Goal: Task Accomplishment & Management: Use online tool/utility

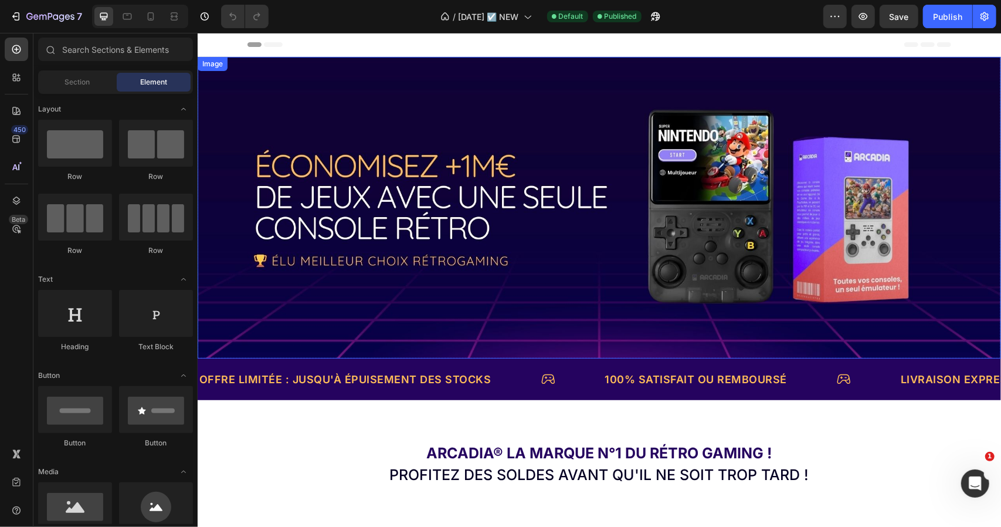
click at [627, 199] on img at bounding box center [599, 206] width 804 height 301
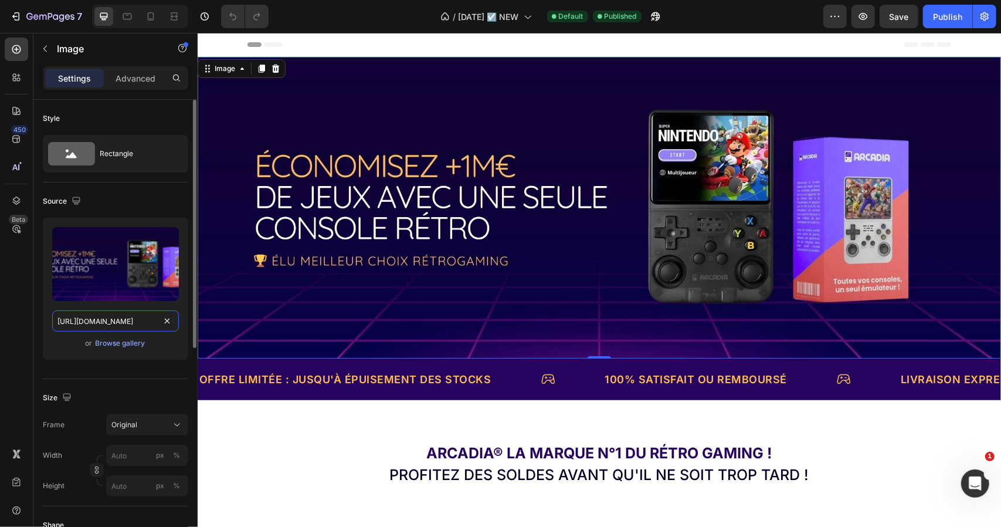
click at [88, 316] on input "[URL][DOMAIN_NAME]" at bounding box center [115, 320] width 127 height 21
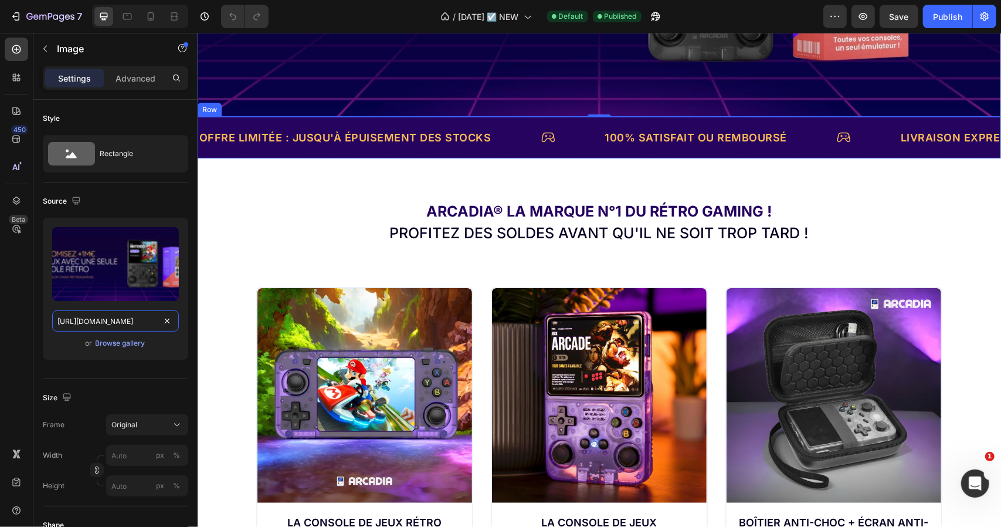
scroll to position [411, 0]
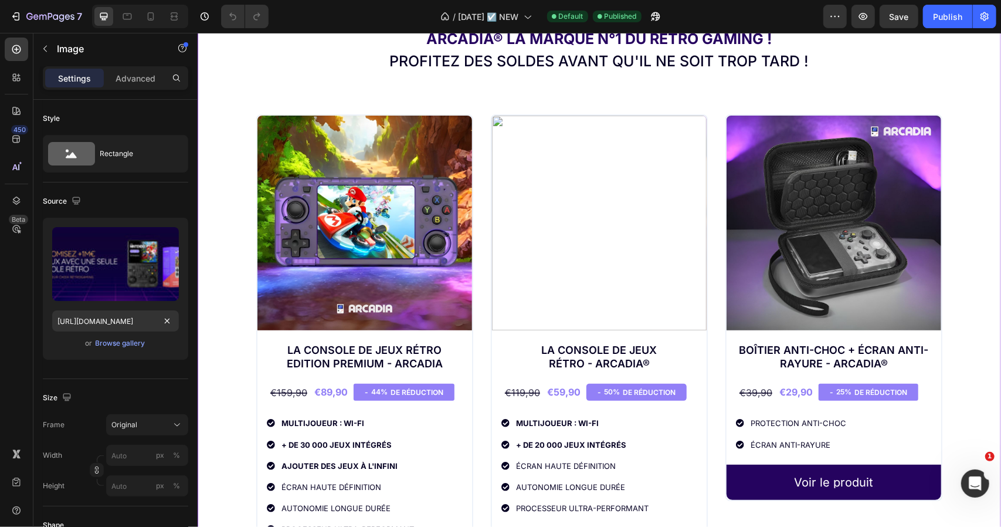
click at [609, 252] on img at bounding box center [599, 222] width 215 height 215
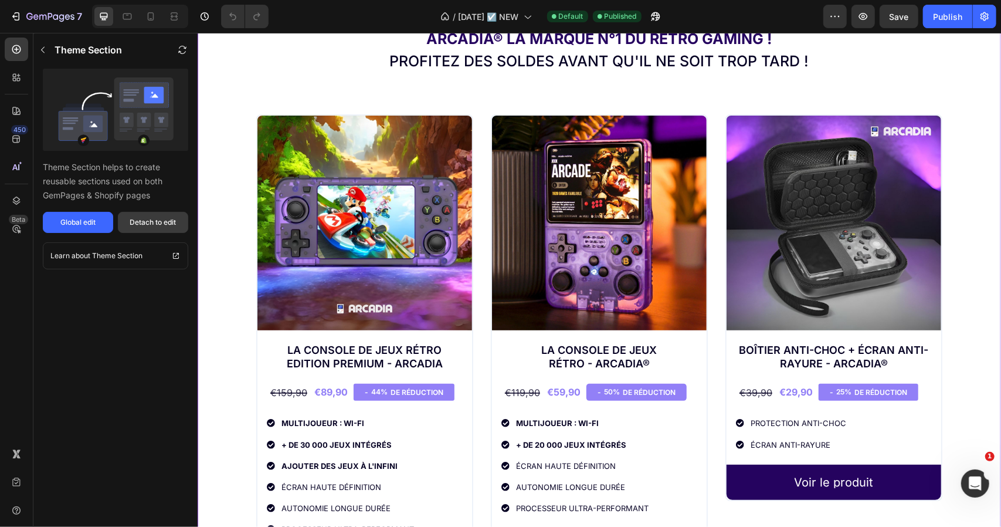
click at [141, 225] on div "Detach to edit" at bounding box center [153, 222] width 46 height 11
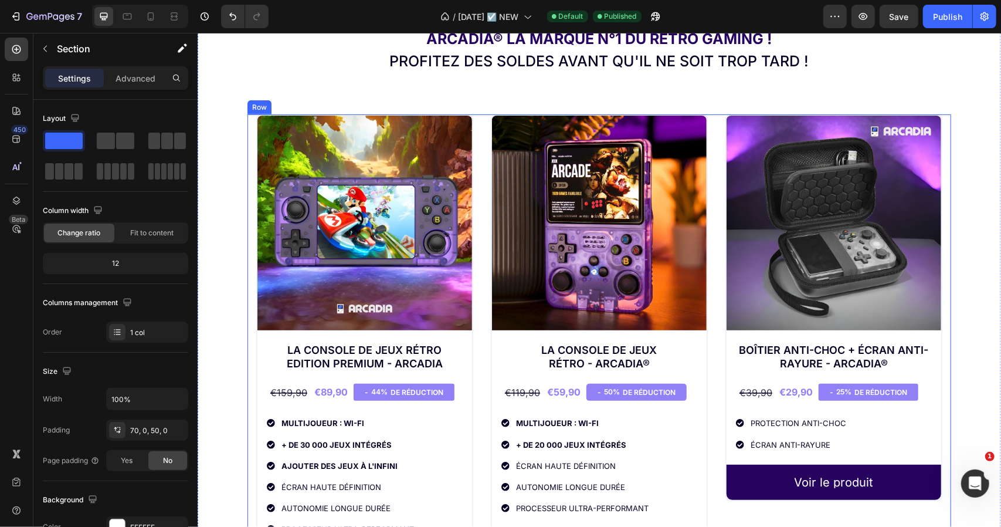
click at [477, 141] on div "Product Images La Console De Jeux Rétro edition PREMIUM - ARCADIA Text Block €8…" at bounding box center [599, 349] width 704 height 471
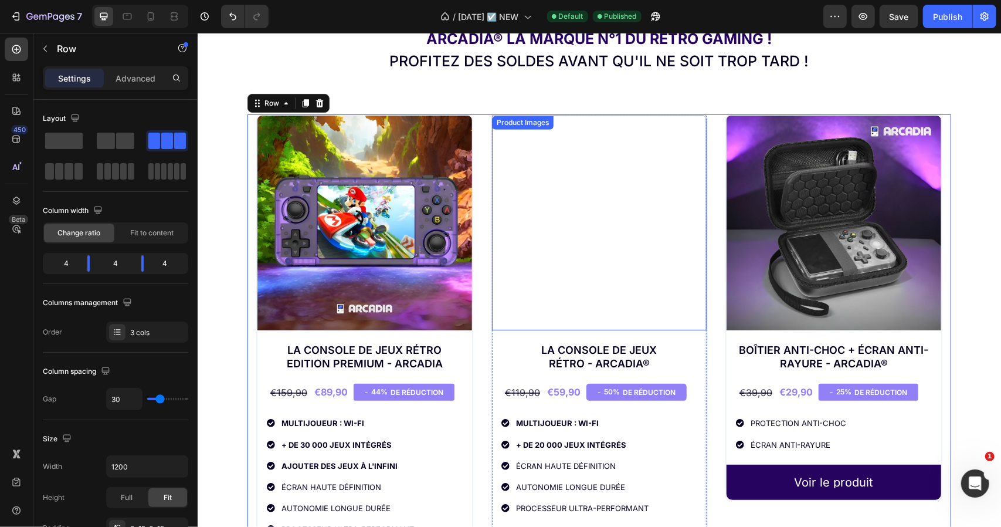
click at [549, 187] on img at bounding box center [599, 222] width 215 height 215
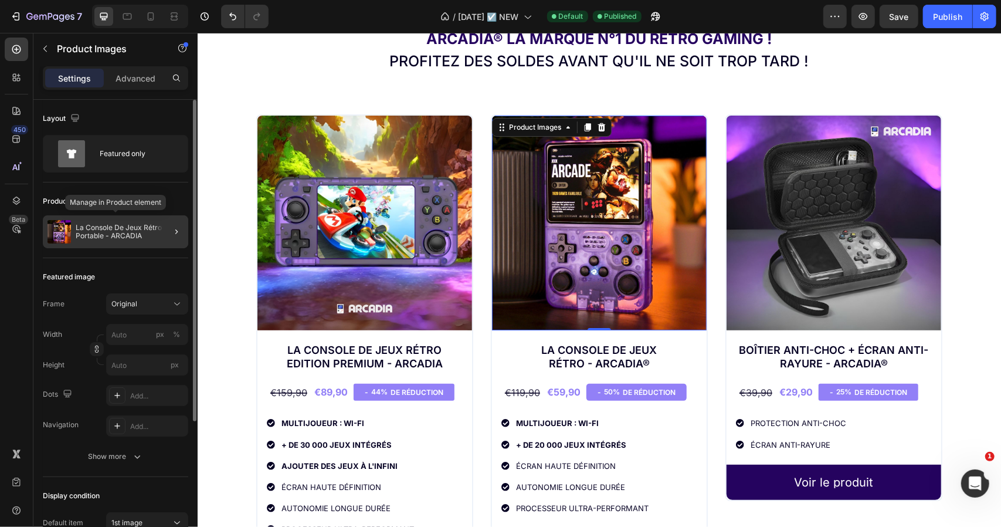
click at [128, 215] on div "La Console De Jeux Rétro Portable - ARCADIA" at bounding box center [115, 231] width 145 height 33
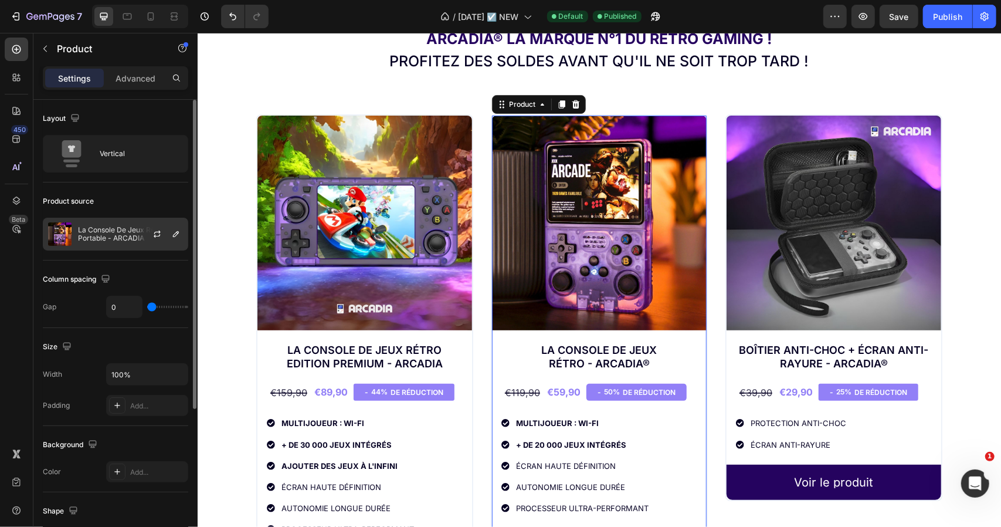
click at [137, 225] on div at bounding box center [162, 234] width 52 height 32
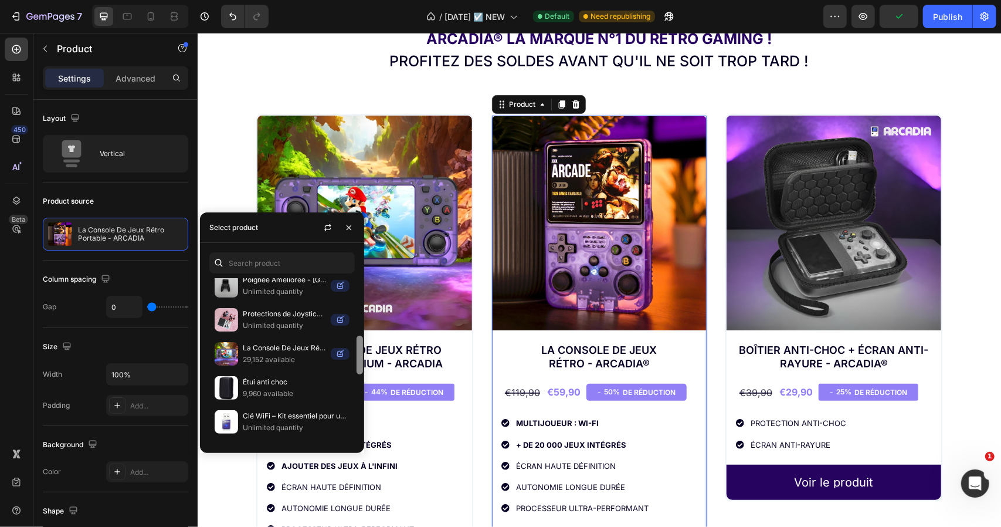
scroll to position [72, 0]
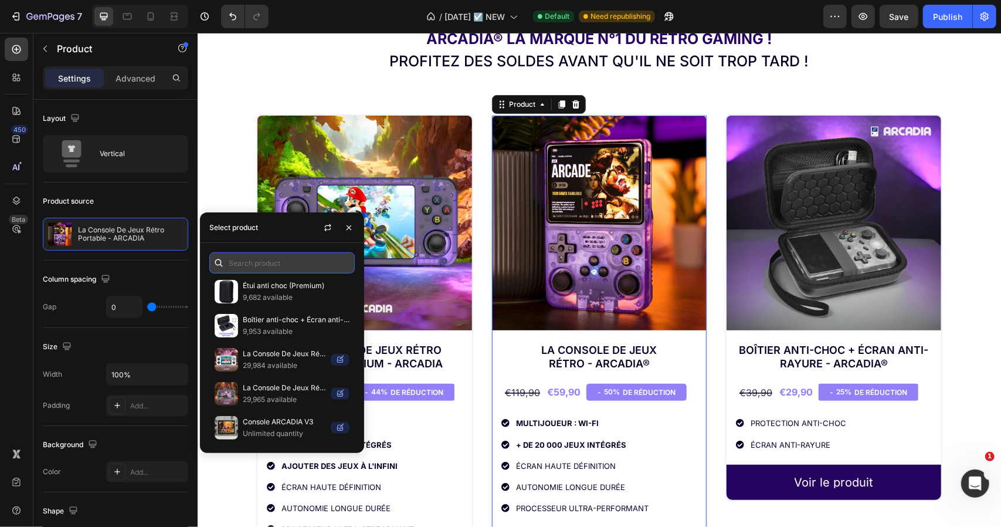
click at [259, 262] on input "text" at bounding box center [281, 262] width 145 height 21
paste input "Console De Jeux Rétro Portable - ARCADIA"
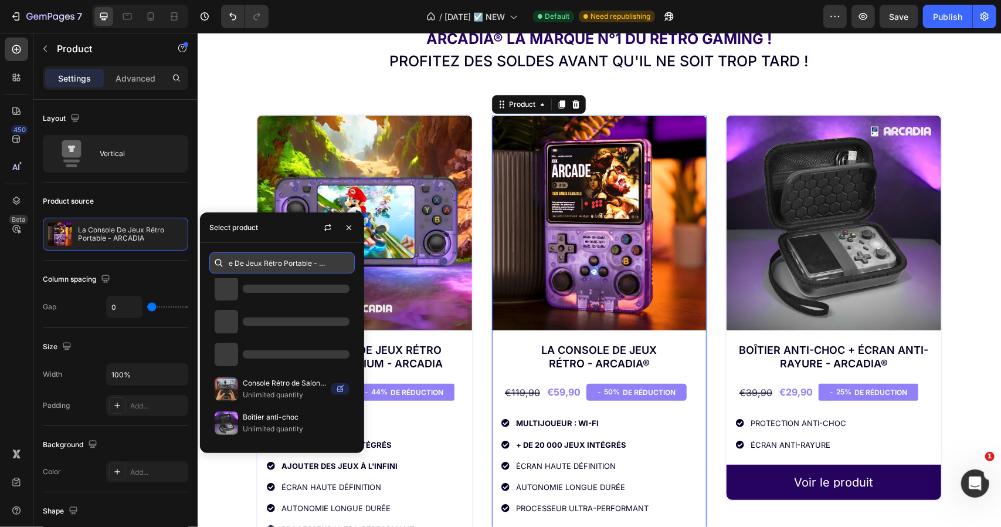
scroll to position [0, 0]
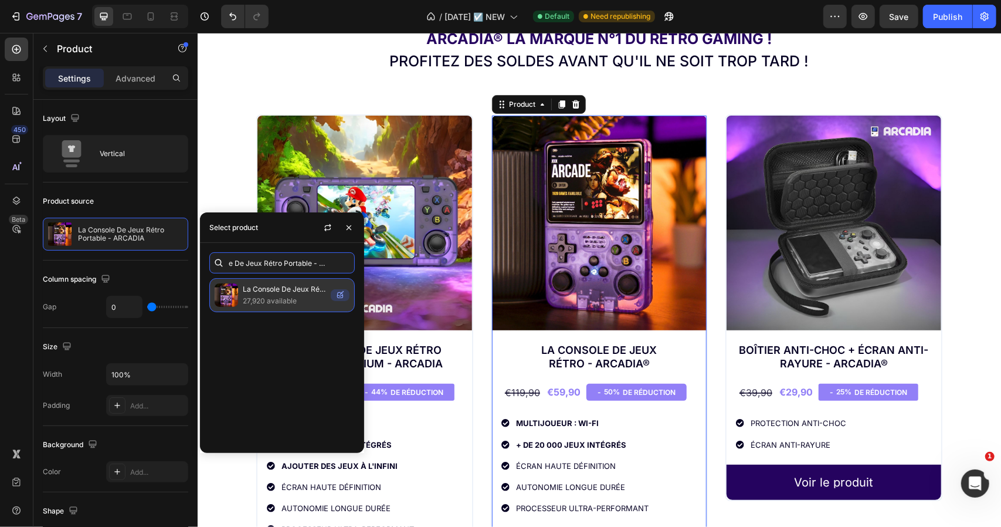
type input "Console De Jeux Rétro Portable - ARCADIA"
click at [267, 292] on p "La Console De Jeux Rétro Portable - ARCADIA" at bounding box center [284, 289] width 83 height 12
click at [287, 292] on p "La Console De Jeux Rétro Portable - ARCADIA" at bounding box center [284, 289] width 83 height 12
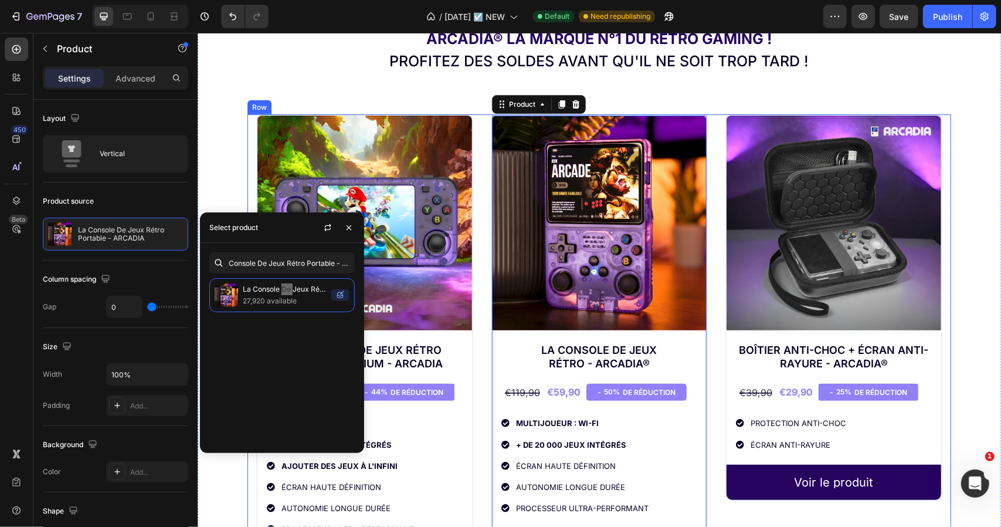
click at [714, 170] on div "Product Images La Console De Jeux Rétro edition PREMIUM - ARCADIA Text Block €8…" at bounding box center [599, 349] width 704 height 471
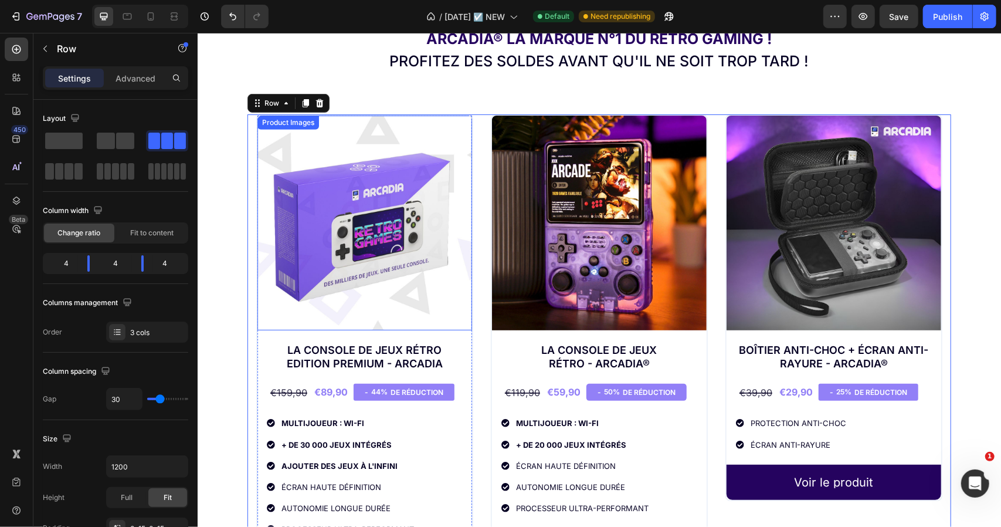
click at [400, 207] on img at bounding box center [364, 222] width 215 height 215
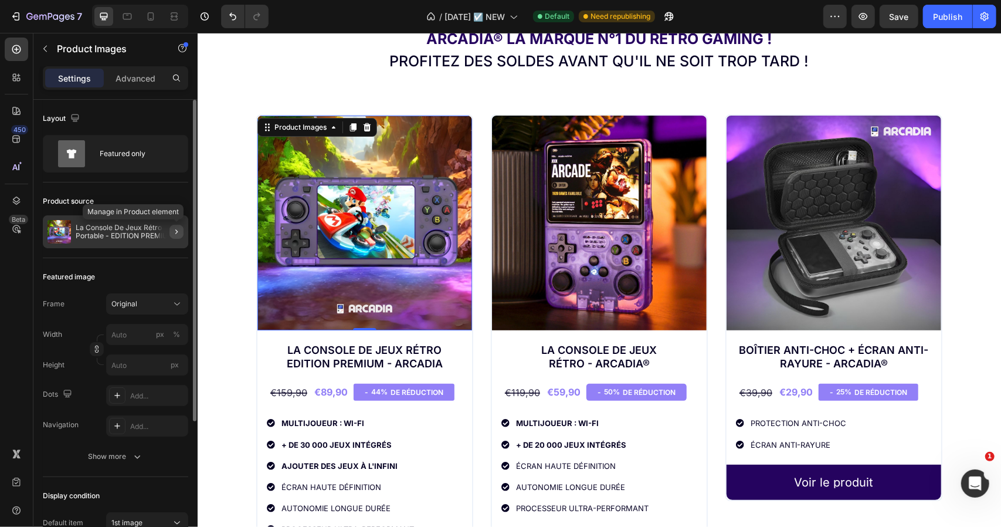
click at [180, 233] on icon "button" at bounding box center [176, 231] width 9 height 9
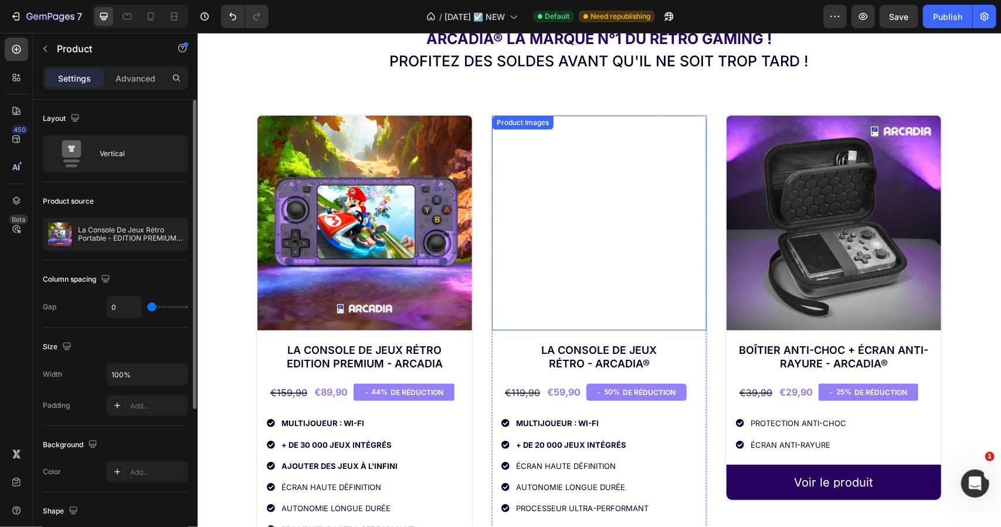
click at [580, 205] on img at bounding box center [599, 222] width 215 height 215
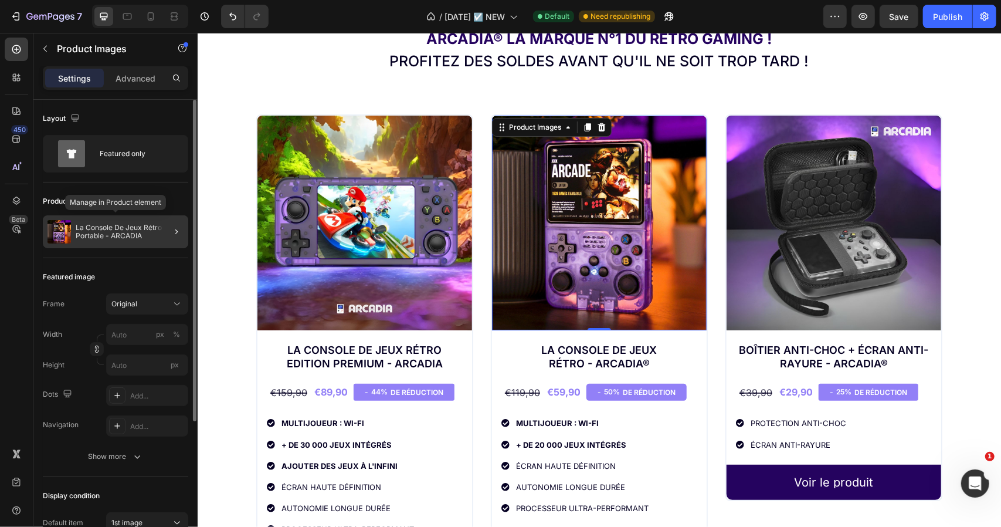
click at [128, 238] on p "La Console De Jeux Rétro Portable - ARCADIA" at bounding box center [130, 231] width 108 height 16
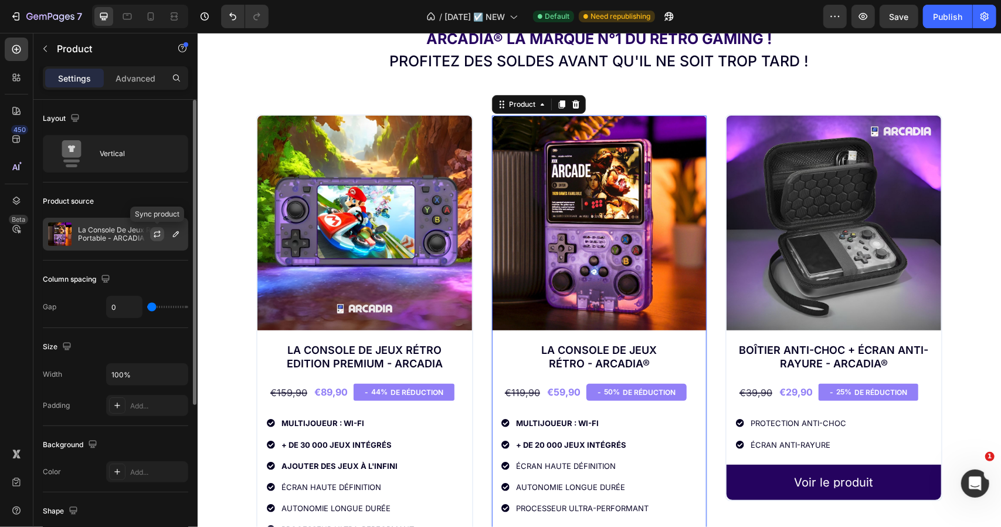
click at [160, 234] on icon "button" at bounding box center [157, 233] width 9 height 9
click at [174, 235] on icon "button" at bounding box center [175, 233] width 9 height 9
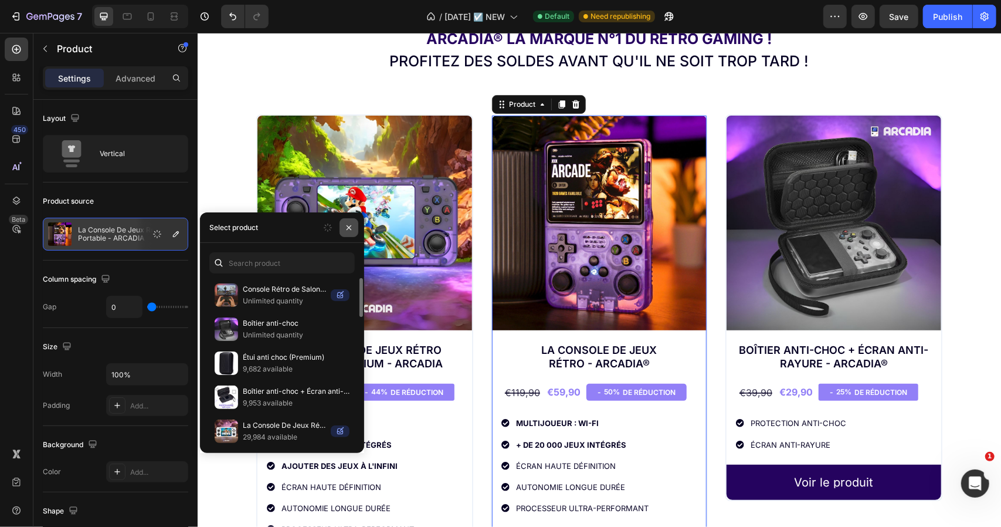
drag, startPoint x: 347, startPoint y: 228, endPoint x: 18, endPoint y: 195, distance: 330.7
click at [347, 228] on icon "button" at bounding box center [348, 227] width 9 height 9
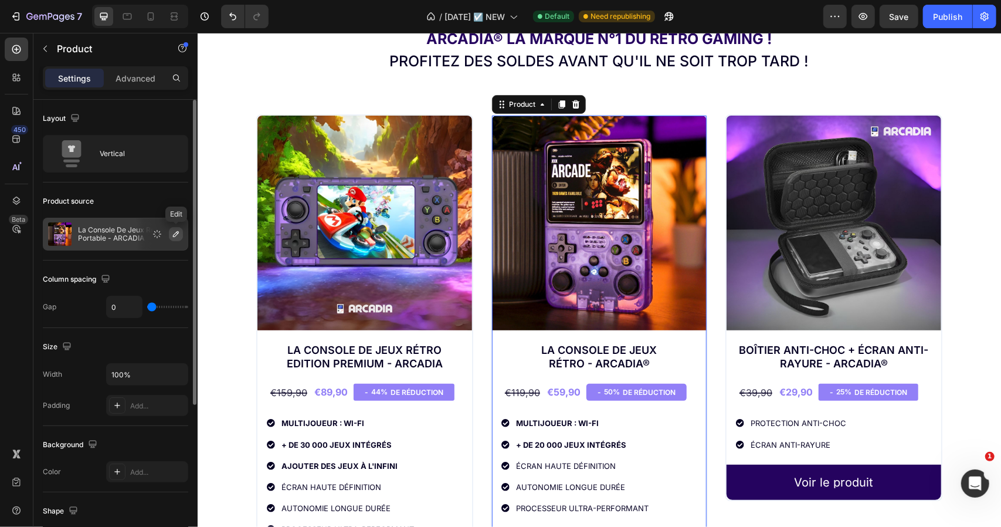
click at [173, 230] on icon "button" at bounding box center [175, 233] width 9 height 9
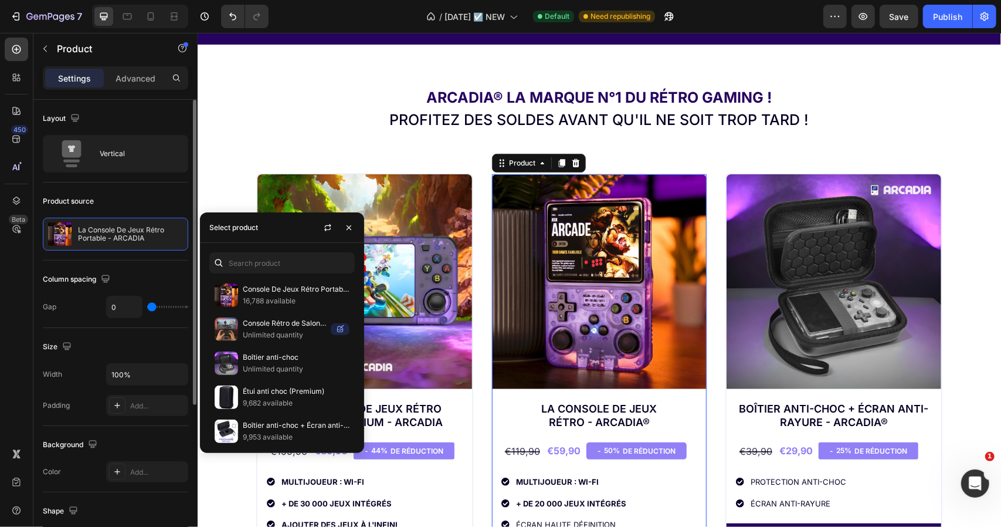
drag, startPoint x: 256, startPoint y: 267, endPoint x: 238, endPoint y: 235, distance: 37.3
click at [238, 235] on div "Select product" at bounding box center [233, 227] width 49 height 19
click at [326, 223] on icon "button" at bounding box center [327, 227] width 9 height 9
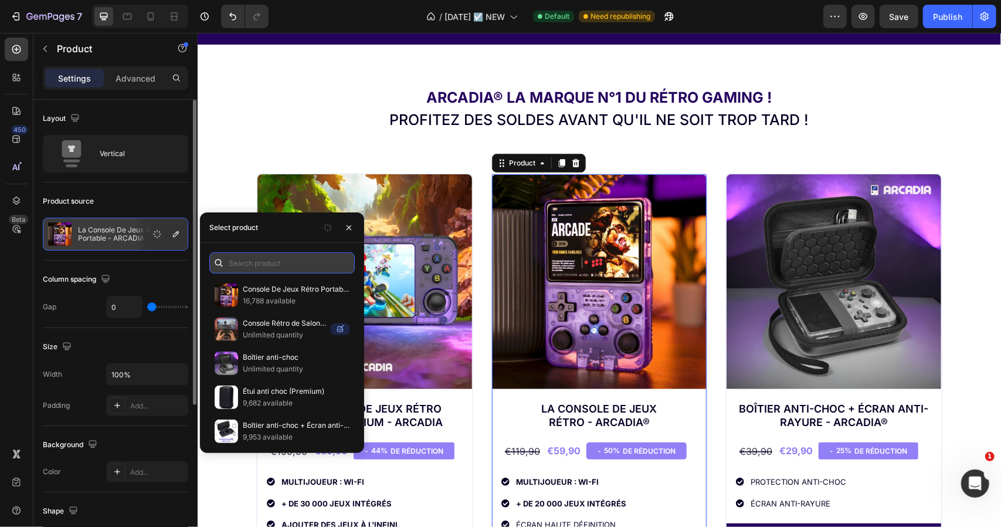
paste input "Console De Jeux Rétro Portable - ARCADIA"
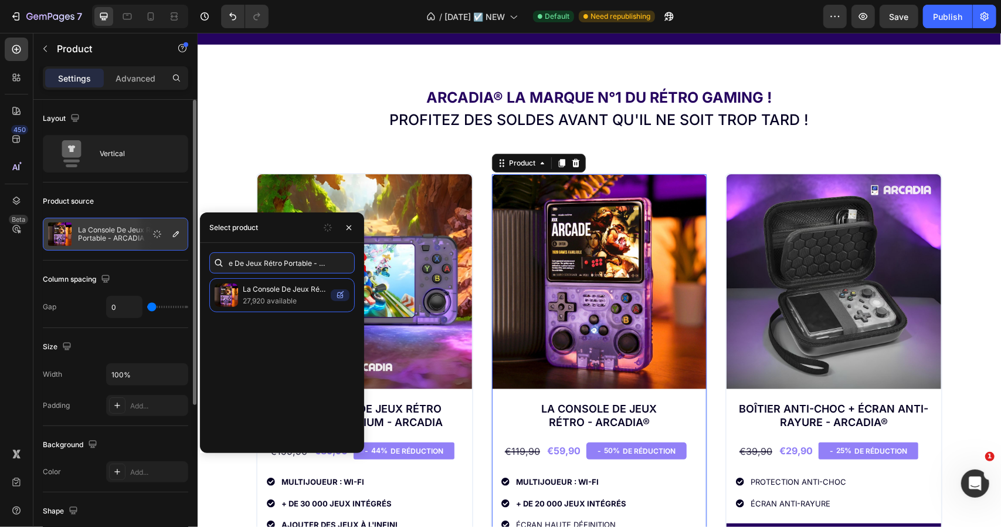
type input "Console De Jeux Rétro Portable - ARCADIA"
click at [344, 264] on input "Console De Jeux Rétro Portable - ARCADIA" at bounding box center [281, 262] width 145 height 21
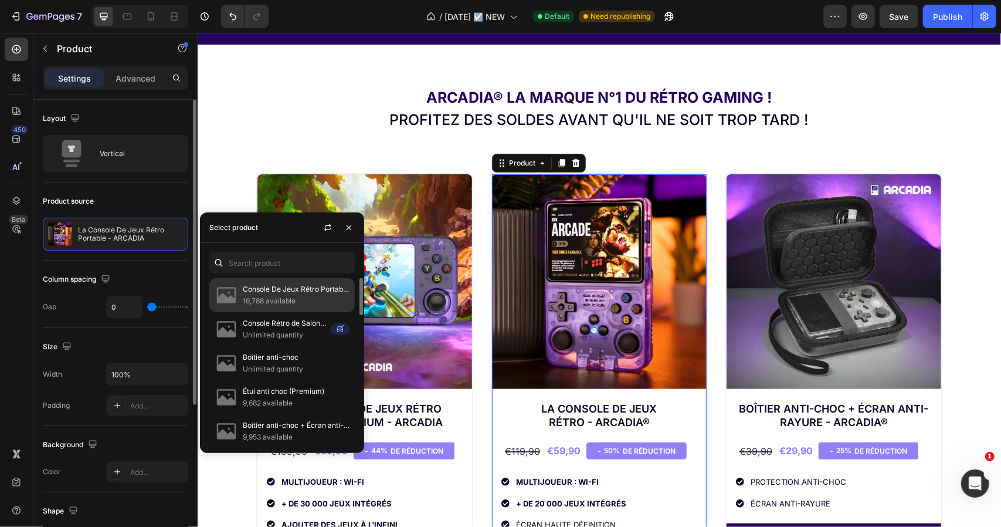
click at [289, 309] on div "Console De Jeux Rétro Portable - ARCADIA 16,788 available" at bounding box center [281, 295] width 145 height 34
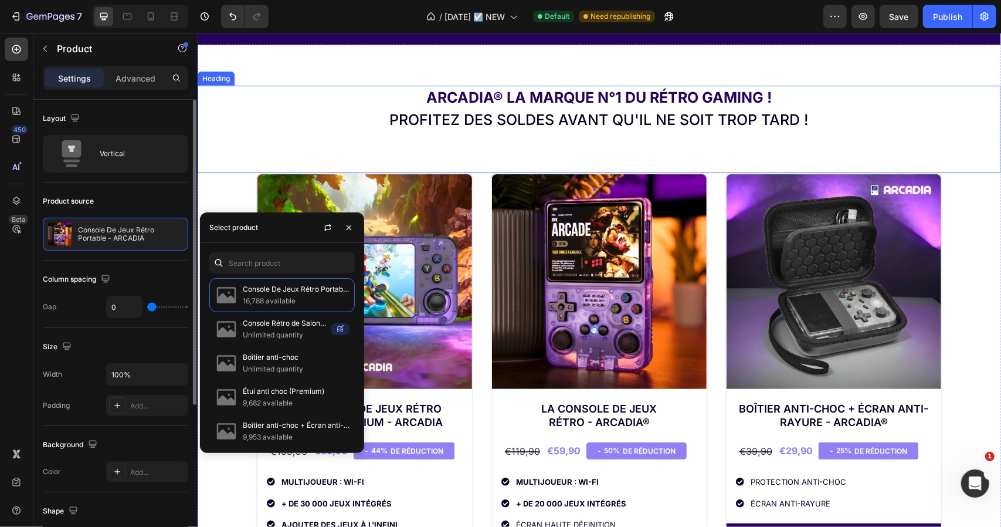
click at [672, 154] on div "Arcadia® la marque N°1 du rétro gaming ! Profitez des soldes avant qu'il ne soi…" at bounding box center [599, 128] width 804 height 87
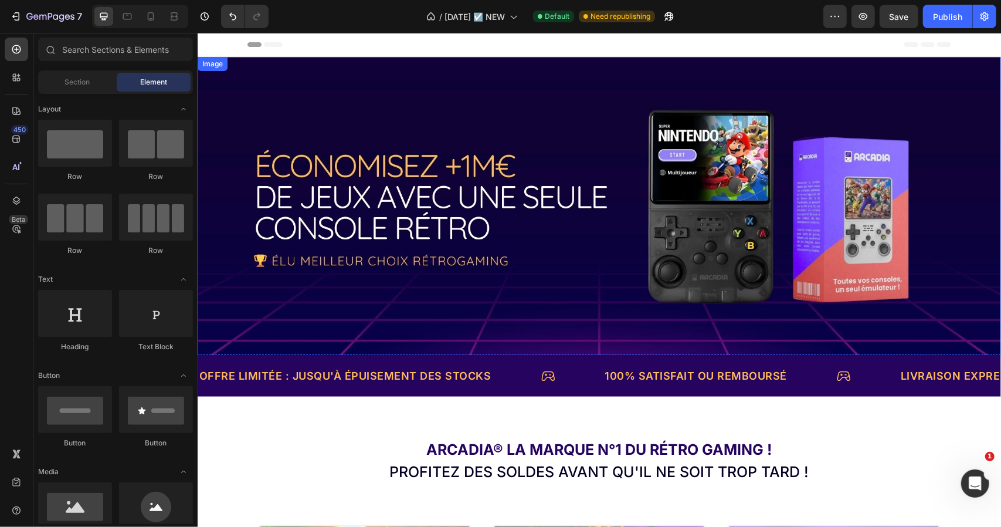
click at [522, 161] on img at bounding box center [599, 206] width 804 height 301
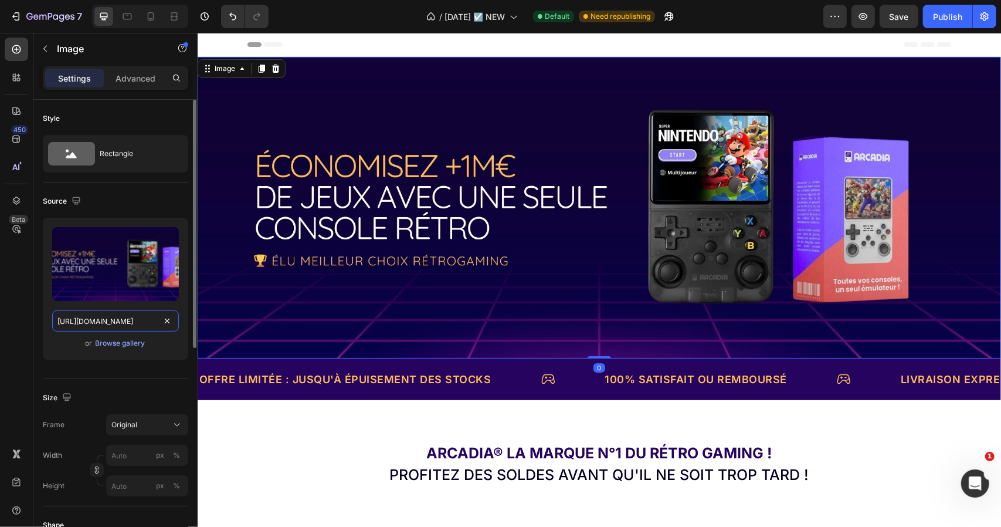
click at [129, 313] on input "[URL][DOMAIN_NAME]" at bounding box center [115, 320] width 127 height 21
click at [501, 160] on img at bounding box center [599, 206] width 804 height 301
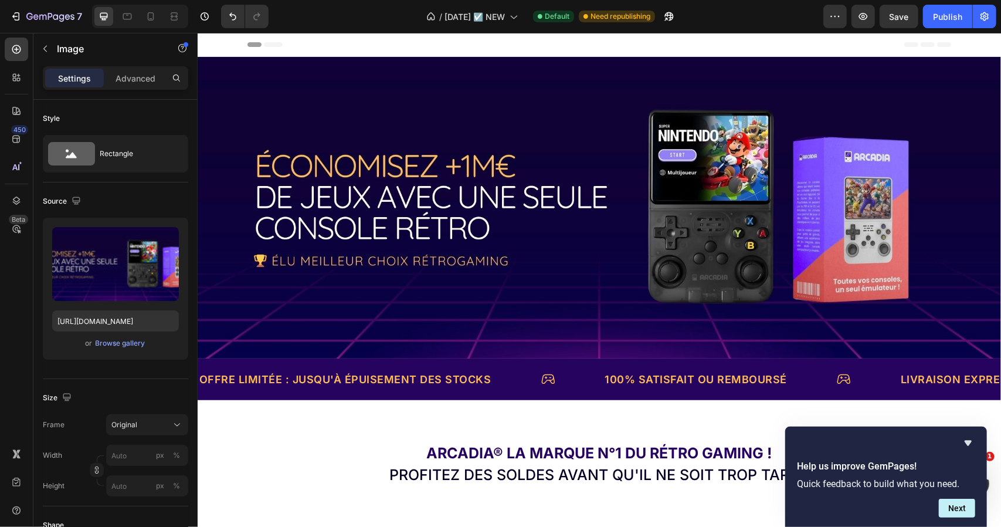
click at [596, 177] on img at bounding box center [599, 206] width 804 height 301
click at [126, 343] on div "Browse gallery" at bounding box center [121, 343] width 50 height 11
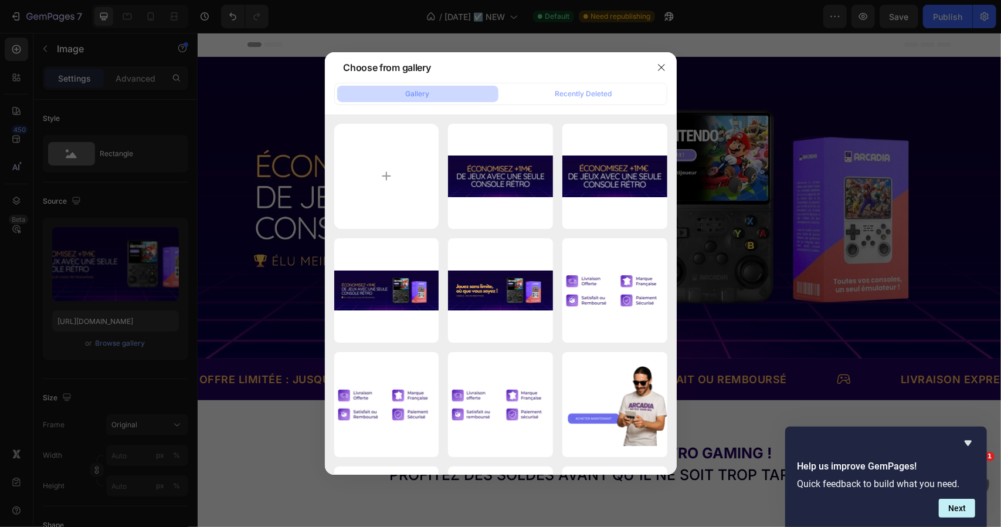
type input "C:\fakepath\Des milliers de jeux, partout avec vous !.jpg"
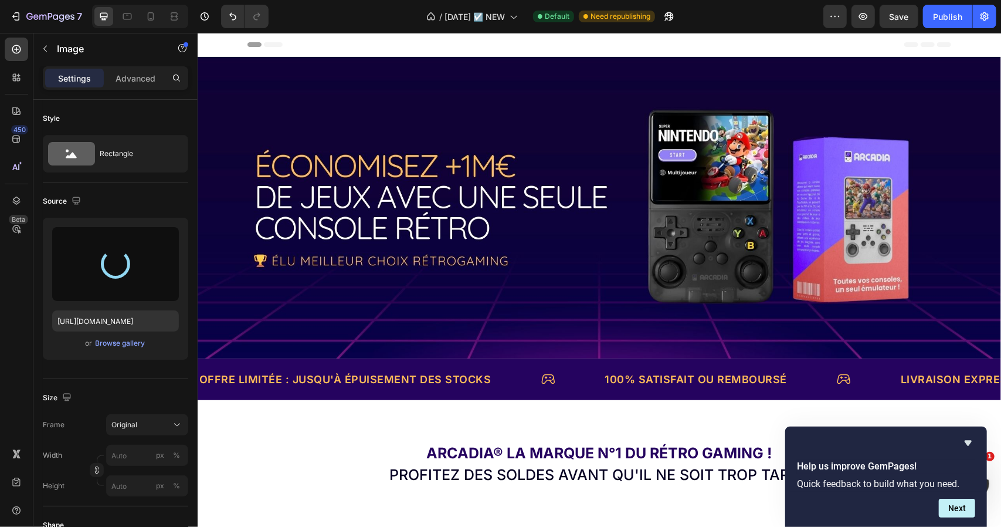
type input "[URL][DOMAIN_NAME]"
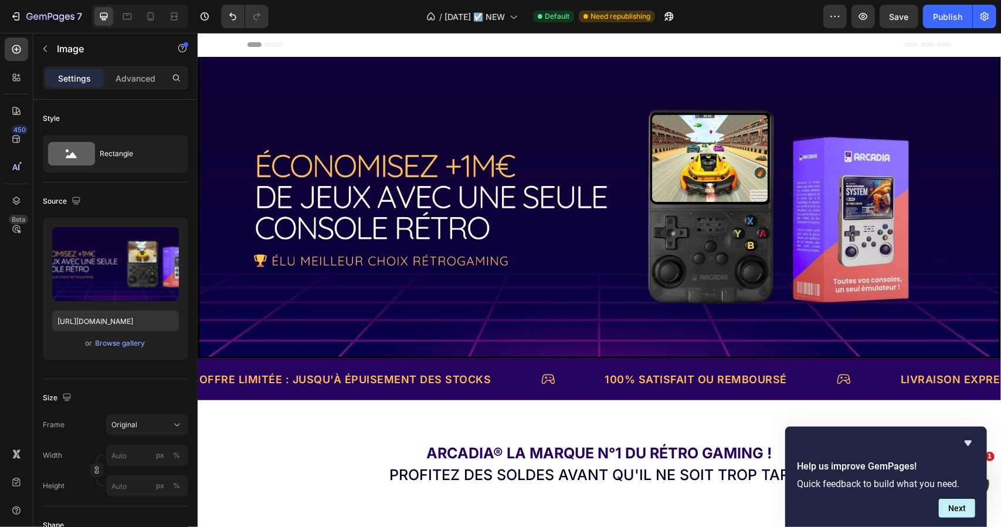
click at [649, 38] on div "Header" at bounding box center [599, 43] width 704 height 23
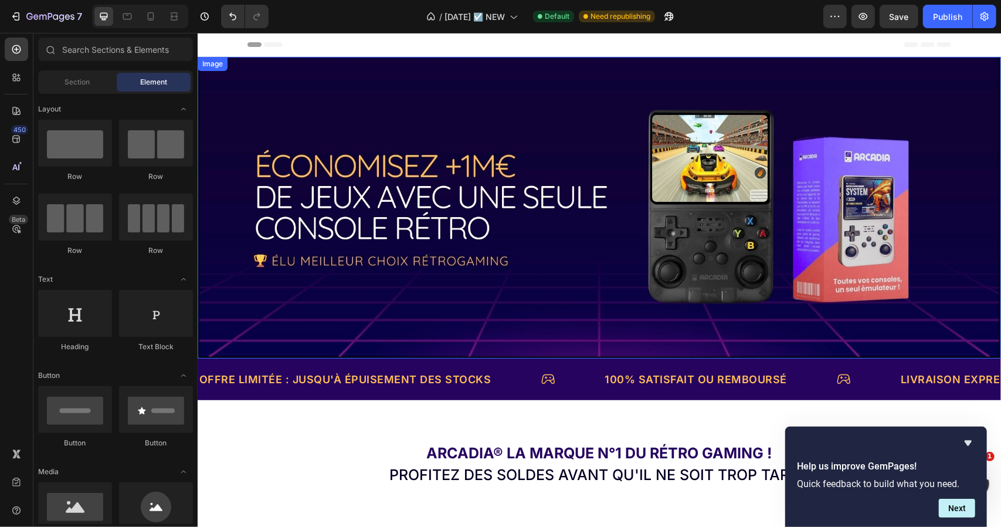
click at [564, 136] on img at bounding box center [599, 206] width 804 height 301
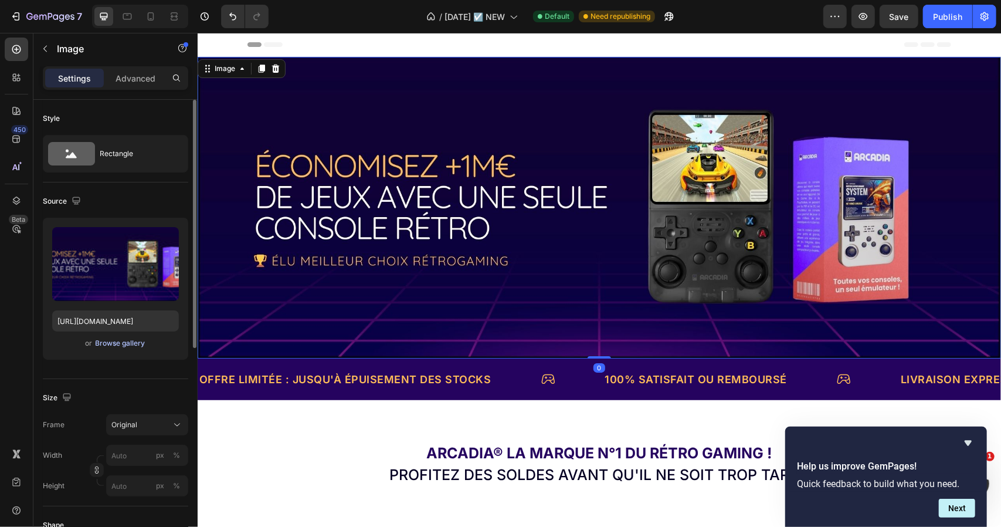
click at [128, 344] on div "Browse gallery" at bounding box center [121, 343] width 50 height 11
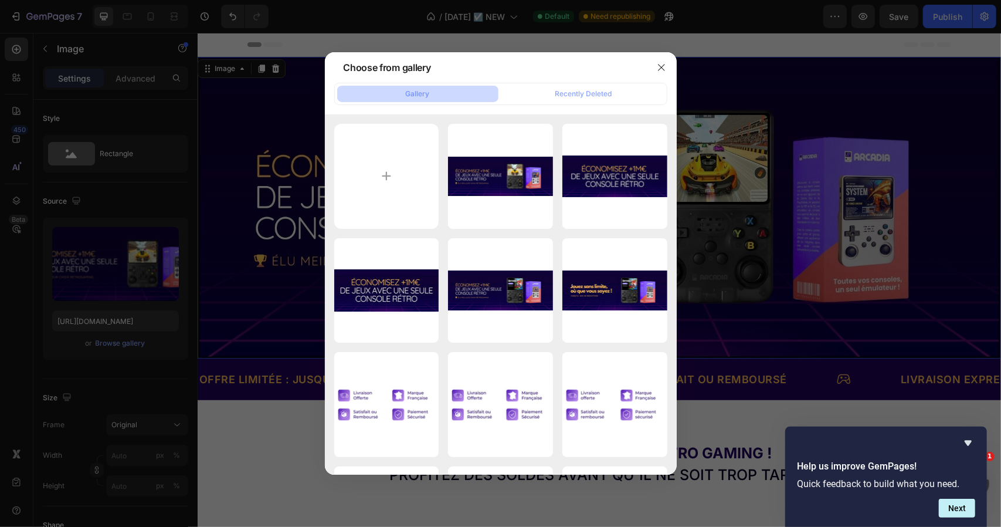
type input "C:\fakepath\Des milliers de jeux, partout avec vous ! (1).jpg"
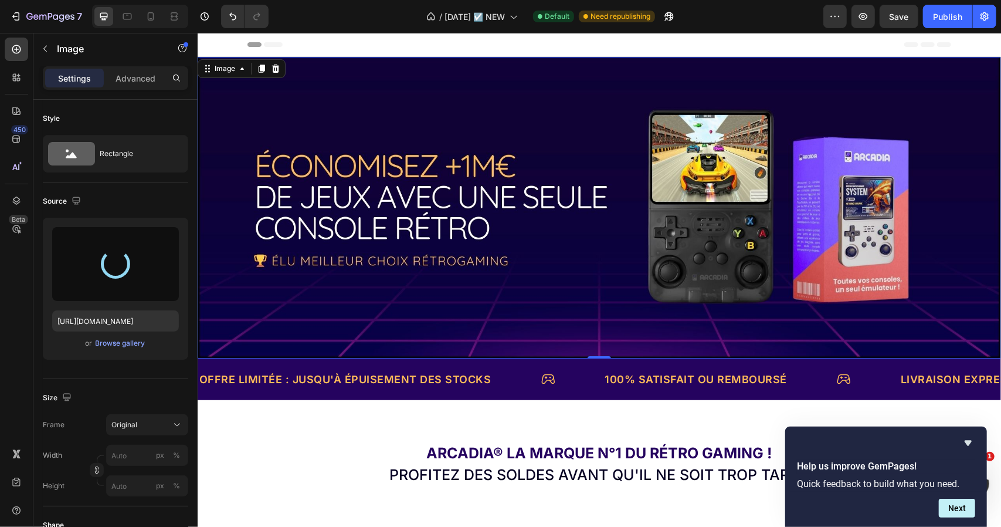
type input "[URL][DOMAIN_NAME]"
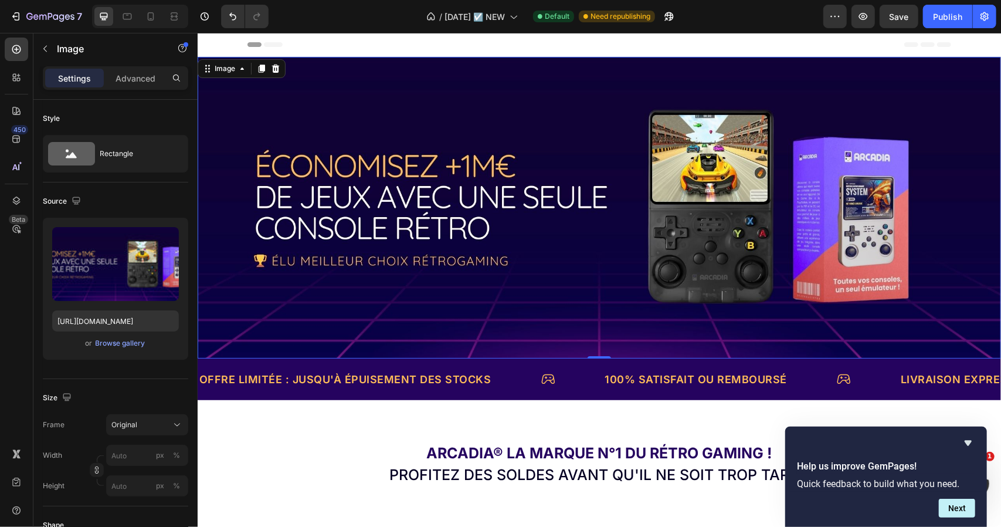
click at [672, 46] on div "Header" at bounding box center [599, 43] width 704 height 23
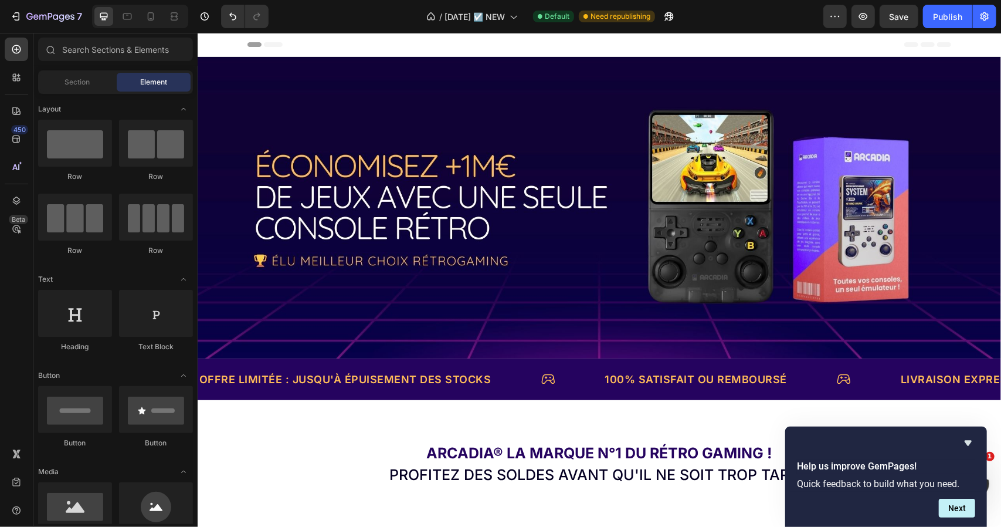
click at [476, 164] on img at bounding box center [599, 206] width 804 height 301
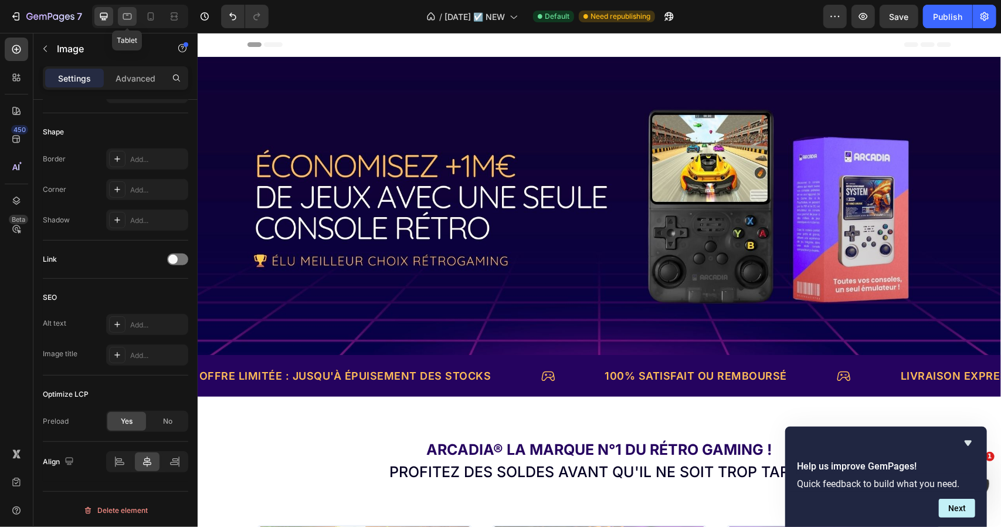
click at [130, 12] on icon at bounding box center [127, 17] width 12 height 12
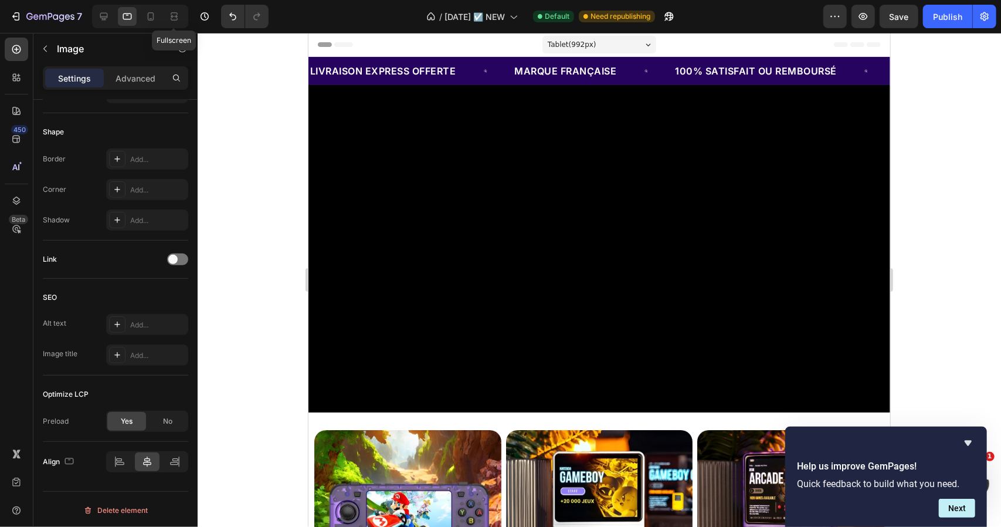
drag, startPoint x: 465, startPoint y: 47, endPoint x: 469, endPoint y: 78, distance: 31.3
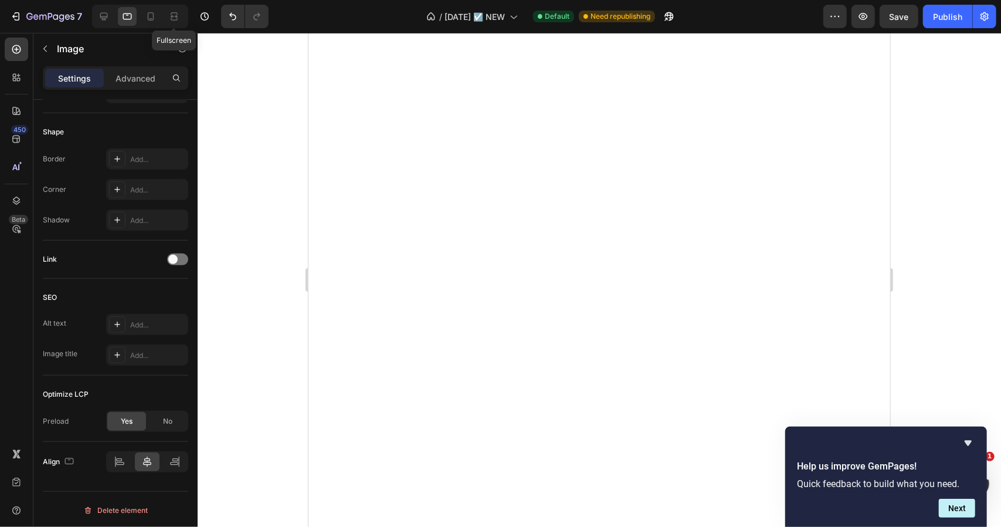
scroll to position [587, 0]
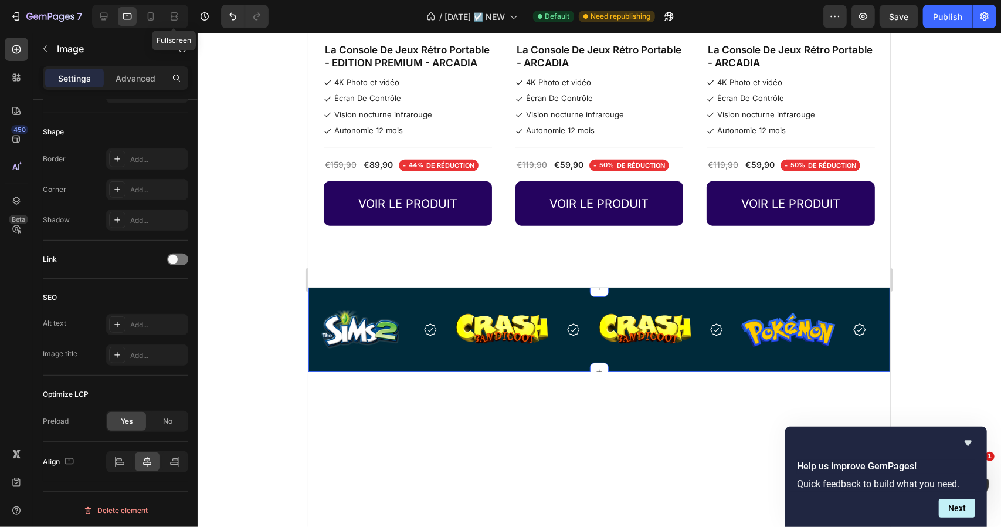
click at [349, 298] on div "Image Image Image Image Image Image Image Image Image Image Image Image Marquee…" at bounding box center [599, 329] width 582 height 84
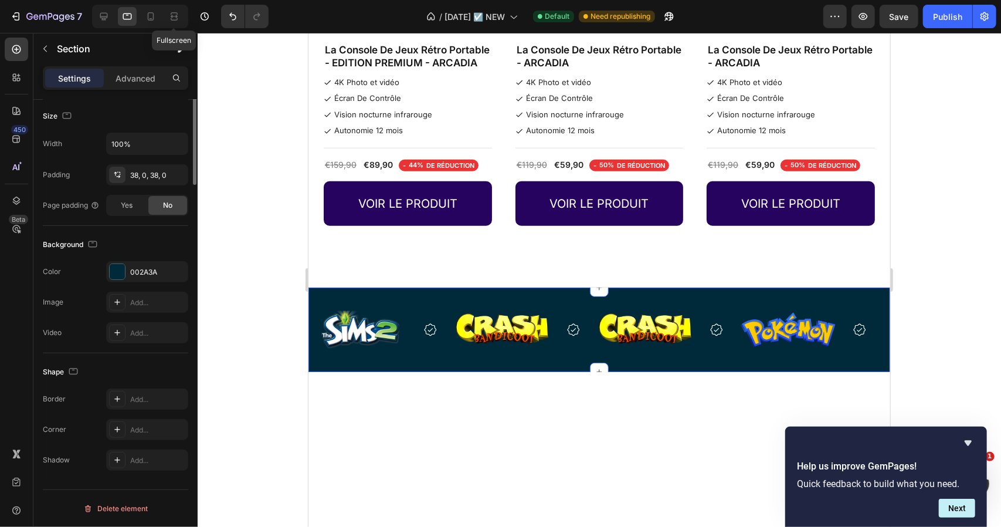
scroll to position [0, 0]
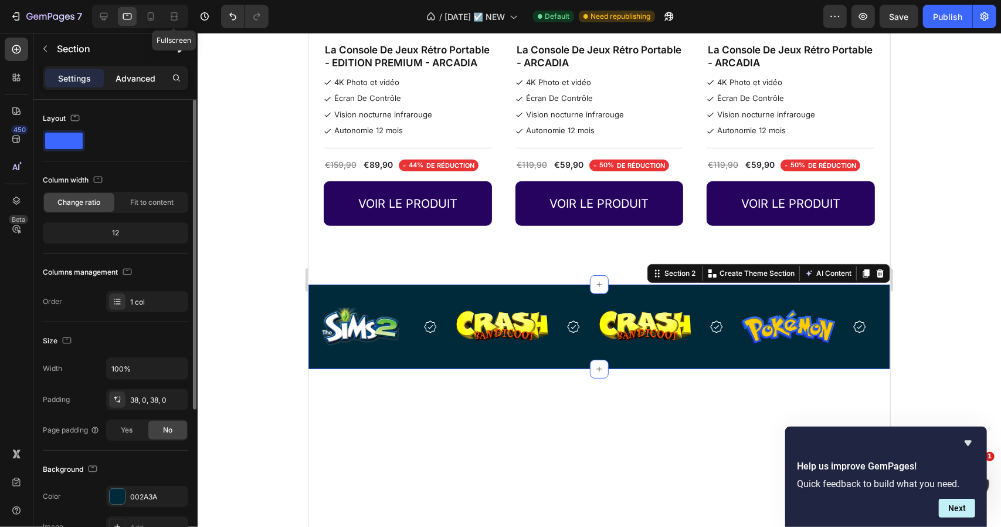
click at [141, 82] on p "Advanced" at bounding box center [136, 78] width 40 height 12
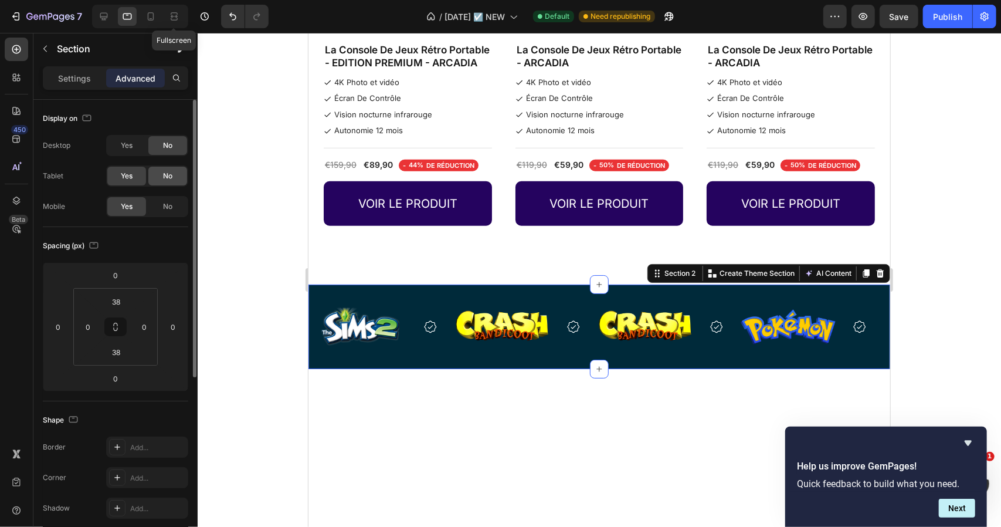
click at [165, 171] on span "No" at bounding box center [167, 176] width 9 height 11
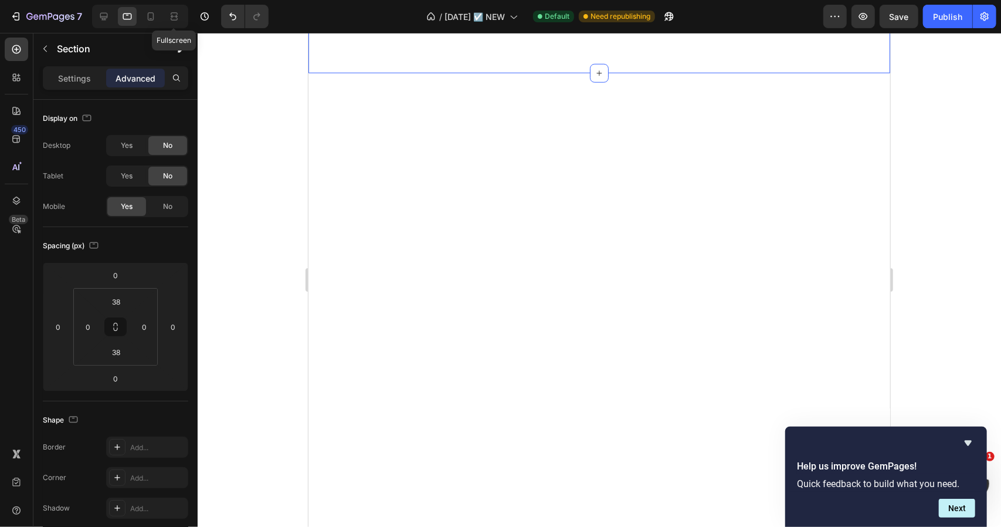
scroll to position [645, 0]
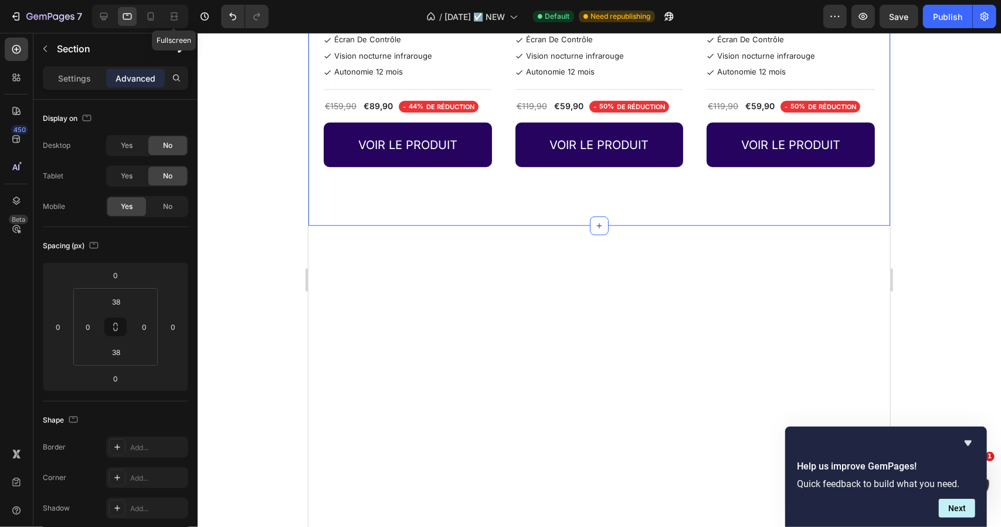
click at [423, 238] on div "Offre Limitée : Jusqu'à Épuisement des Stocks Text Block Row 100% Satisfait ou …" at bounding box center [599, 371] width 582 height 293
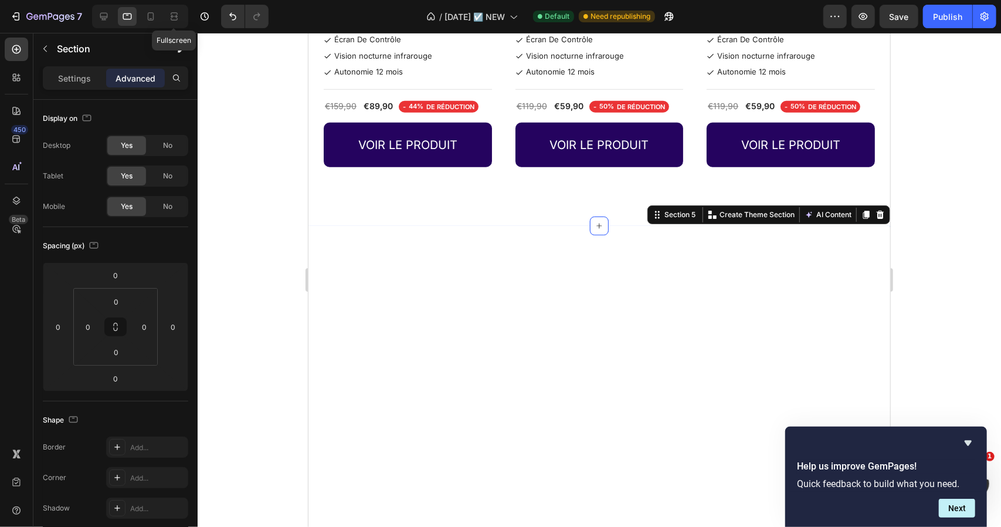
click at [348, 267] on div at bounding box center [599, 289] width 582 height 128
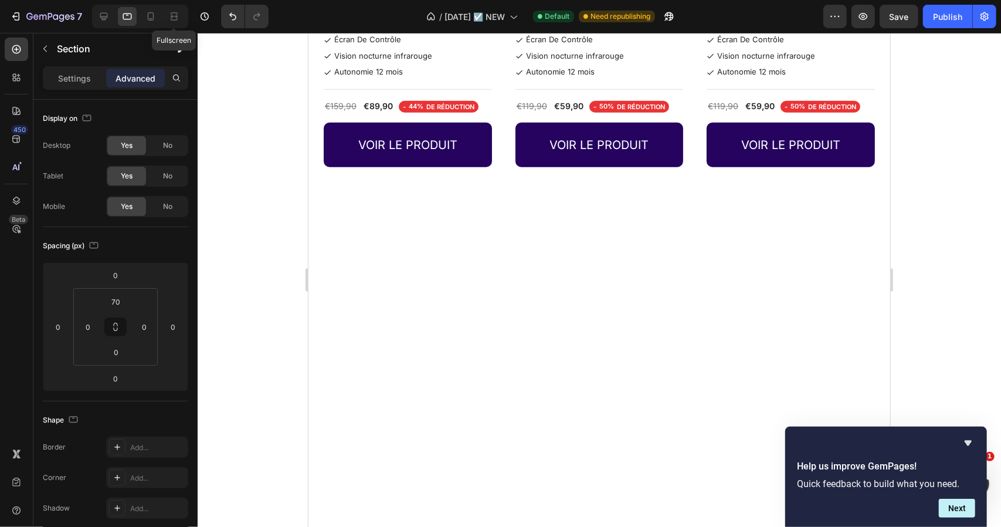
click at [375, 316] on div at bounding box center [599, 289] width 582 height 128
click at [395, 266] on div at bounding box center [599, 289] width 582 height 128
click at [474, 358] on div at bounding box center [599, 499] width 582 height 293
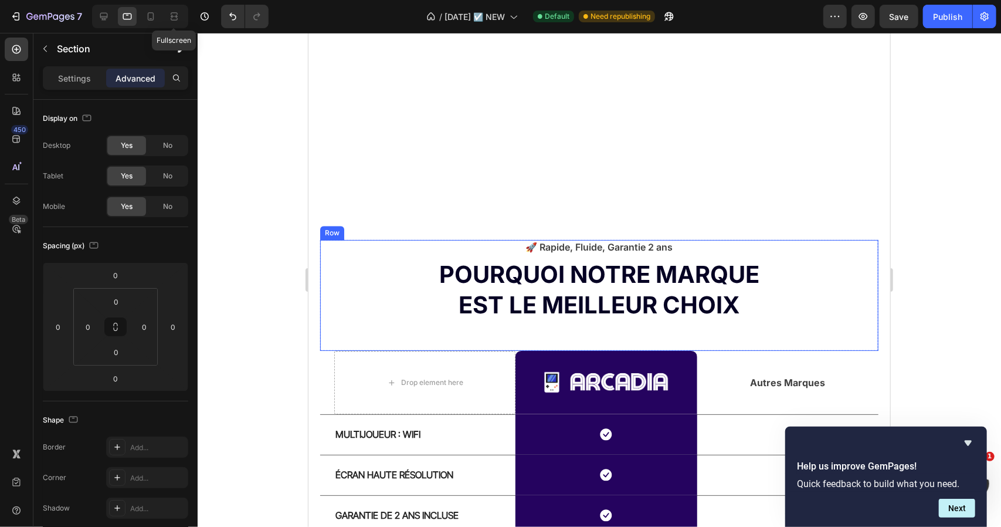
scroll to position [1818, 0]
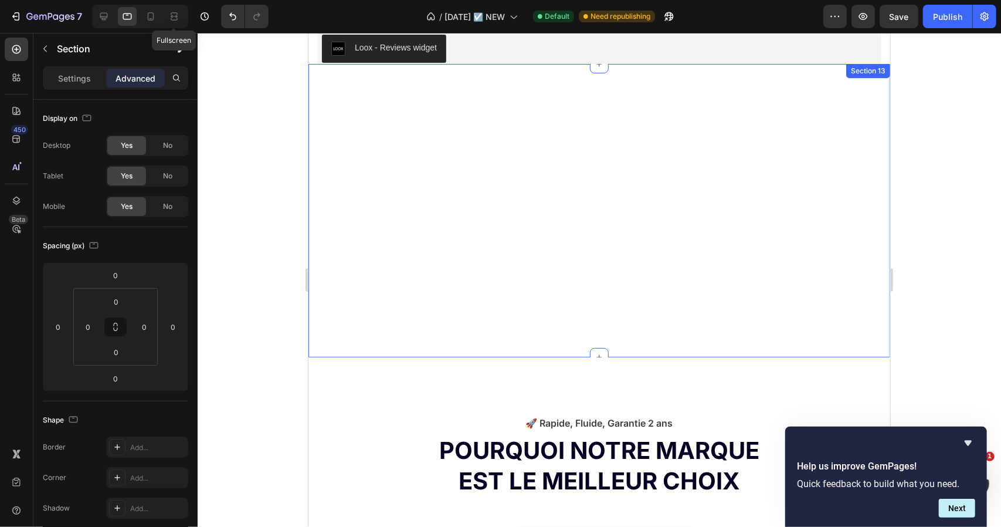
click at [489, 162] on div "Livraison Express OFFERTE Text Block Row marque française Text Block Row 100% S…" at bounding box center [599, 209] width 582 height 293
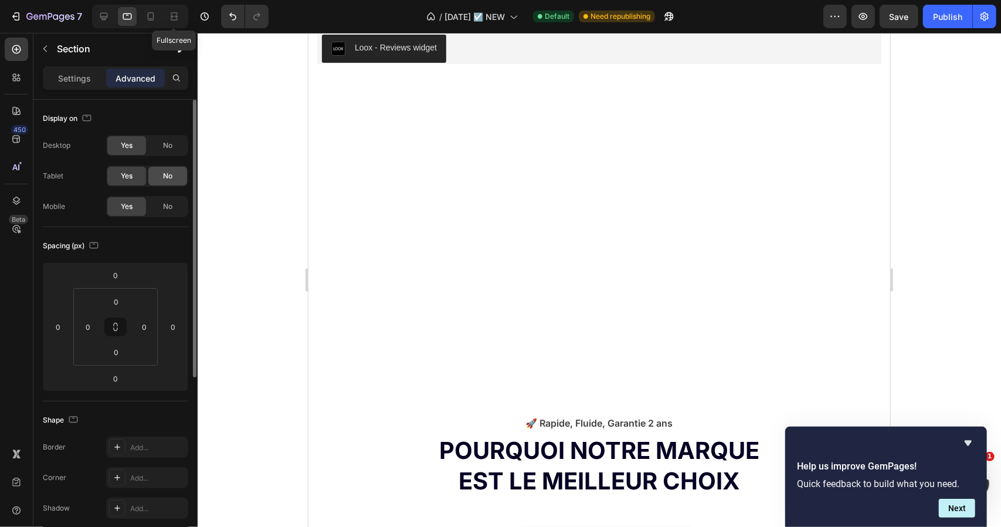
click at [165, 180] on span "No" at bounding box center [167, 176] width 9 height 11
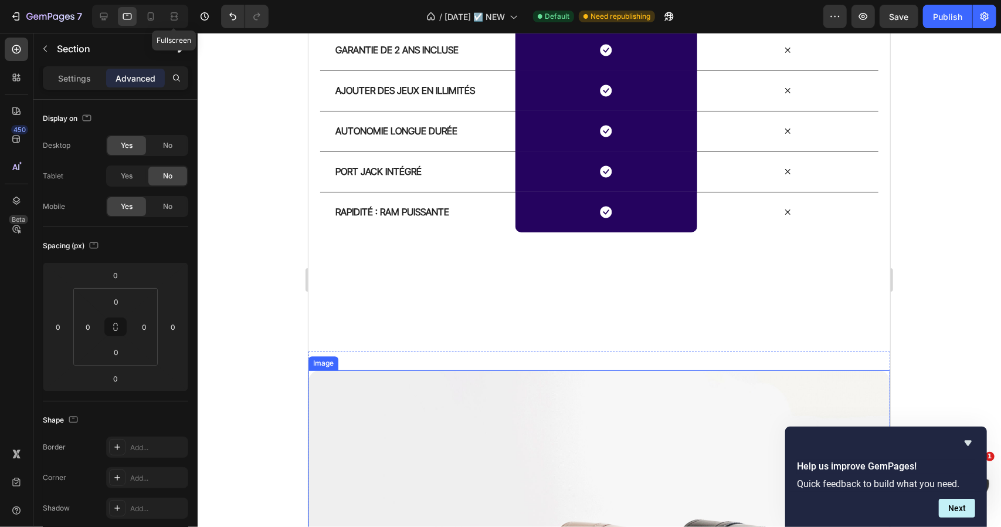
scroll to position [2346, 0]
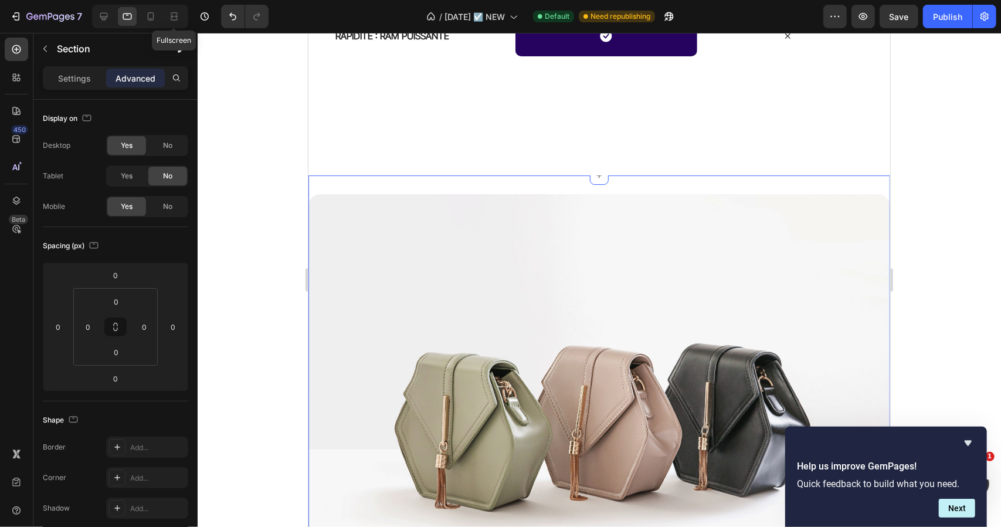
click at [360, 182] on div "Image Section 17" at bounding box center [599, 408] width 582 height 467
click at [167, 170] on div "No" at bounding box center [167, 176] width 39 height 19
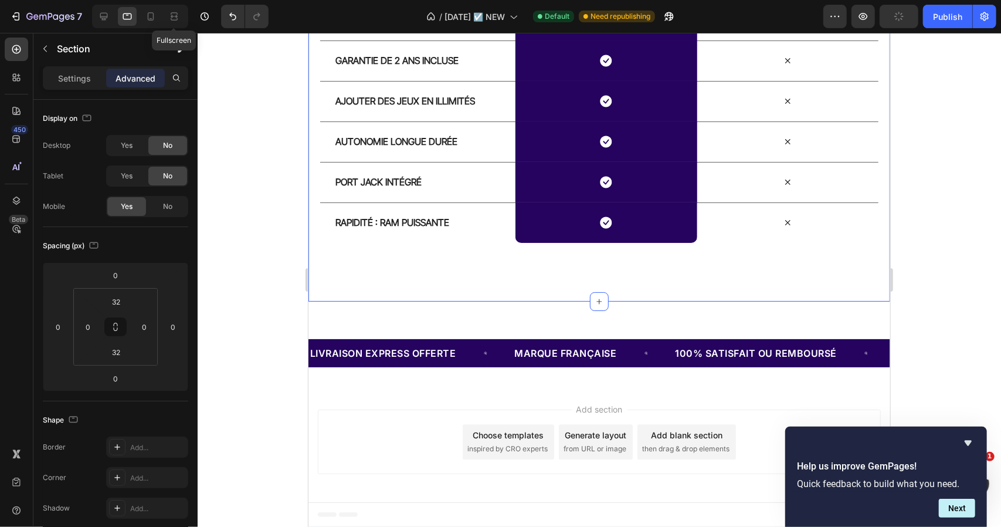
scroll to position [2157, 0]
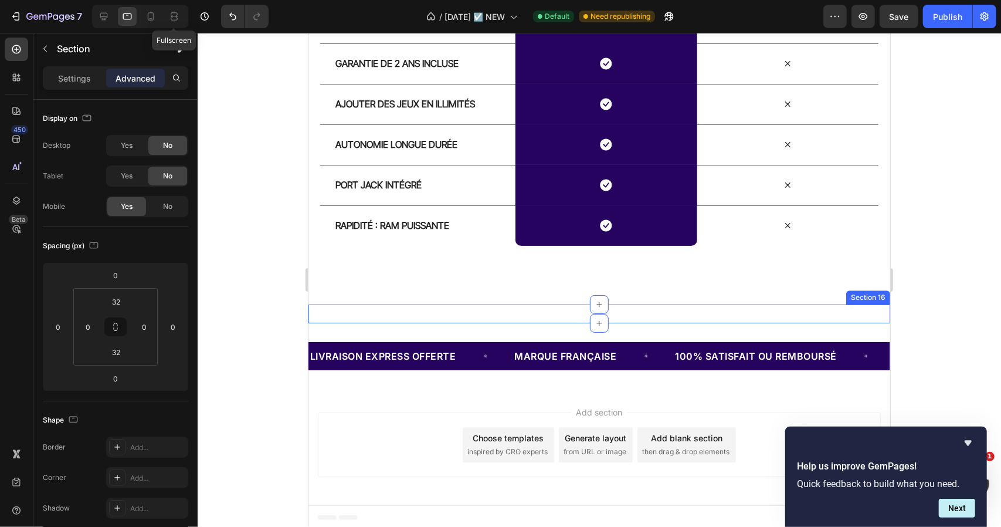
click at [384, 317] on div "Livraison Express OFFERTE Text Block Row +10 000 clients satisfaits Text Block …" at bounding box center [599, 313] width 582 height 19
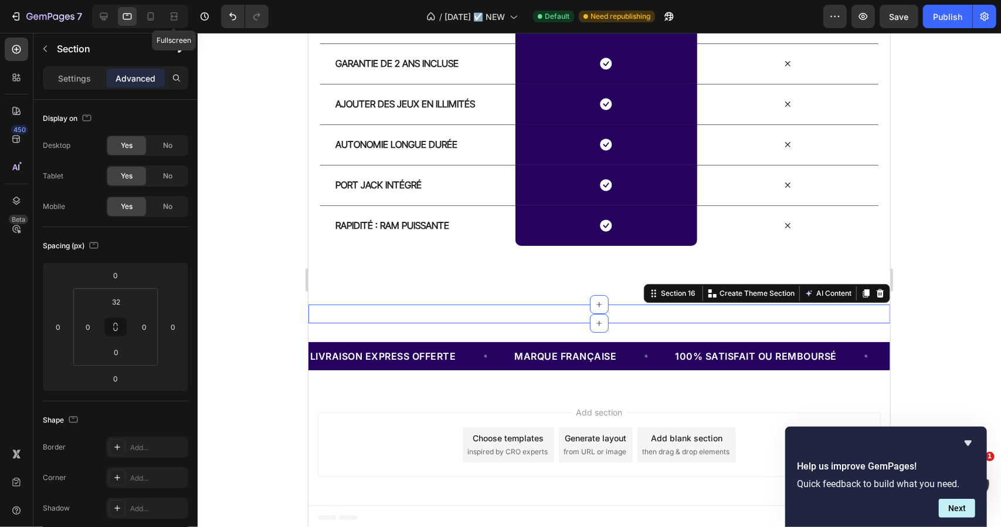
click at [172, 174] on span "No" at bounding box center [167, 176] width 9 height 11
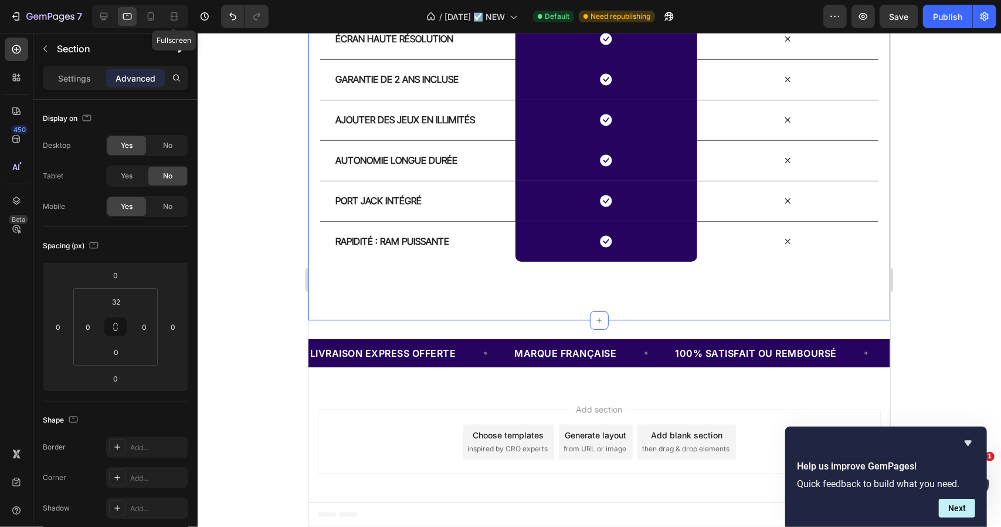
scroll to position [2138, 0]
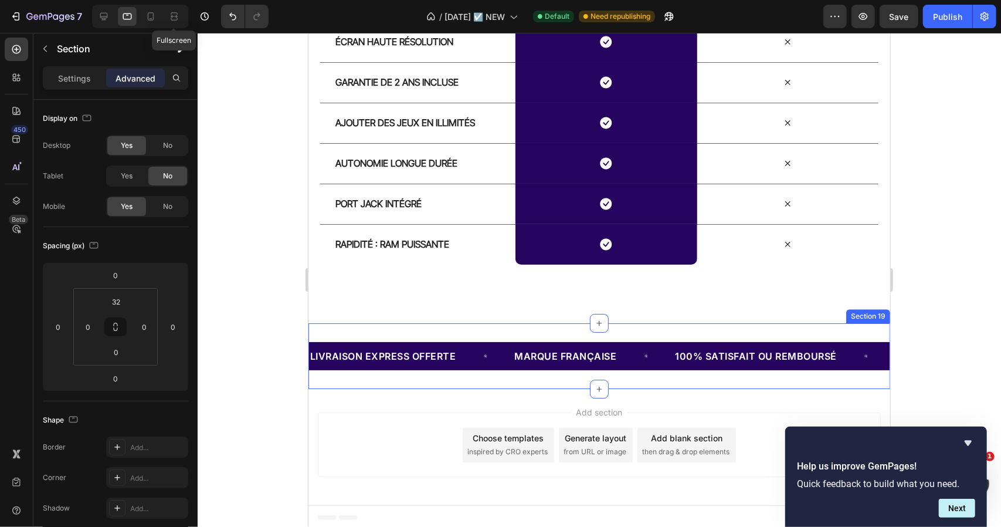
click at [351, 326] on div "Livraison Express OFFERTE Text Block Row marque française Text Block Row 100% S…" at bounding box center [599, 356] width 582 height 66
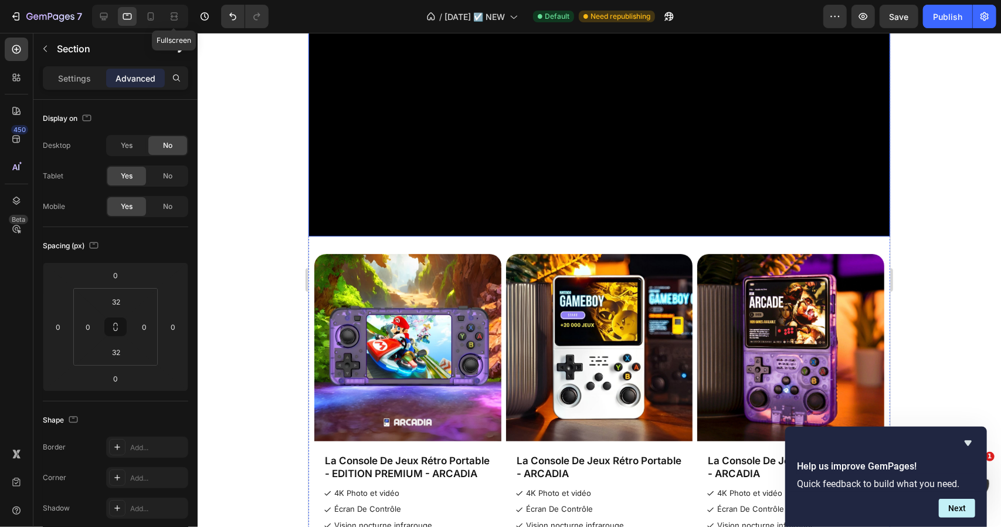
scroll to position [0, 0]
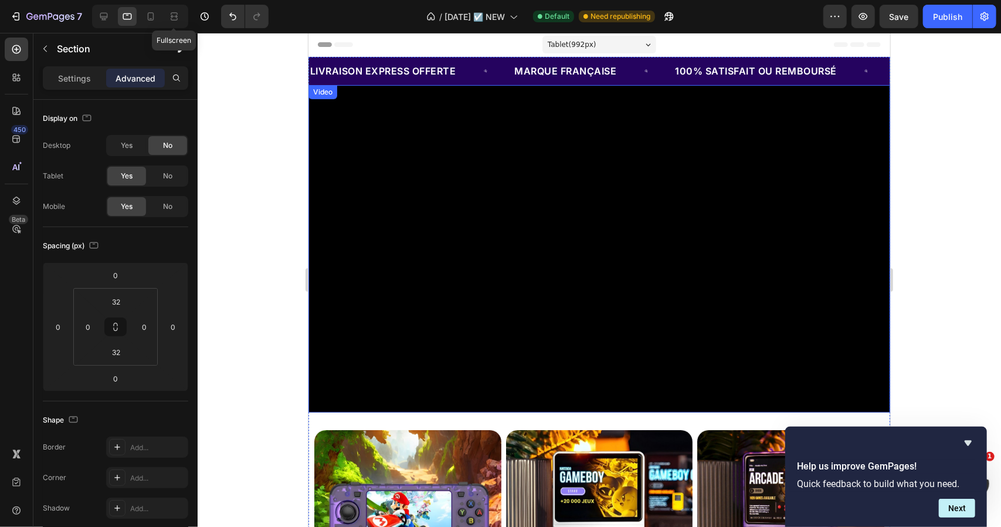
click at [387, 167] on video at bounding box center [599, 247] width 582 height 327
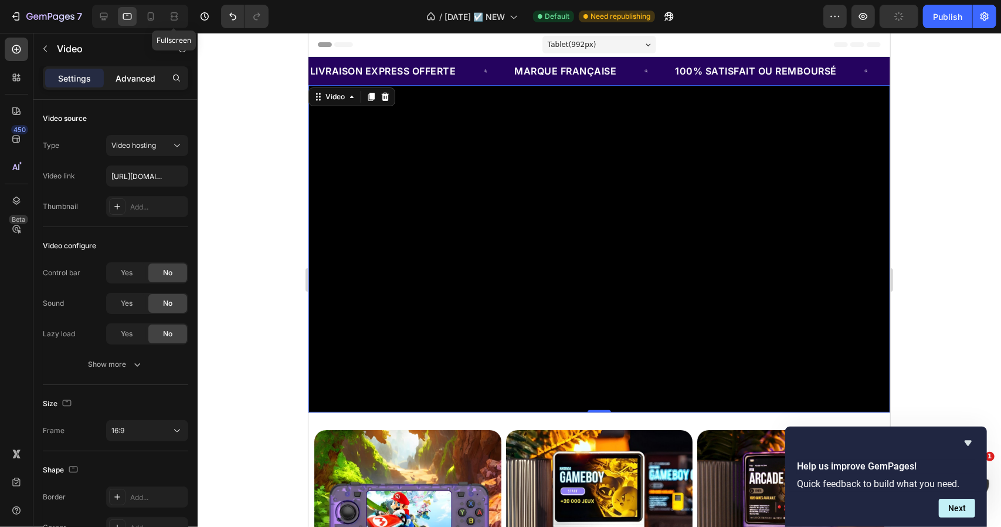
click at [145, 84] on p "Advanced" at bounding box center [136, 78] width 40 height 12
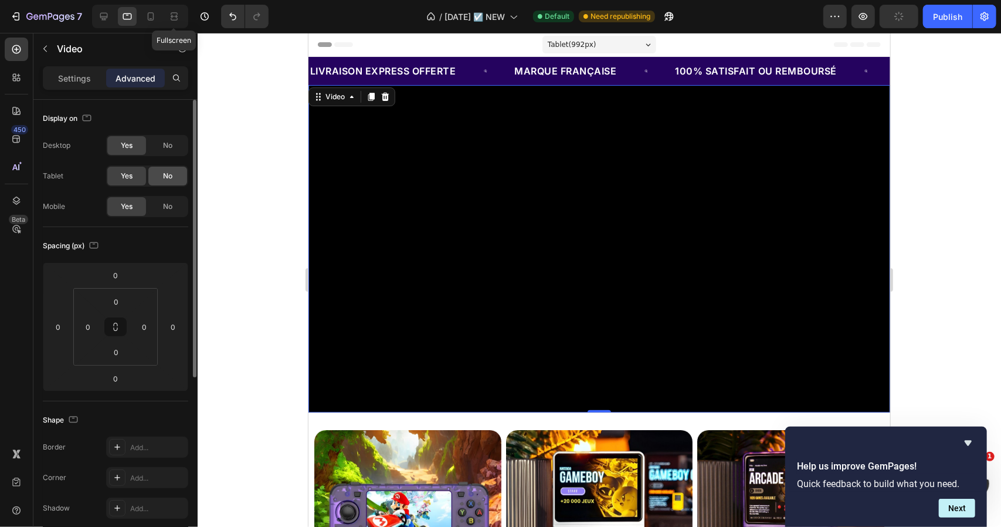
click at [171, 177] on span "No" at bounding box center [167, 176] width 9 height 11
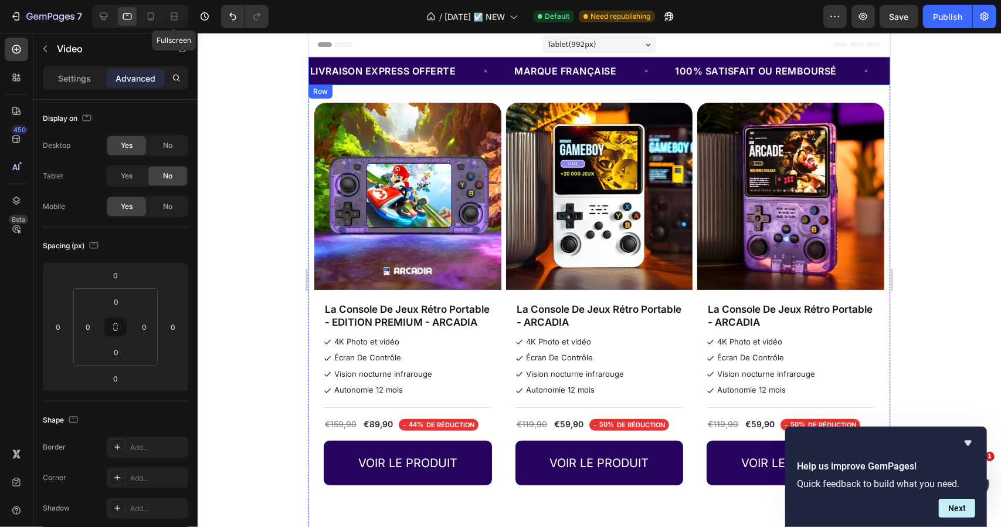
click at [418, 60] on div "Livraison Express OFFERTE Text Block Row marque française Text Block Row 100% S…" at bounding box center [599, 70] width 582 height 28
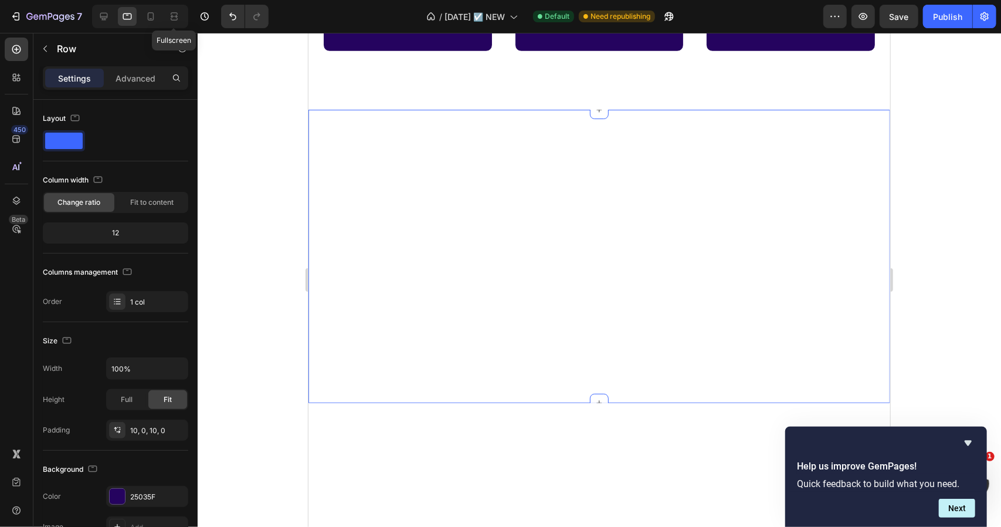
scroll to position [469, 0]
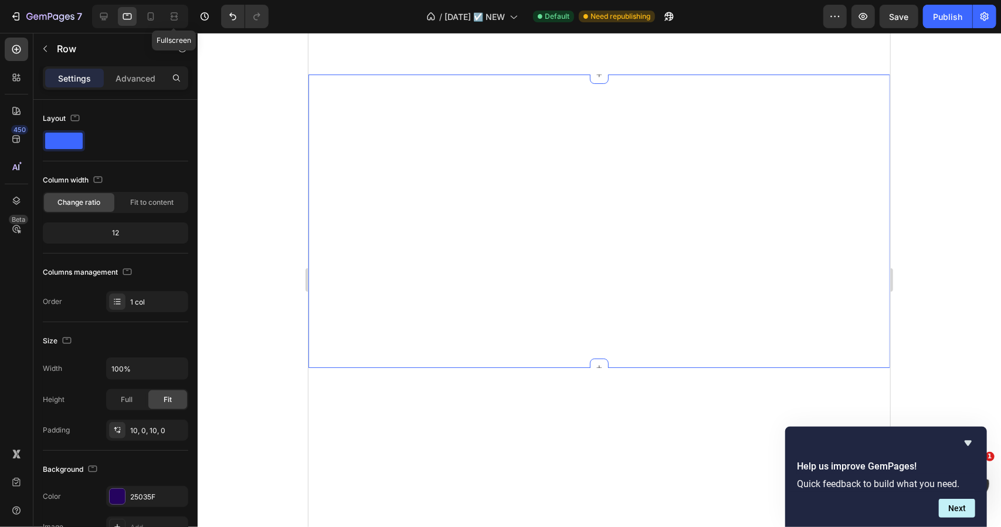
click at [555, 367] on div "Offre Limitée : Jusqu'à Épuisement des Stocks Text Block Row 100% Satisfait ou …" at bounding box center [599, 513] width 582 height 293
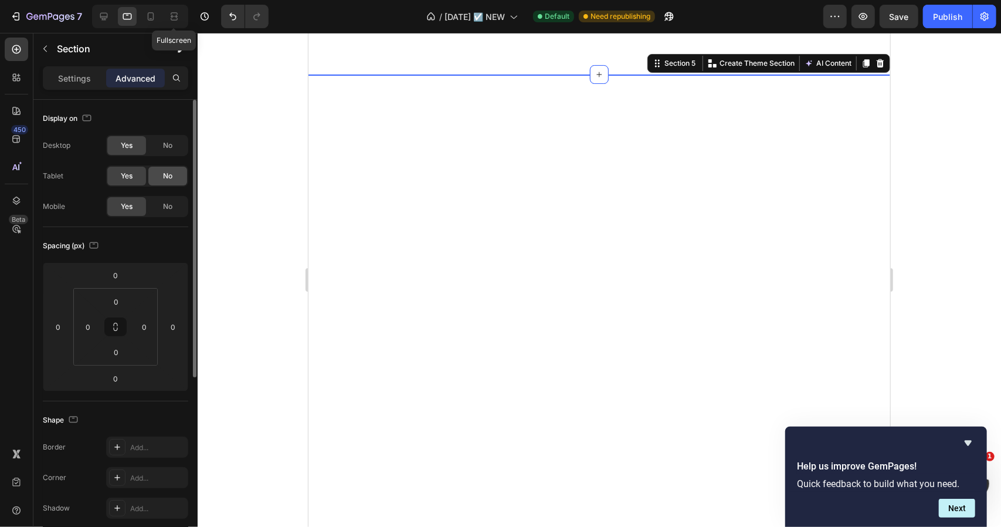
click at [176, 171] on div "No" at bounding box center [167, 176] width 39 height 19
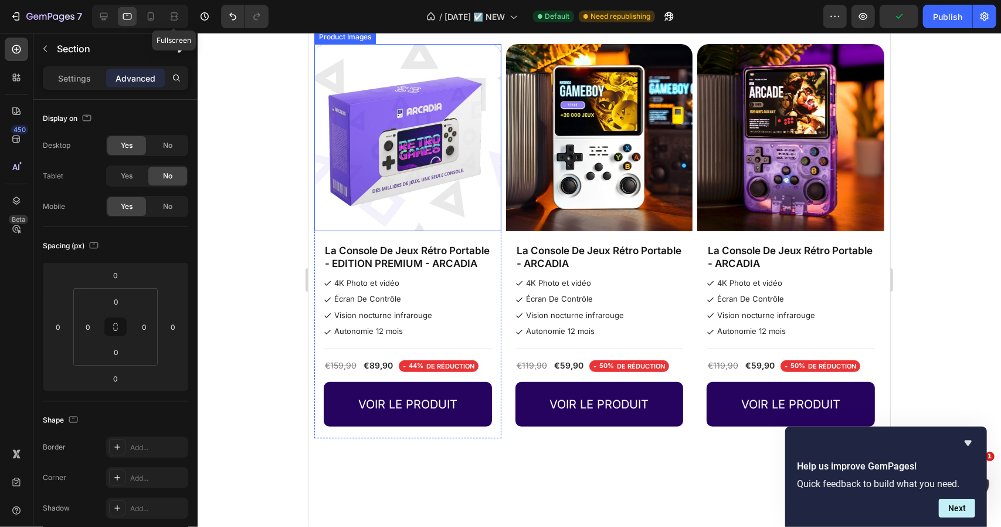
scroll to position [0, 0]
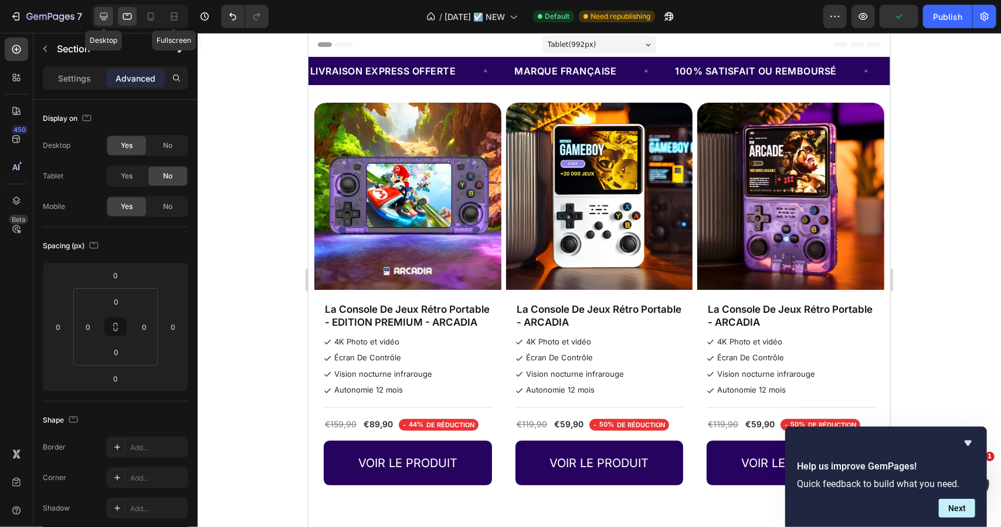
click at [103, 11] on icon at bounding box center [104, 17] width 12 height 12
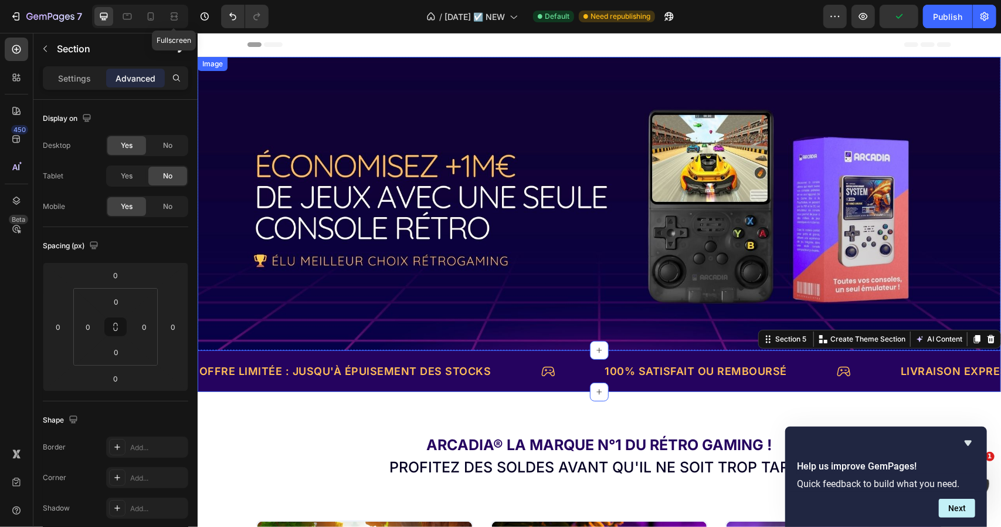
scroll to position [218, 0]
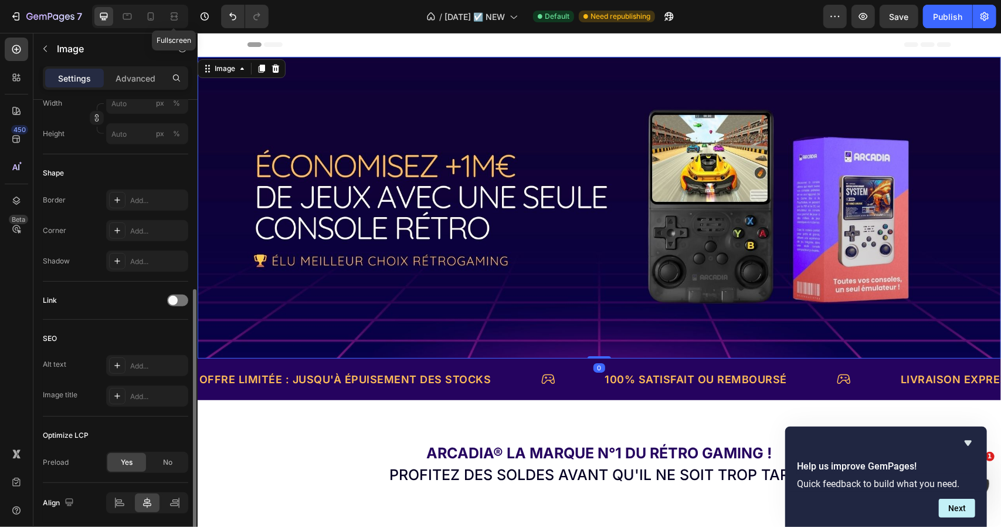
scroll to position [393, 0]
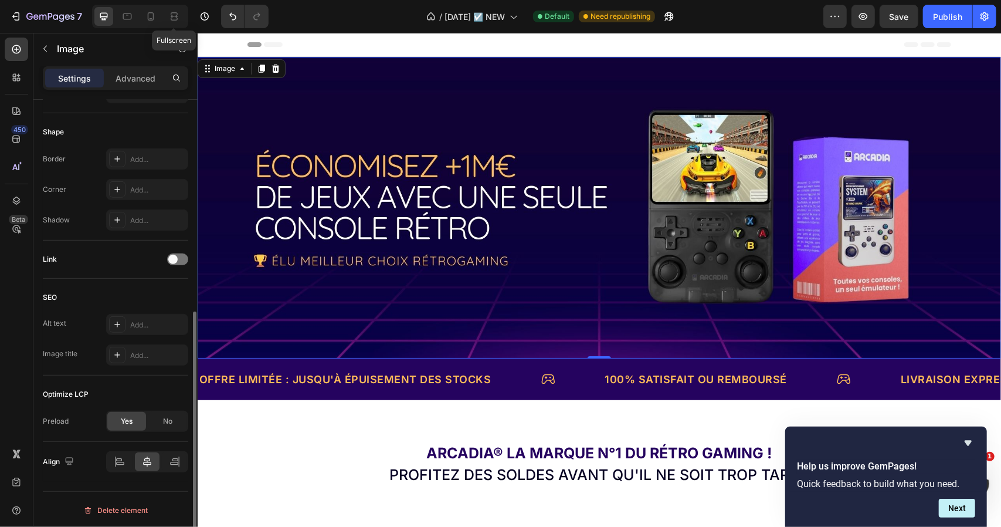
click at [77, 389] on div "Optimize LCP" at bounding box center [66, 394] width 46 height 11
click at [90, 391] on div "Optimize LCP" at bounding box center [115, 394] width 145 height 19
click at [156, 12] on icon at bounding box center [151, 17] width 12 height 12
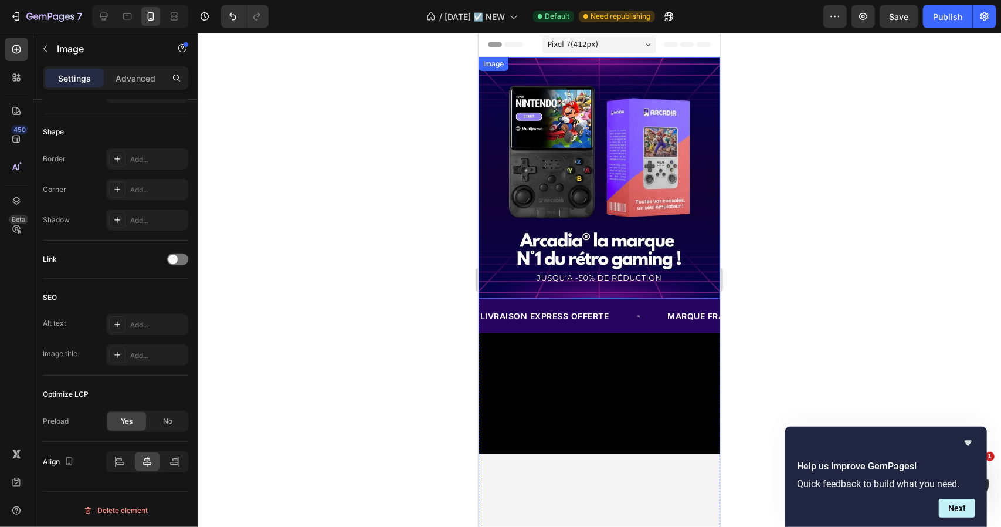
click at [625, 143] on img at bounding box center [599, 177] width 242 height 242
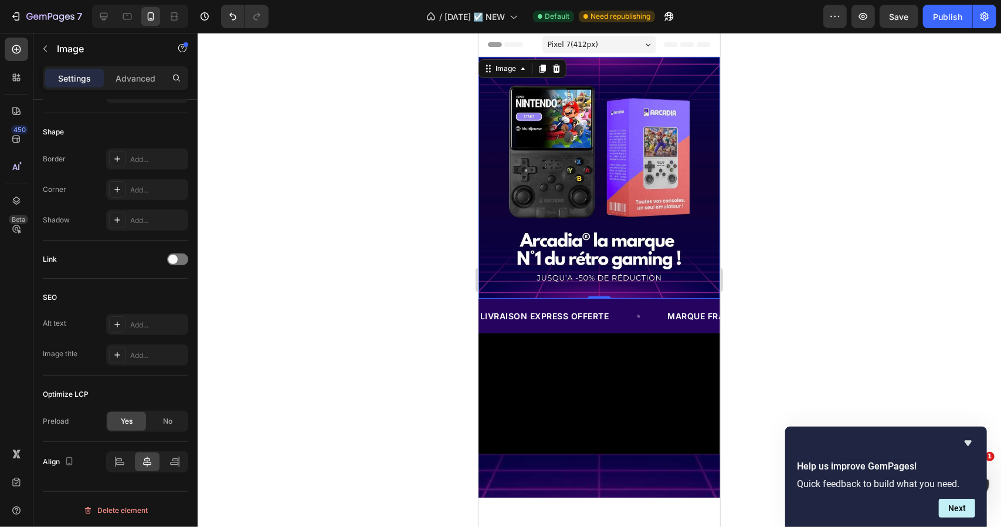
click at [621, 167] on img at bounding box center [599, 177] width 242 height 242
click at [67, 57] on div "Image" at bounding box center [100, 48] width 134 height 31
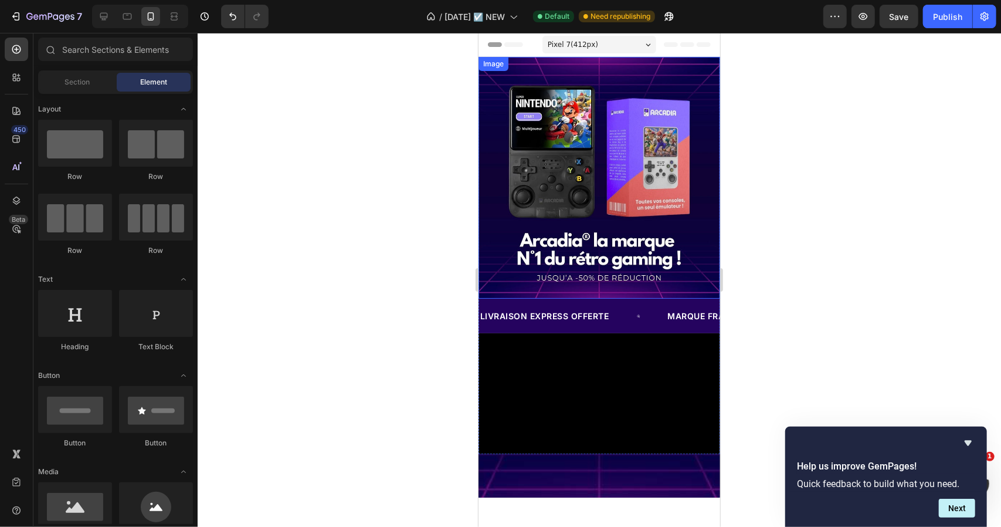
click at [564, 191] on img at bounding box center [599, 177] width 242 height 242
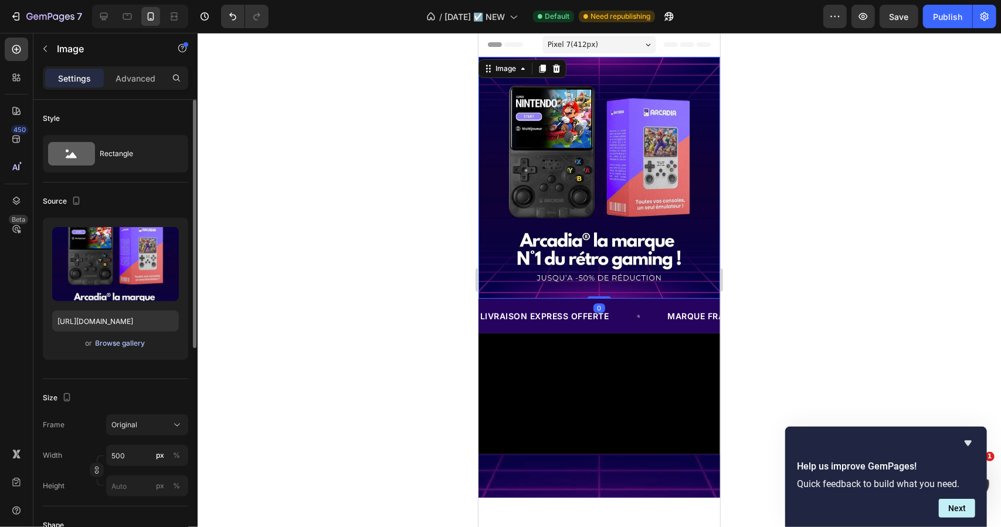
click at [129, 343] on div "Browse gallery" at bounding box center [121, 343] width 50 height 11
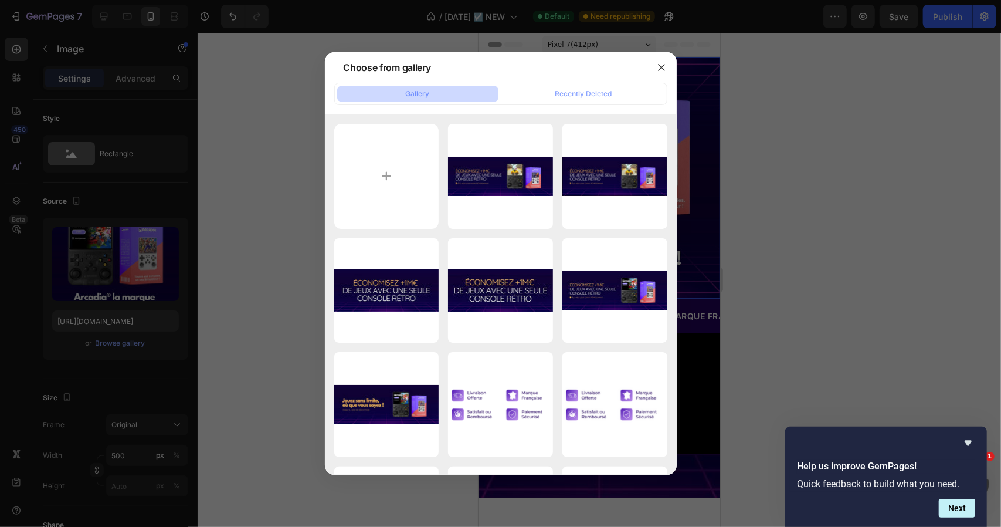
type input "C:\fakepath\30 000 jeux rétro sur 1 console.jpg"
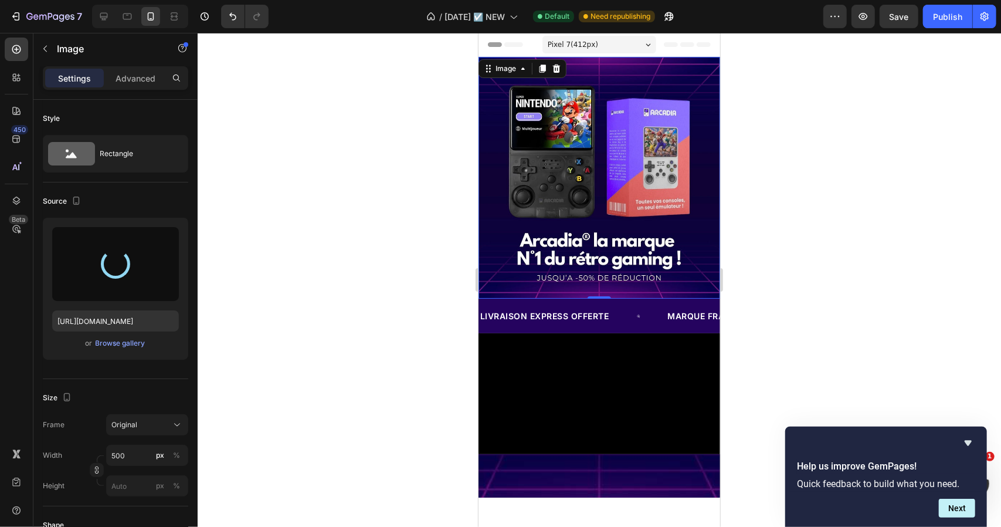
type input "[URL][DOMAIN_NAME]"
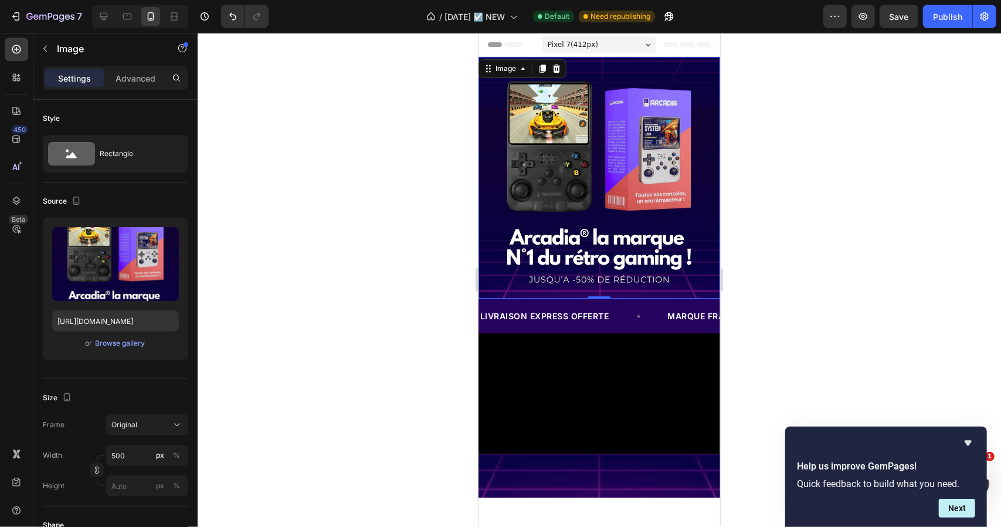
click at [408, 133] on div at bounding box center [600, 280] width 804 height 494
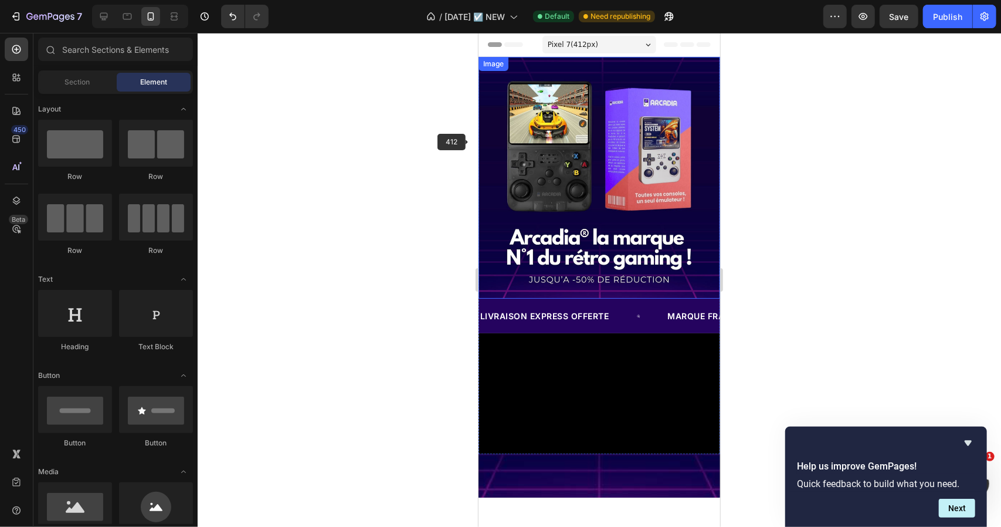
click at [534, 148] on img at bounding box center [599, 177] width 242 height 242
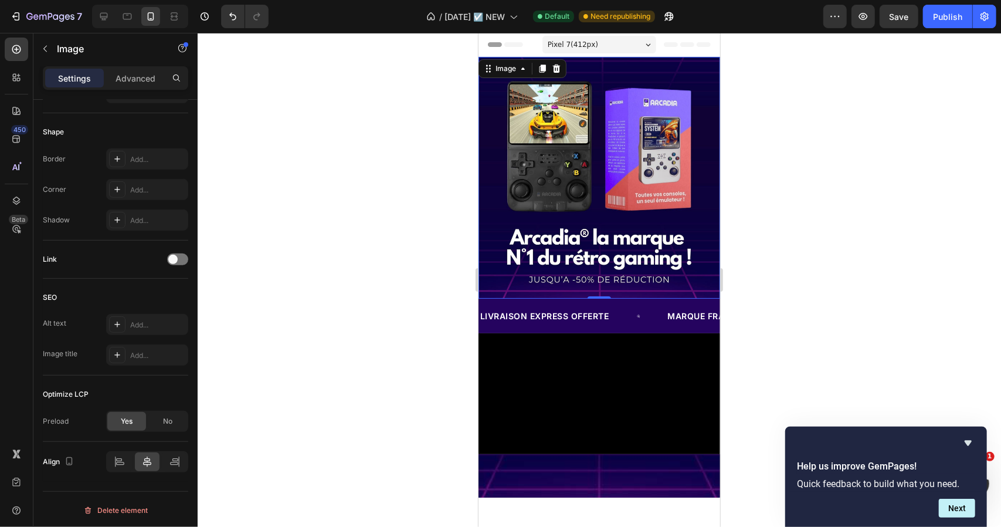
click at [331, 236] on div at bounding box center [600, 280] width 804 height 494
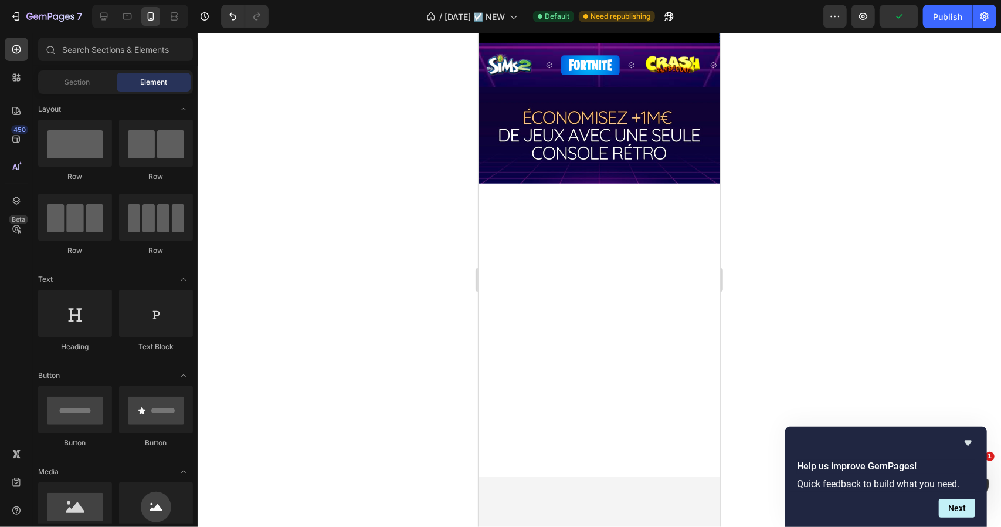
scroll to position [293, 0]
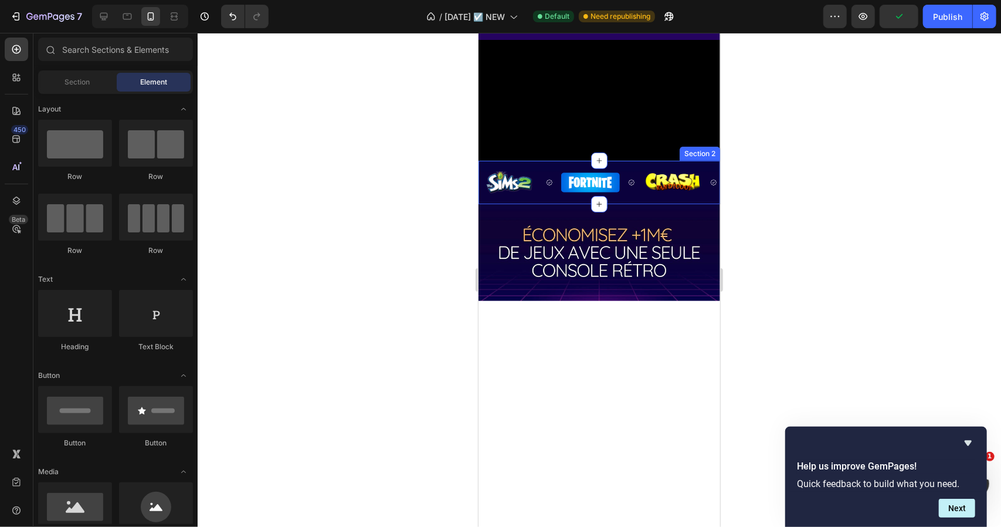
click at [560, 204] on div "Image Image Image Image Image Image Image Image Image Image Image Image Marquee…" at bounding box center [599, 181] width 242 height 43
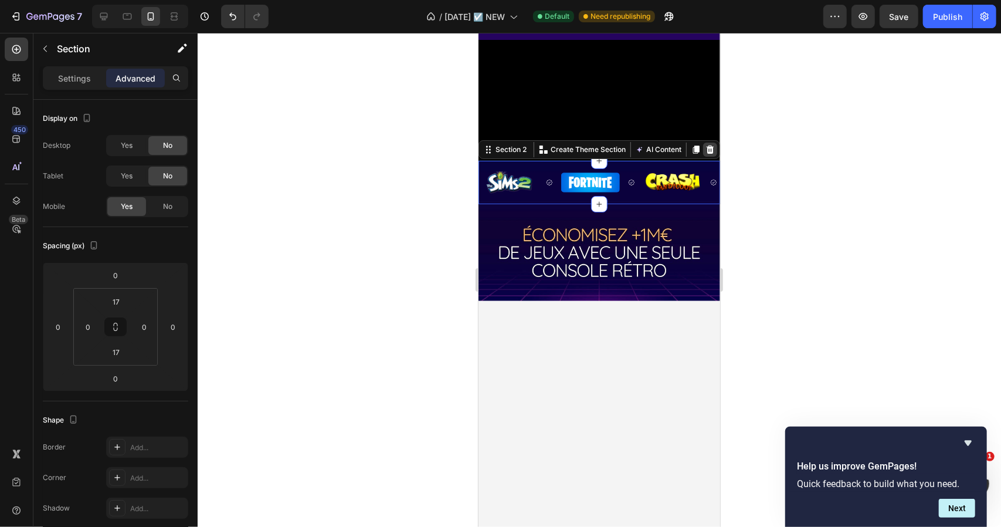
click at [706, 153] on icon at bounding box center [710, 149] width 8 height 8
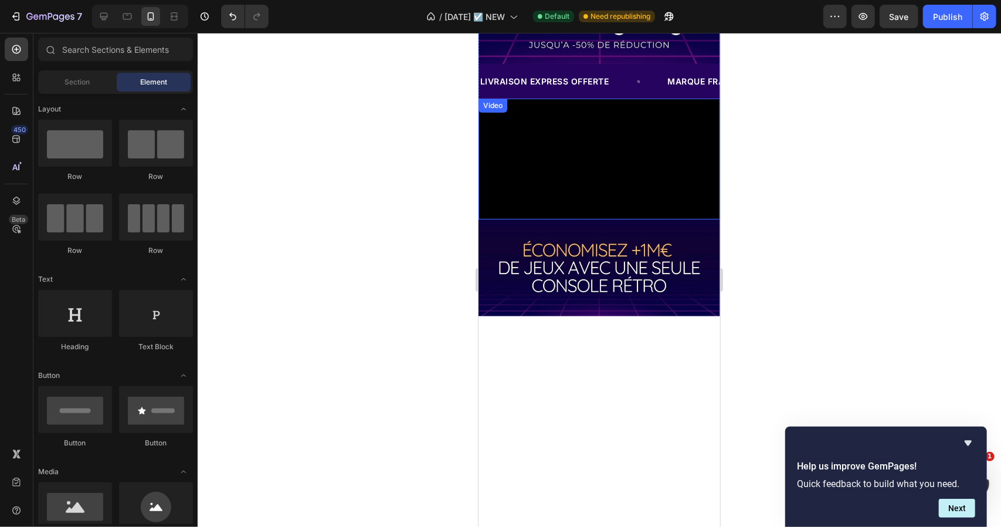
scroll to position [117, 0]
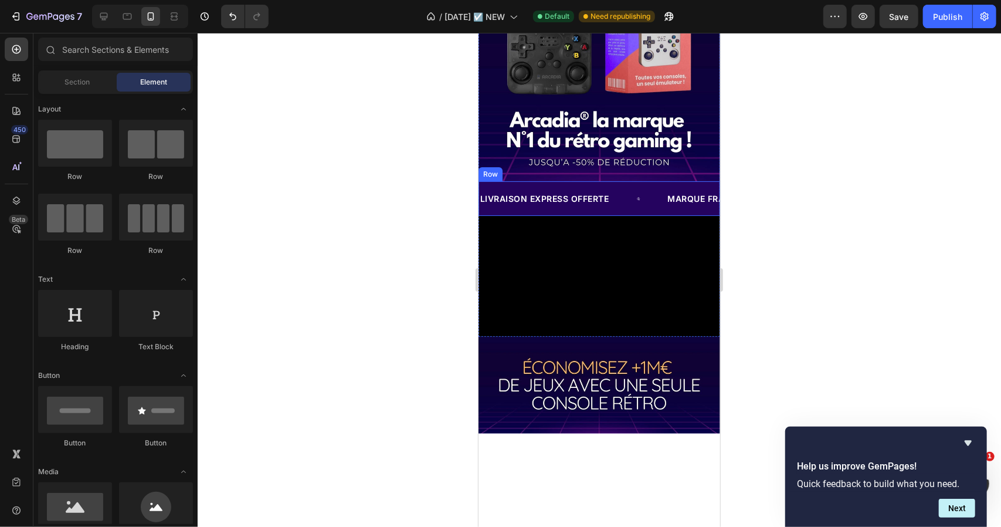
click at [659, 181] on div "Livraison Express OFFERTE Text Block Row marque française Text Block Row 100% S…" at bounding box center [599, 198] width 242 height 35
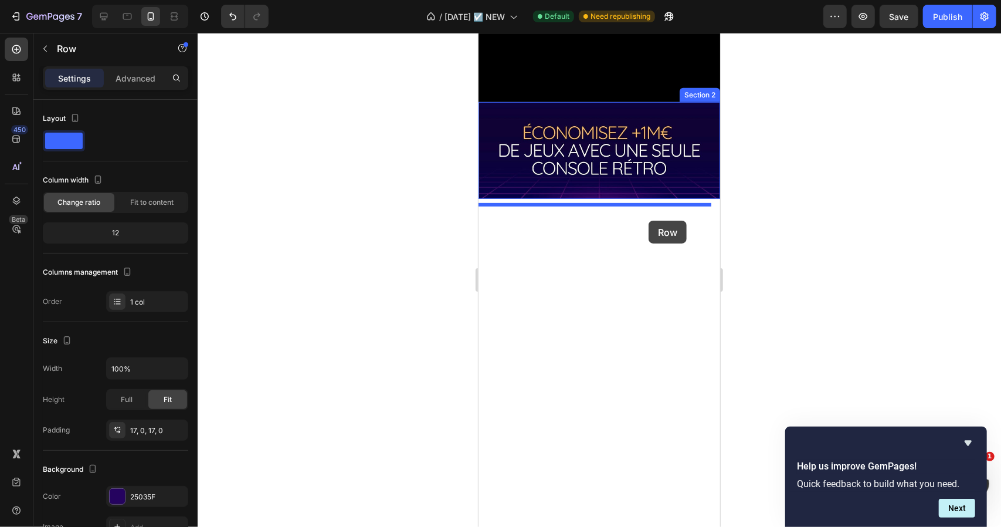
drag, startPoint x: 497, startPoint y: 159, endPoint x: 1225, endPoint y: 223, distance: 730.7
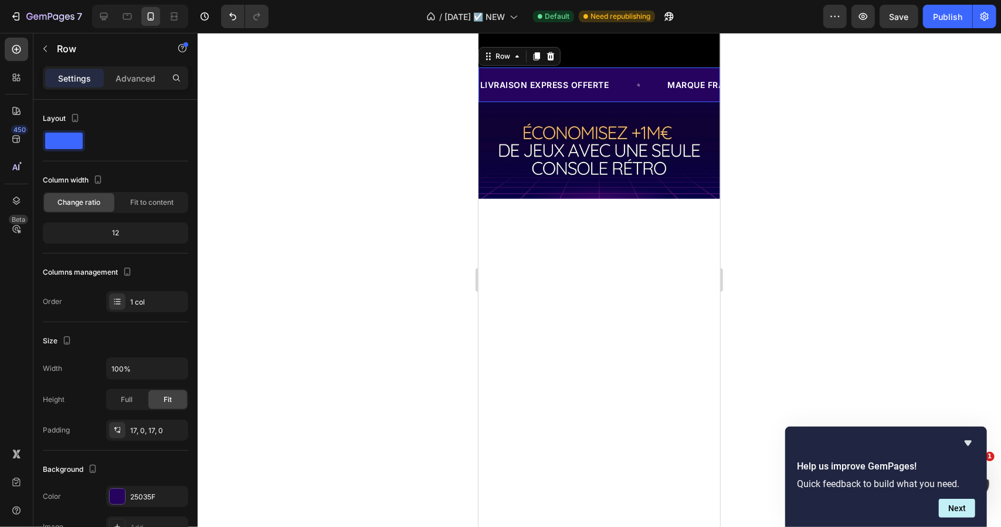
scroll to position [317, 0]
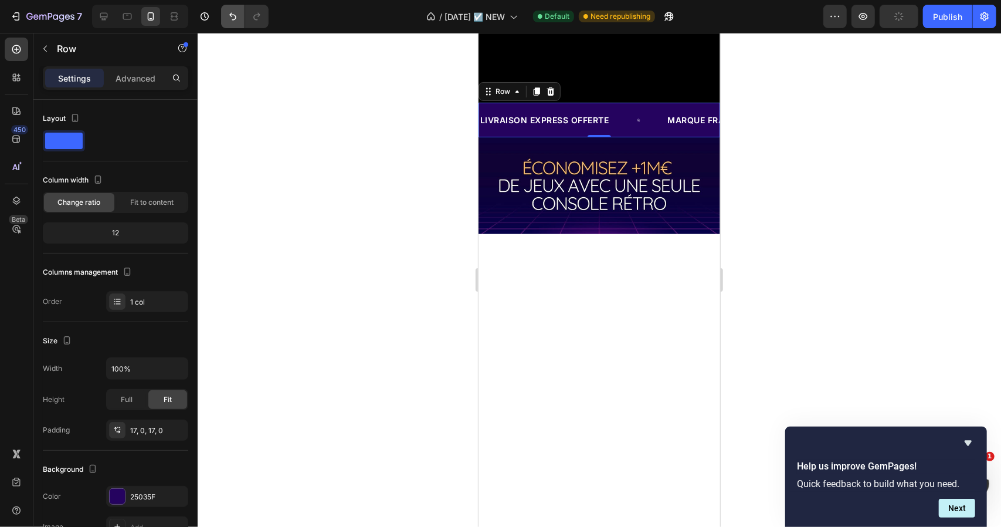
click at [233, 12] on icon "Undo/Redo" at bounding box center [233, 17] width 12 height 12
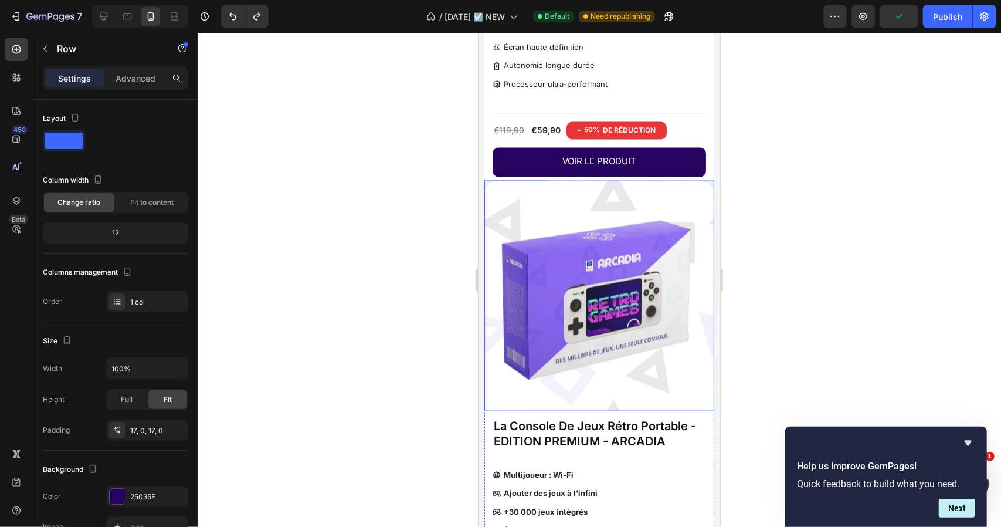
scroll to position [1525, 0]
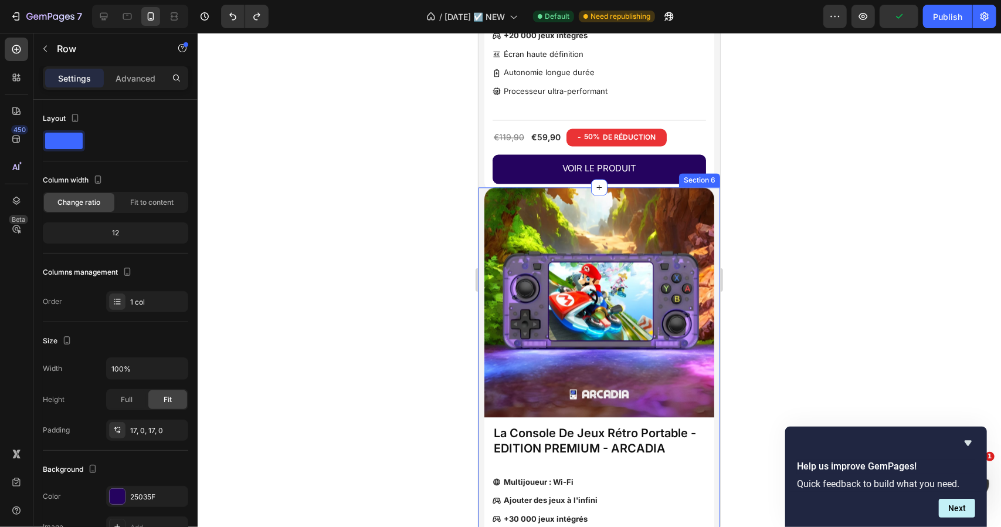
click at [479, 191] on div "Product Images La Console De Jeux Rétro Portable - EDITION PREMIUM - ARCADIA Pr…" at bounding box center [599, 434] width 242 height 494
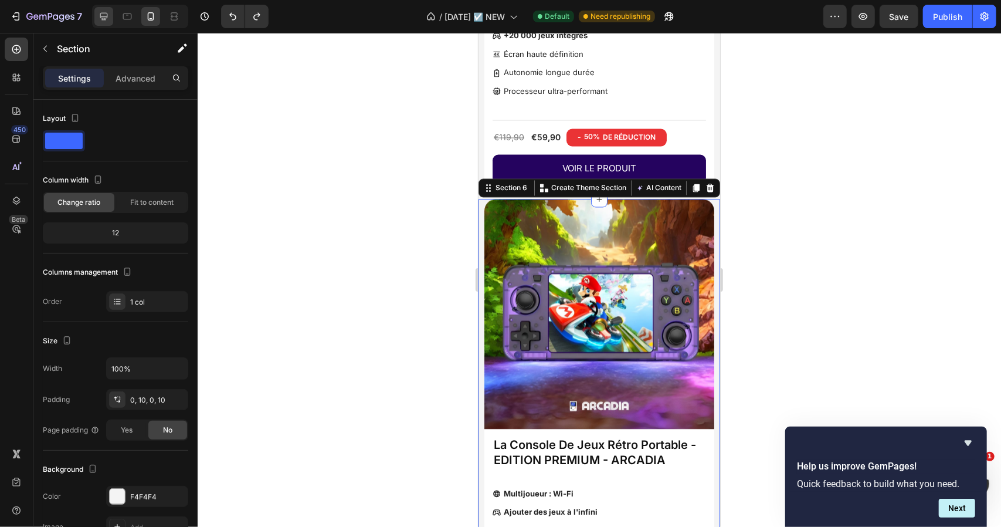
click at [106, 17] on icon at bounding box center [104, 17] width 8 height 8
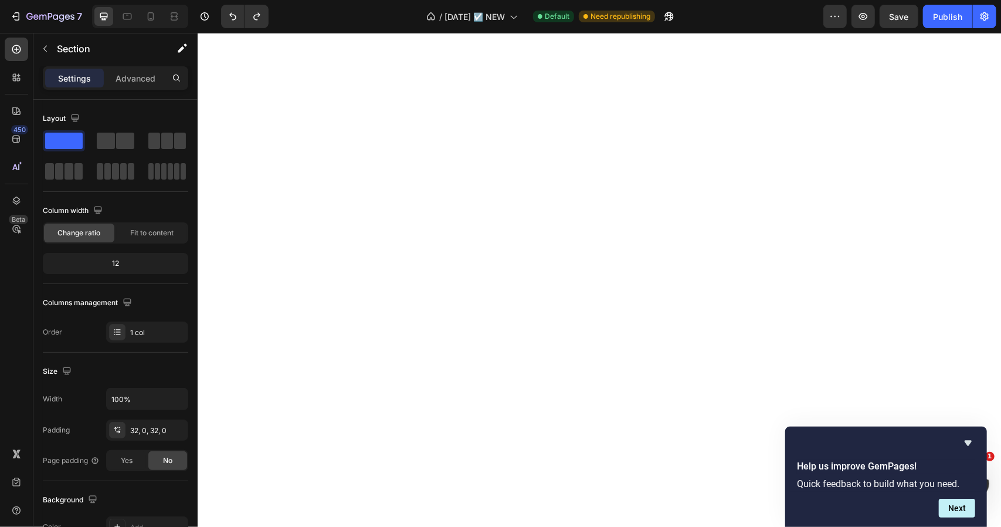
scroll to position [989, 0]
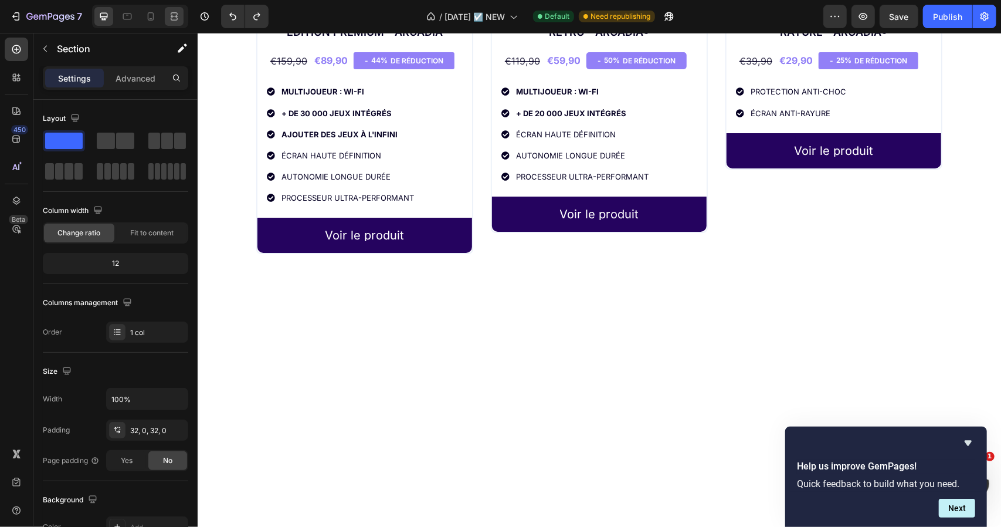
click at [151, 14] on icon at bounding box center [151, 17] width 12 height 12
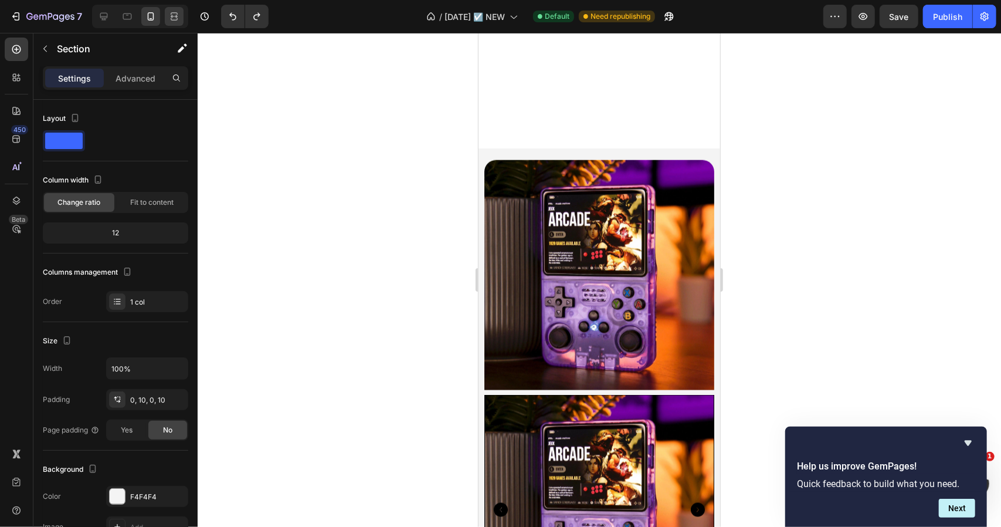
scroll to position [3435, 0]
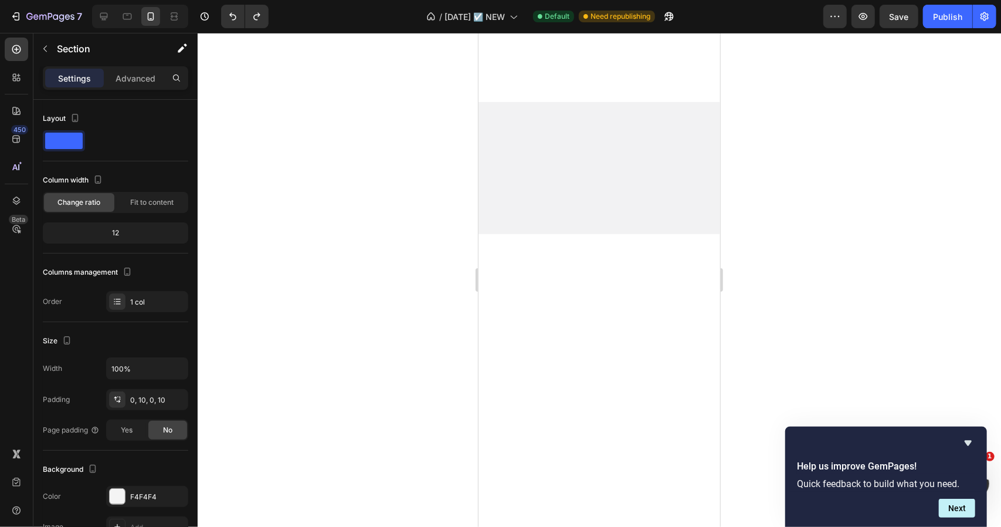
click at [968, 443] on icon "Hide survey" at bounding box center [968, 442] width 7 height 5
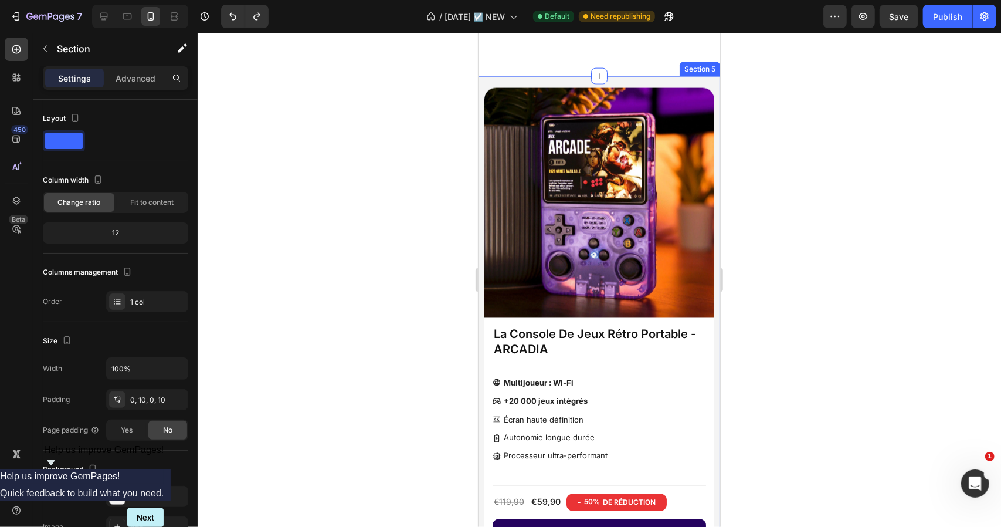
scroll to position [1161, 0]
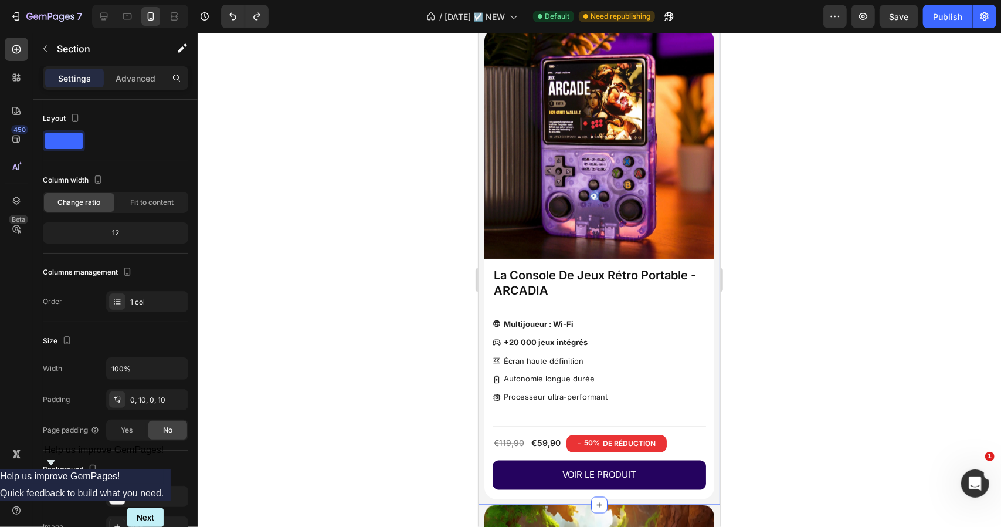
click at [483, 170] on div "Product Images La Console De Jeux Rétro Portable - ARCADIA Product Title Multij…" at bounding box center [599, 261] width 242 height 488
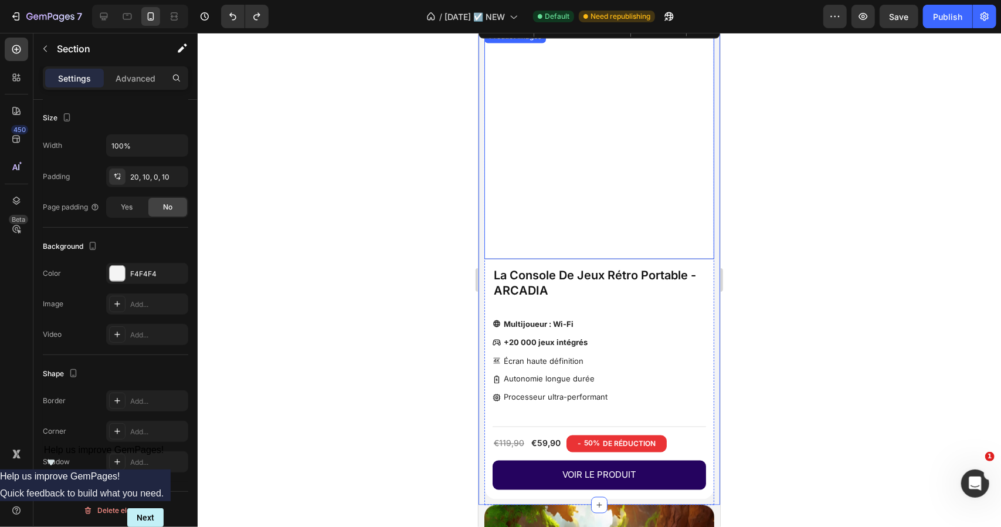
click at [520, 137] on img at bounding box center [599, 144] width 230 height 230
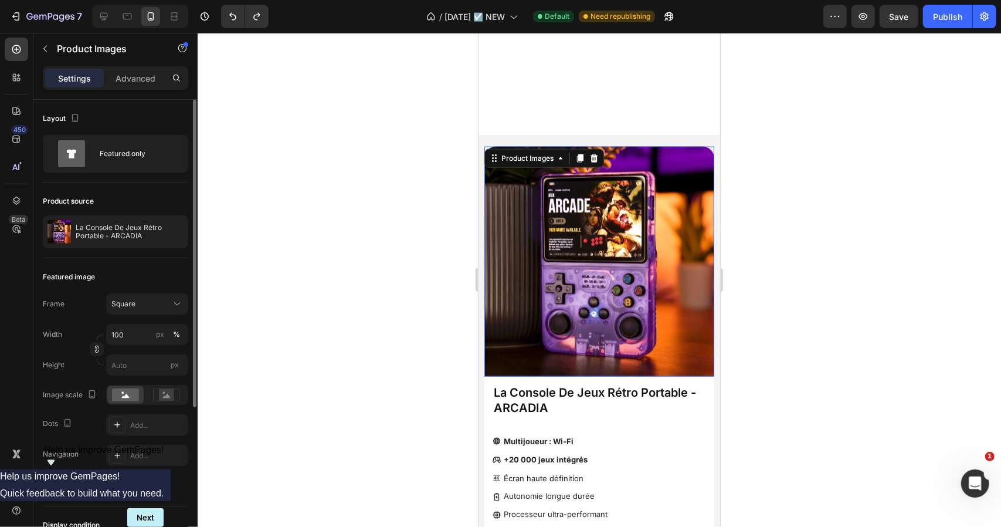
scroll to position [0, 0]
click at [132, 223] on p "La Console De Jeux Rétro Portable - ARCADIA" at bounding box center [130, 231] width 108 height 16
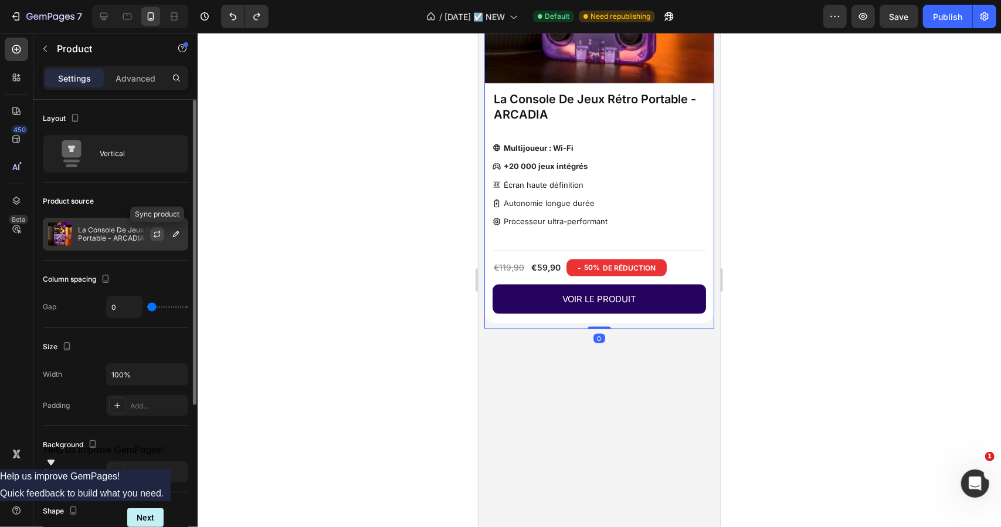
click at [164, 228] on button "button" at bounding box center [157, 234] width 14 height 14
click at [178, 239] on button "button" at bounding box center [176, 234] width 14 height 14
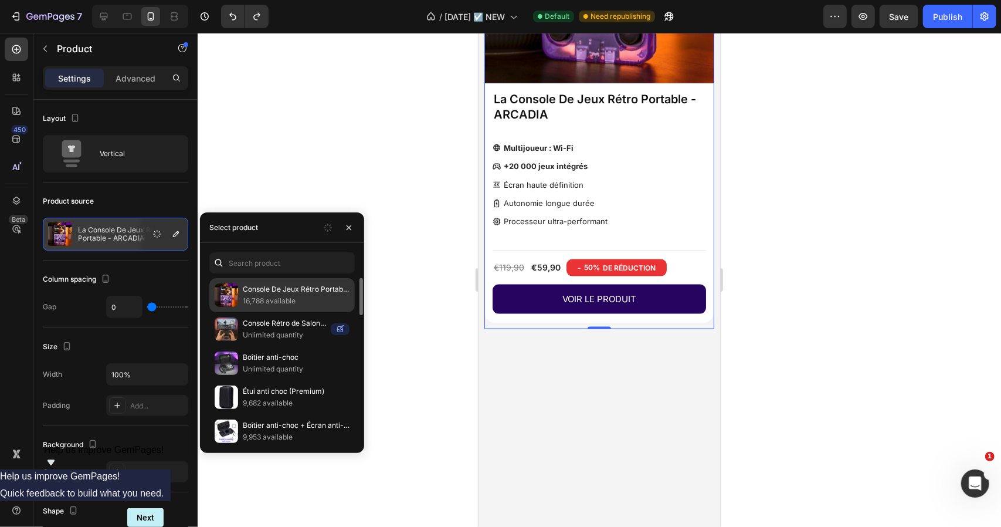
click at [304, 295] on p "16,788 available" at bounding box center [296, 301] width 107 height 12
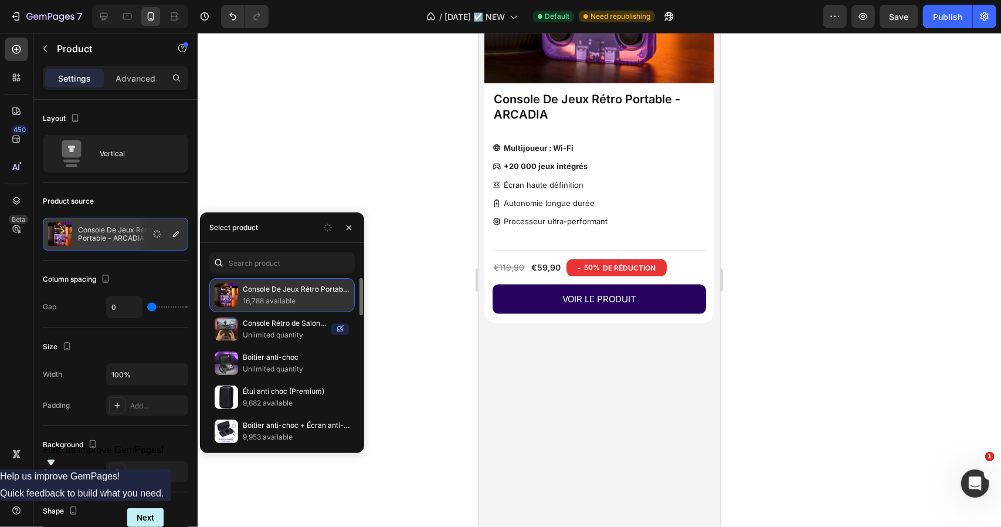
click at [326, 288] on p "Console De Jeux Rétro Portable - ARCADIA" at bounding box center [296, 289] width 107 height 12
click at [282, 291] on p "Console De Jeux Rétro Portable - ARCADIA" at bounding box center [296, 289] width 107 height 12
click at [255, 292] on p "Console De Jeux Rétro Portable - ARCADIA" at bounding box center [296, 289] width 107 height 12
click at [273, 297] on p "16,788 available" at bounding box center [296, 301] width 107 height 12
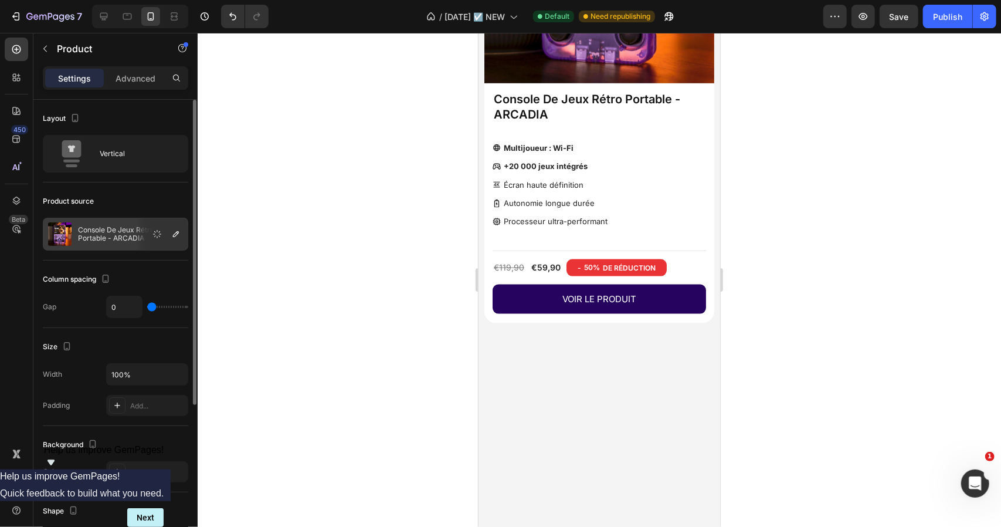
click at [157, 207] on div "Product source" at bounding box center [115, 201] width 145 height 19
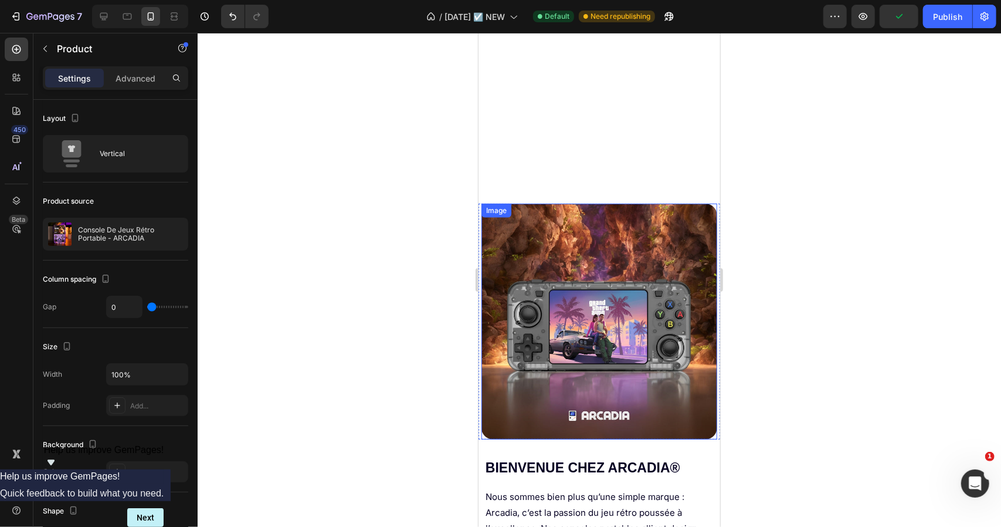
scroll to position [3859, 0]
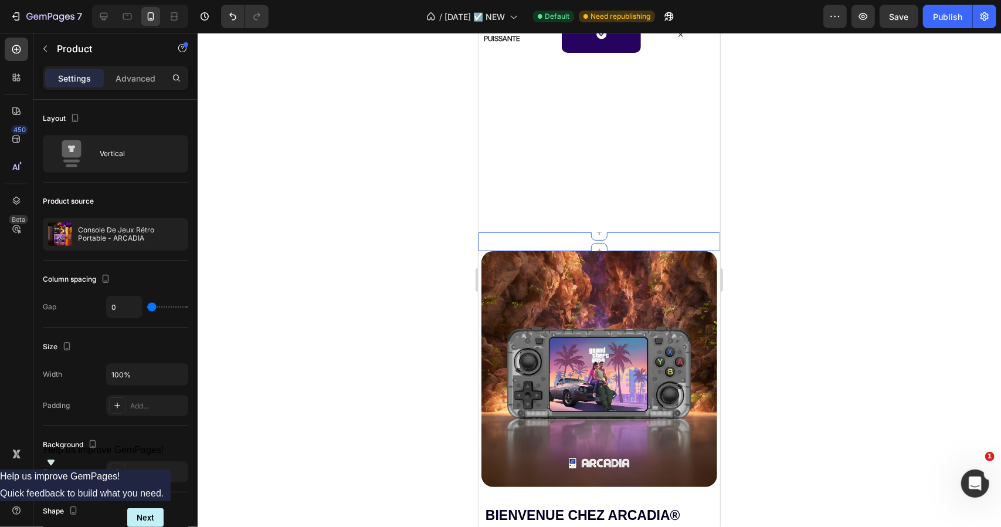
click at [527, 240] on div "Livraison Express OFFERTE Text Block Row +10 000 clients satisfaits Text Block …" at bounding box center [599, 241] width 242 height 19
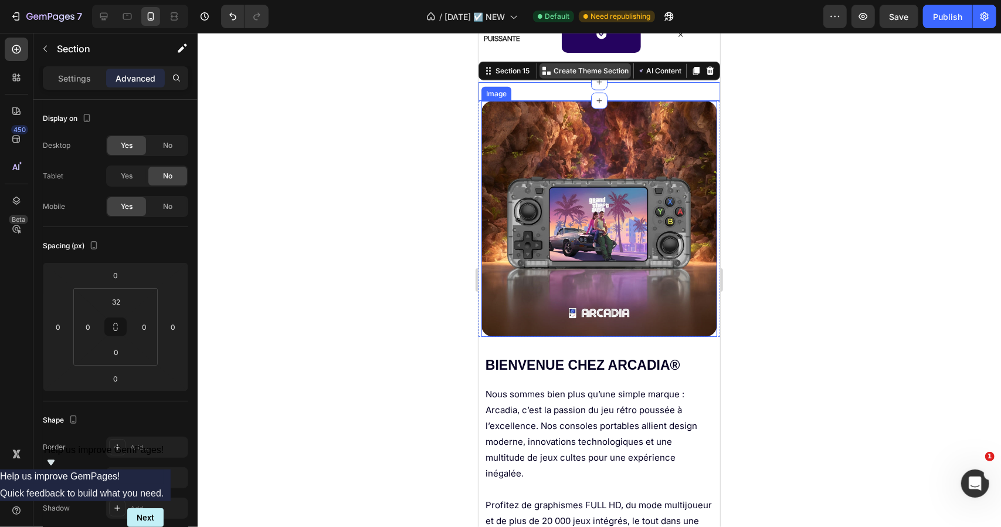
scroll to position [3683, 0]
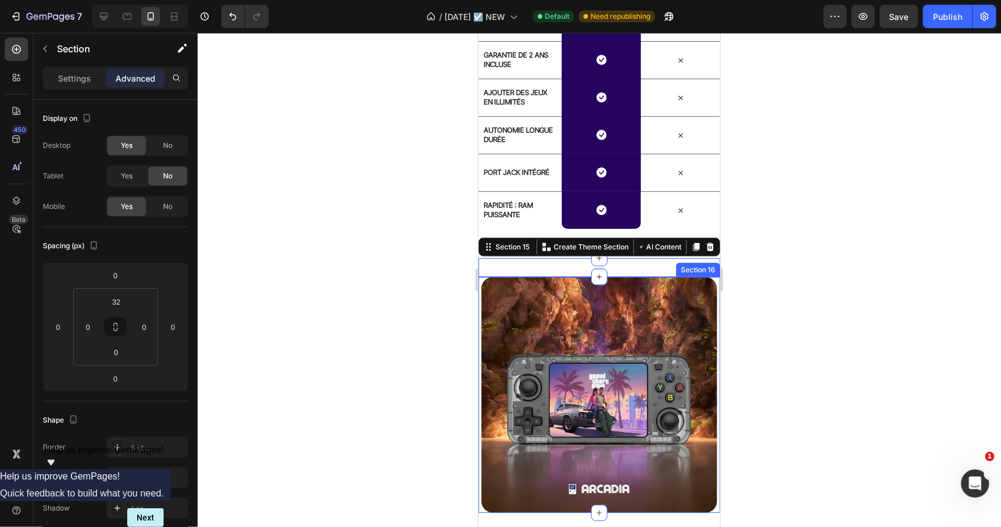
click at [479, 281] on div "Image" at bounding box center [599, 394] width 242 height 236
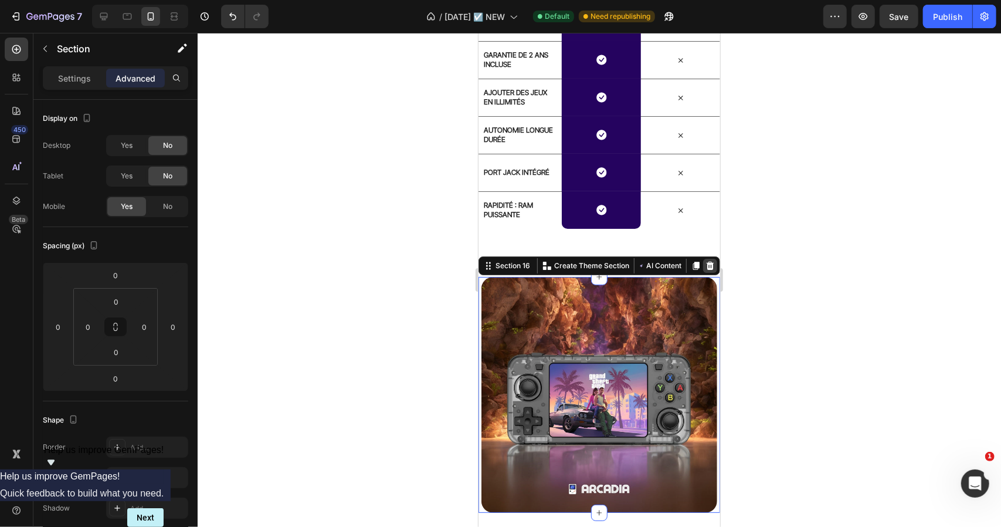
click at [706, 262] on icon at bounding box center [710, 265] width 8 height 8
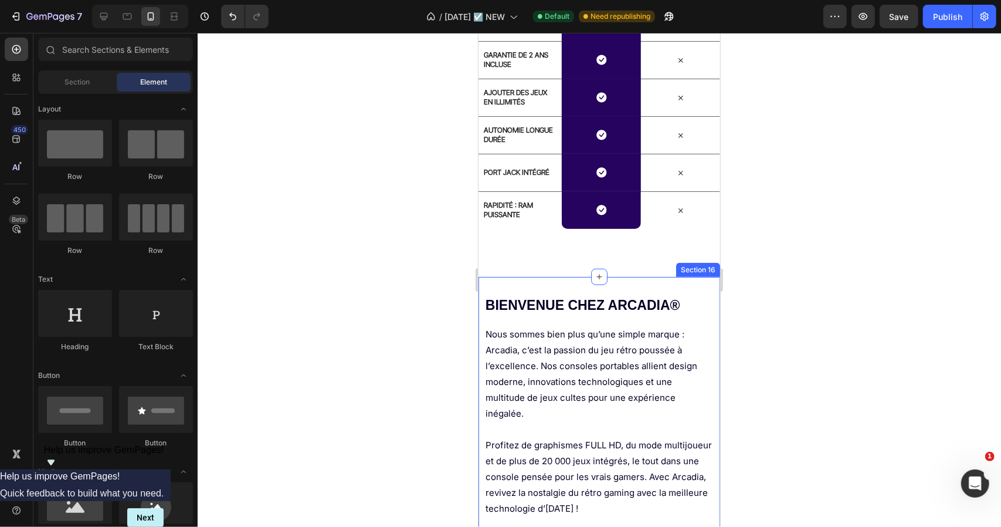
click at [650, 287] on div "Bienvenue chez Arcadia® Heading Nous sommes bien plus qu’une simple marque : Ar…" at bounding box center [599, 405] width 242 height 259
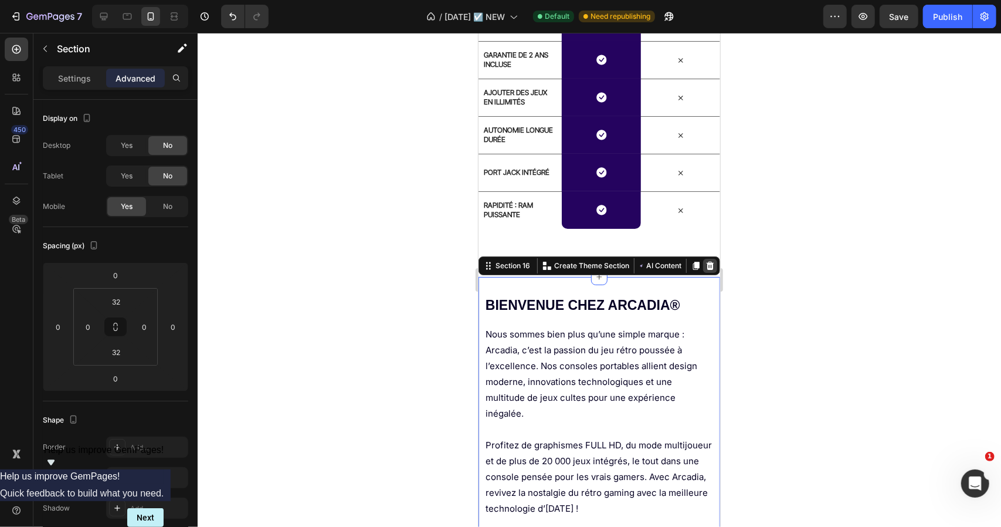
click at [705, 260] on icon at bounding box center [709, 264] width 9 height 9
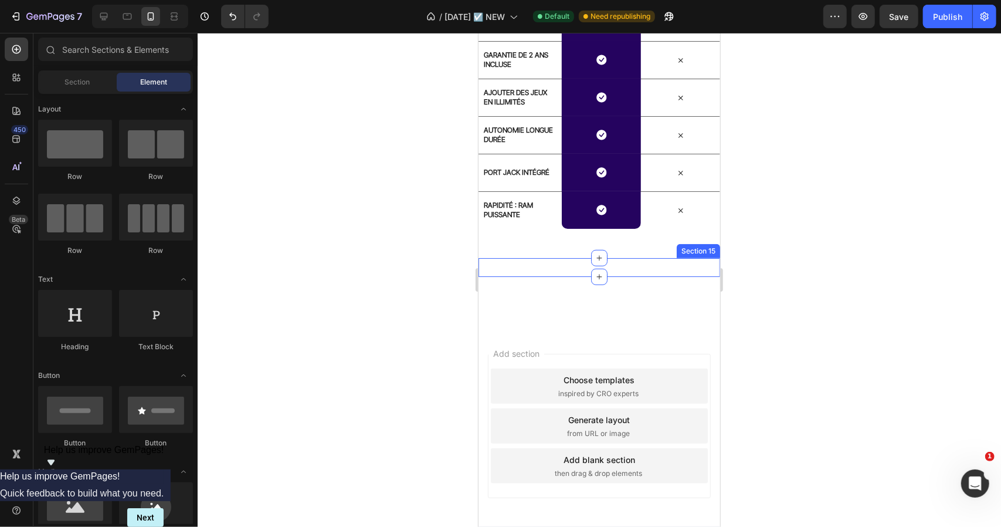
click at [639, 267] on div "Livraison Express OFFERTE Text Block Row +10 000 clients satisfaits Text Block …" at bounding box center [599, 266] width 242 height 19
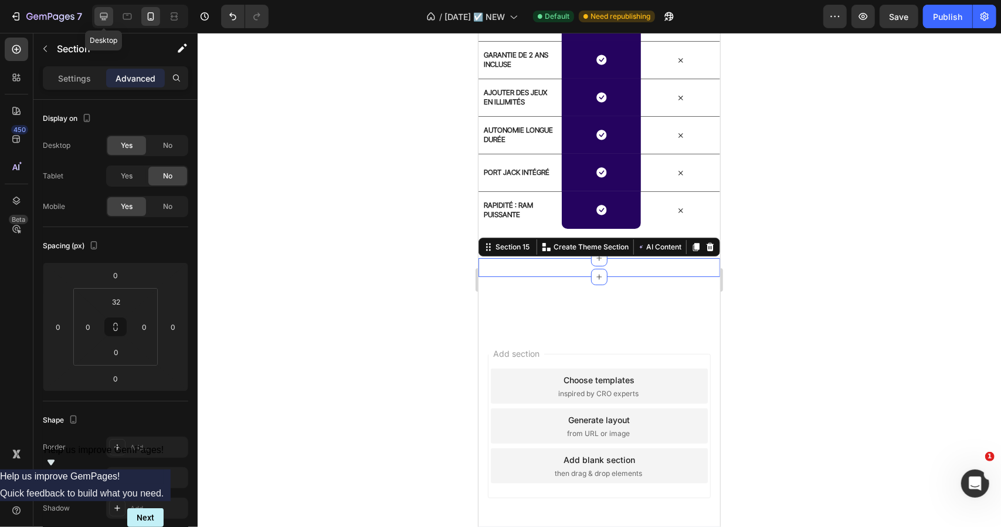
click at [100, 17] on icon at bounding box center [104, 17] width 8 height 8
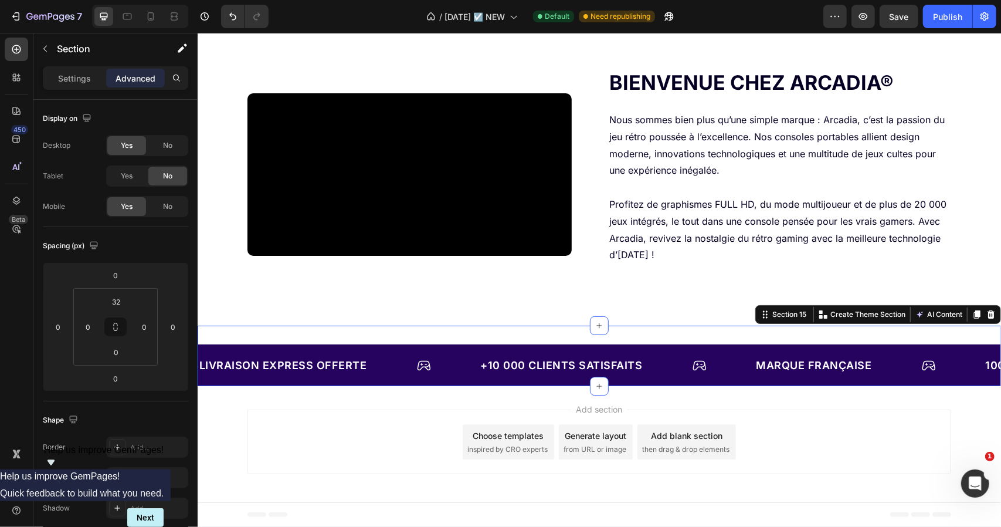
click at [987, 312] on icon at bounding box center [991, 314] width 8 height 8
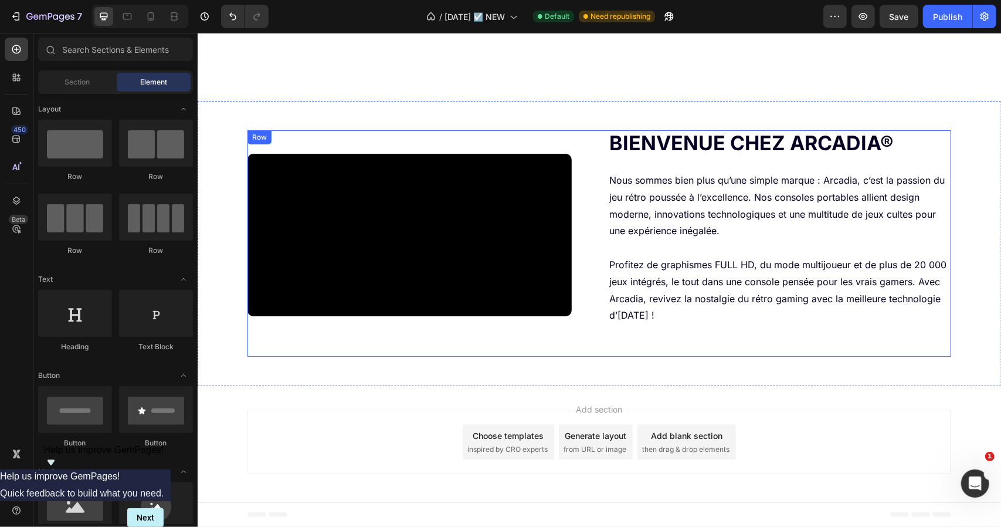
scroll to position [2229, 0]
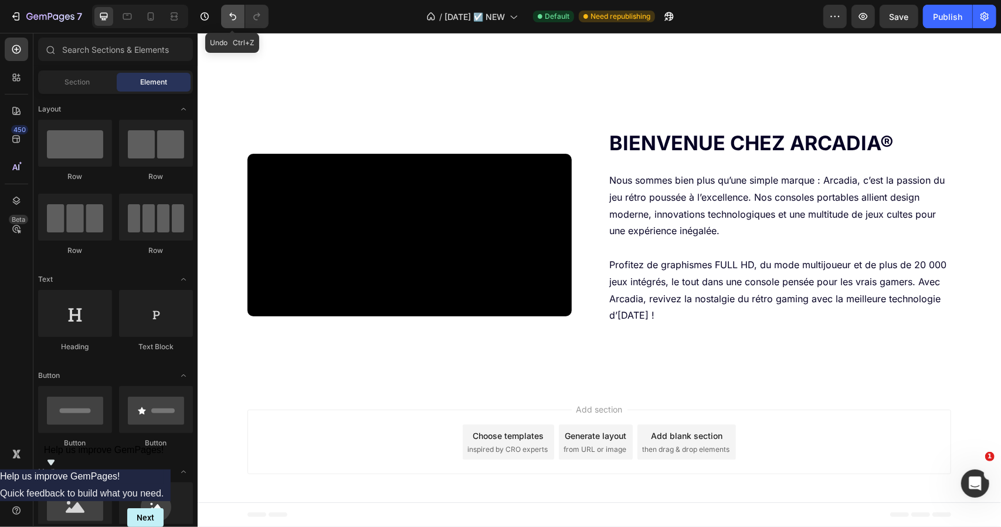
click at [229, 11] on icon "Undo/Redo" at bounding box center [233, 17] width 12 height 12
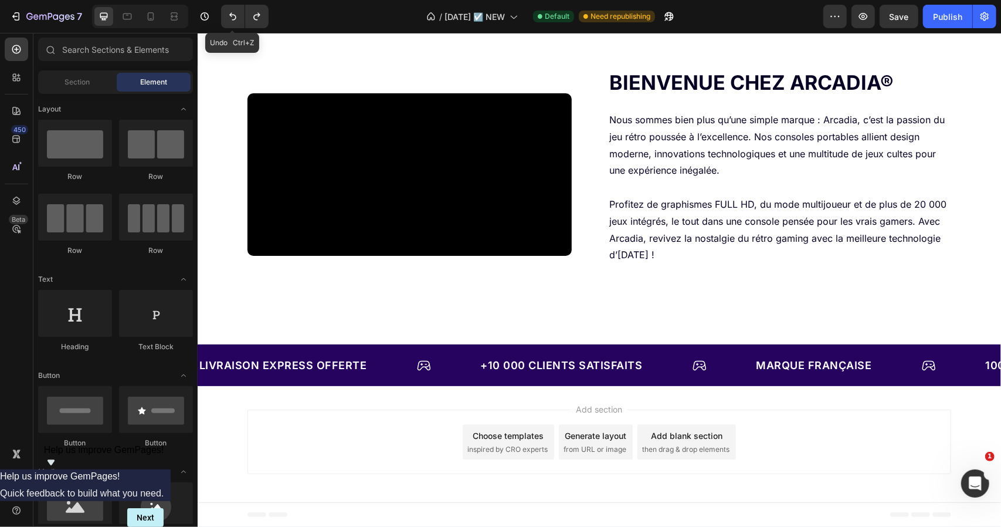
scroll to position [2289, 0]
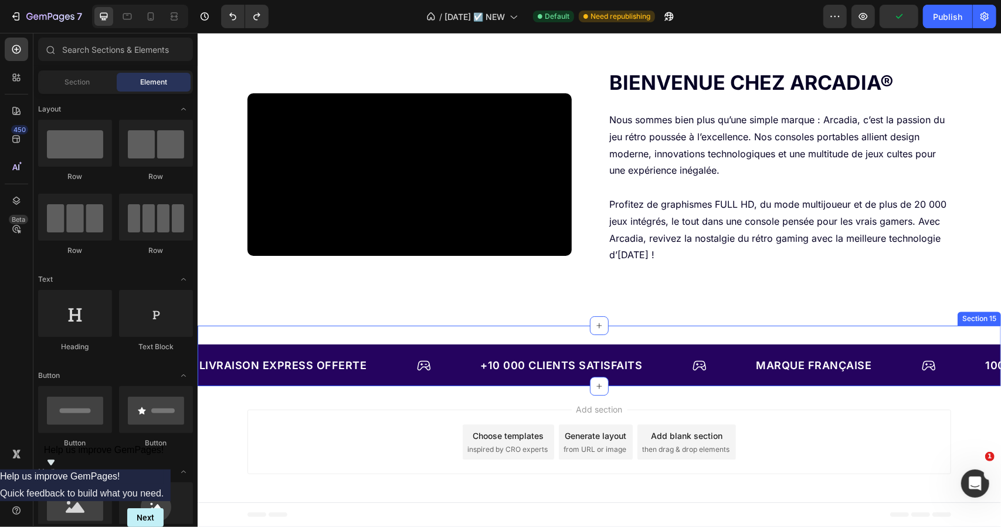
click at [308, 340] on div "Livraison Express OFFERTE Text Block Row +10 000 clients satisfaits Text Block …" at bounding box center [599, 355] width 804 height 60
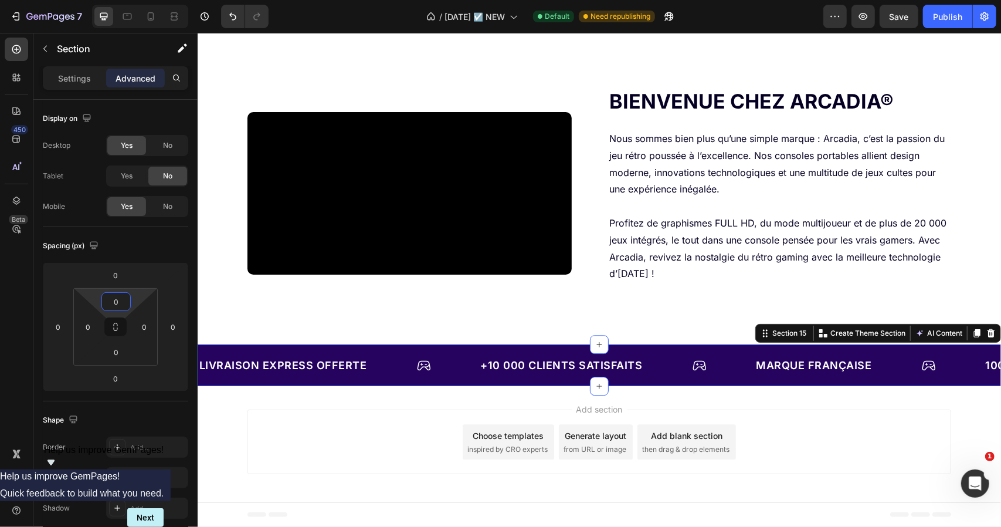
drag, startPoint x: 97, startPoint y: 292, endPoint x: 33, endPoint y: 288, distance: 63.5
click at [105, 99] on html "7 Version history / [DATE] ☑️ NEW Default Need republishing Preview Save Publis…" at bounding box center [500, 49] width 1001 height 99
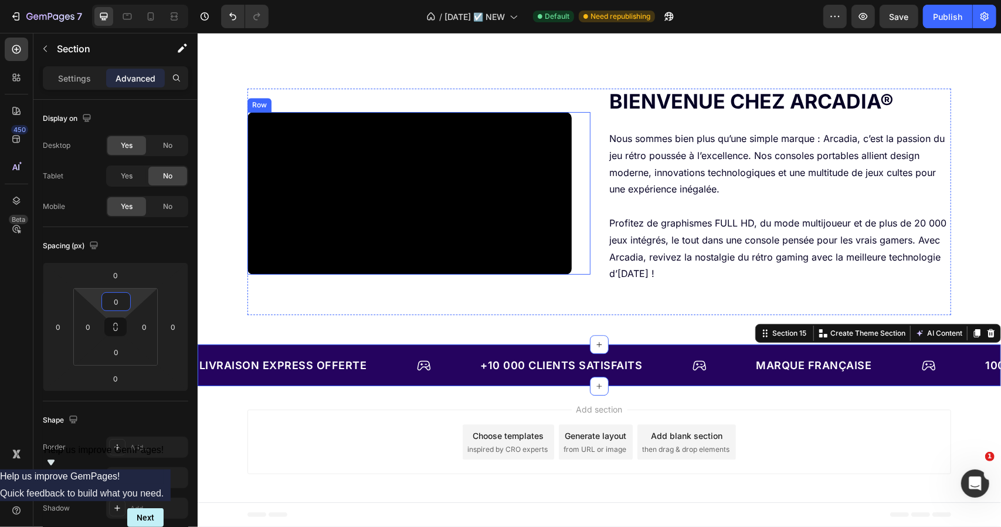
scroll to position [2095, 0]
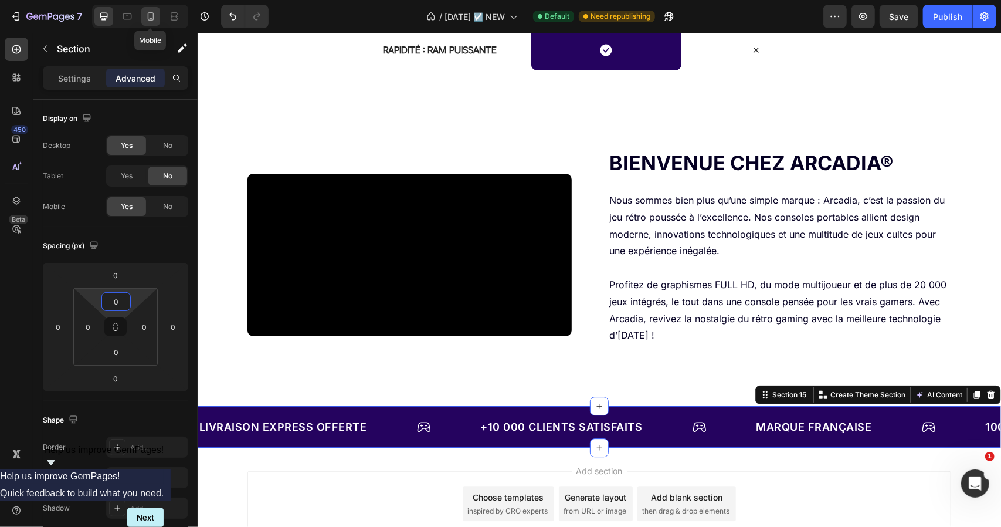
click at [150, 16] on icon at bounding box center [151, 17] width 12 height 12
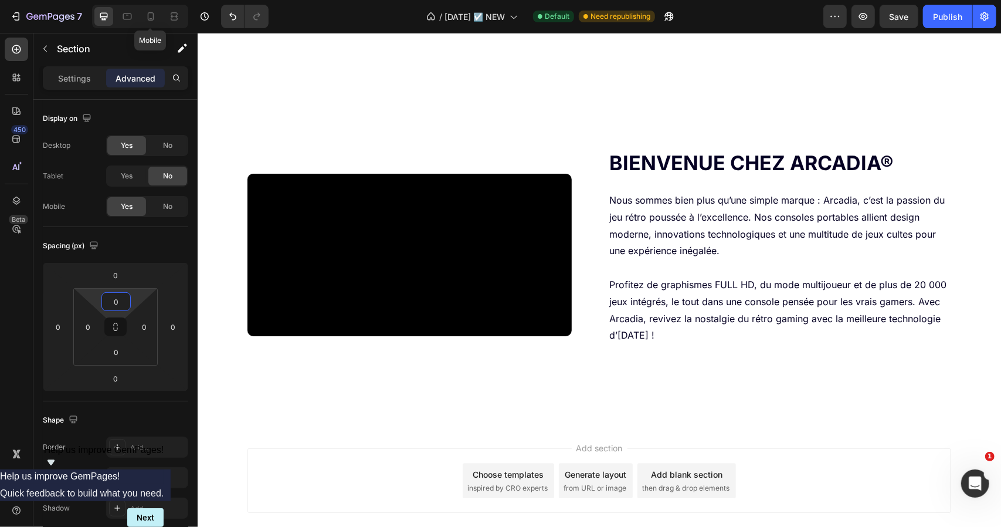
type input "32"
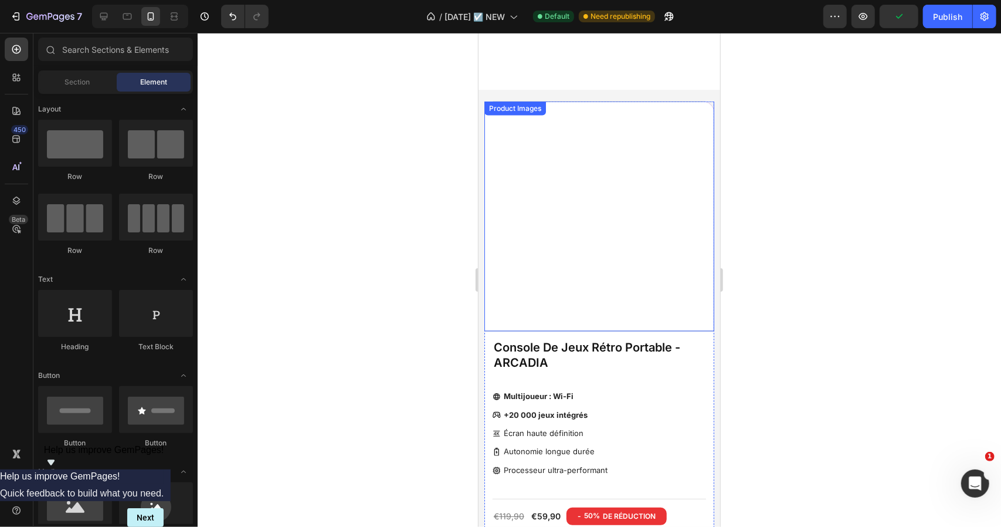
scroll to position [1170, 0]
click at [508, 167] on img at bounding box center [599, 217] width 230 height 230
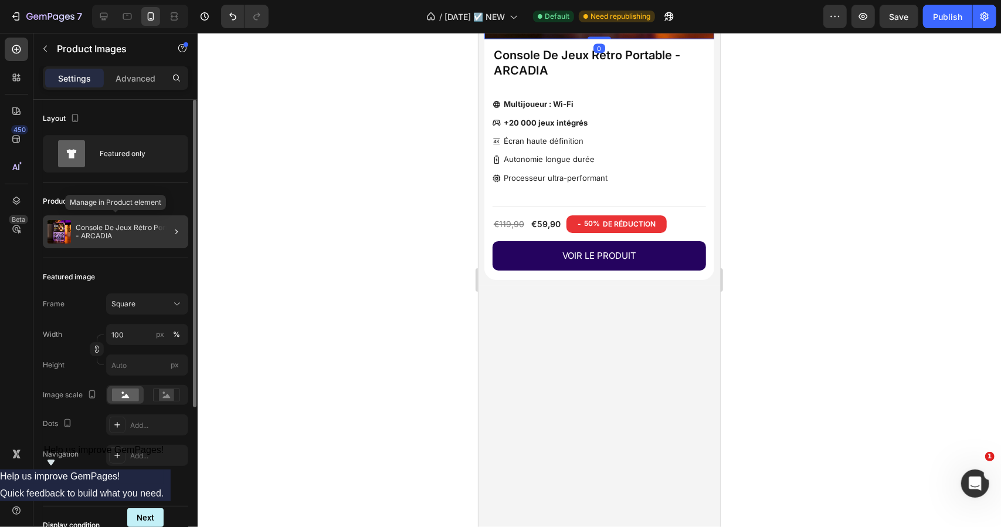
click at [143, 235] on p "Console De Jeux Rétro Portable - ARCADIA" at bounding box center [130, 231] width 108 height 16
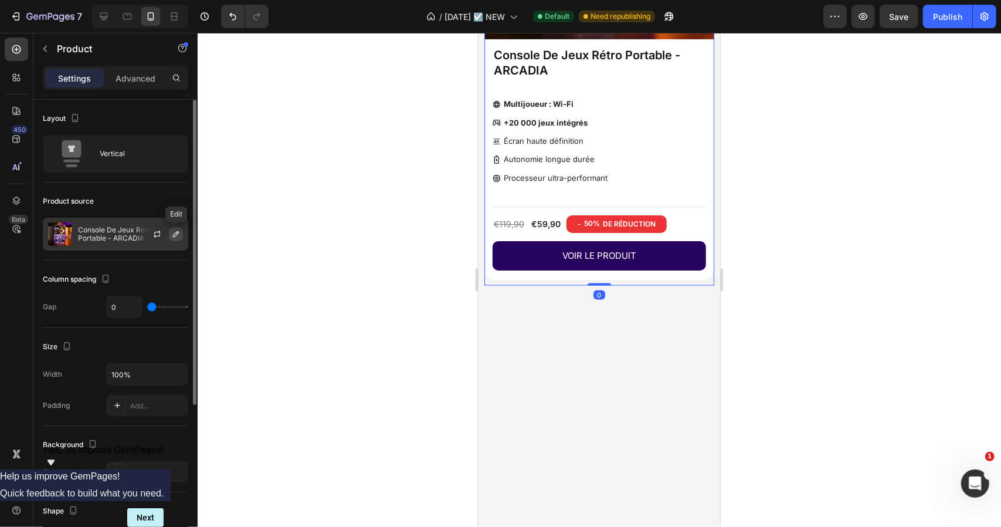
click at [177, 235] on icon "button" at bounding box center [175, 233] width 9 height 9
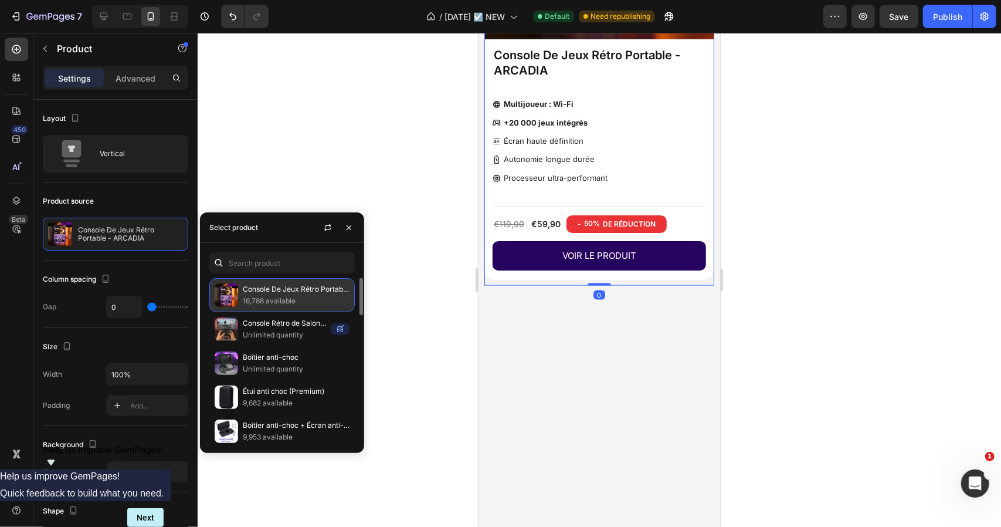
click at [274, 292] on p "Console De Jeux Rétro Portable - ARCADIA" at bounding box center [296, 289] width 107 height 12
click at [318, 286] on p "Console De Jeux Rétro Portable - ARCADIA" at bounding box center [296, 289] width 107 height 12
click at [321, 181] on div at bounding box center [600, 280] width 804 height 494
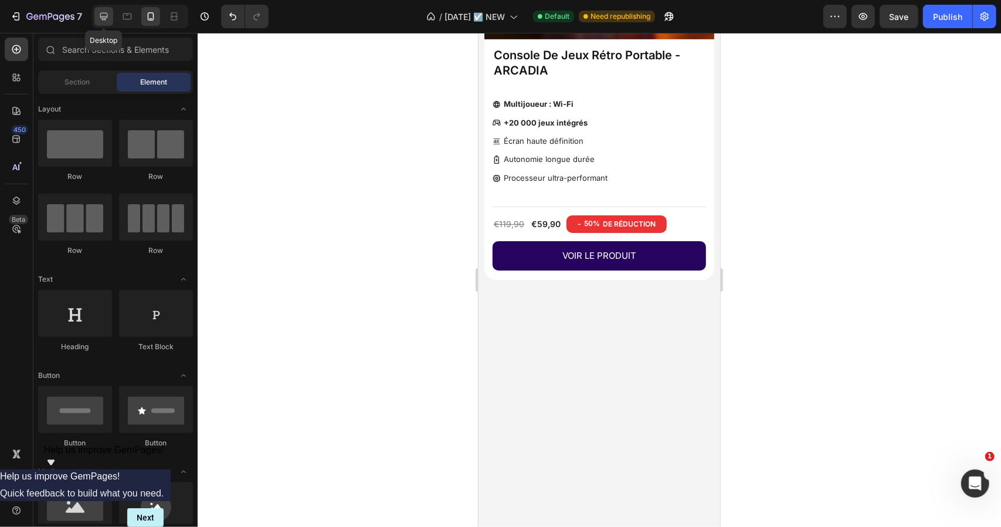
click at [113, 13] on div at bounding box center [103, 16] width 19 height 19
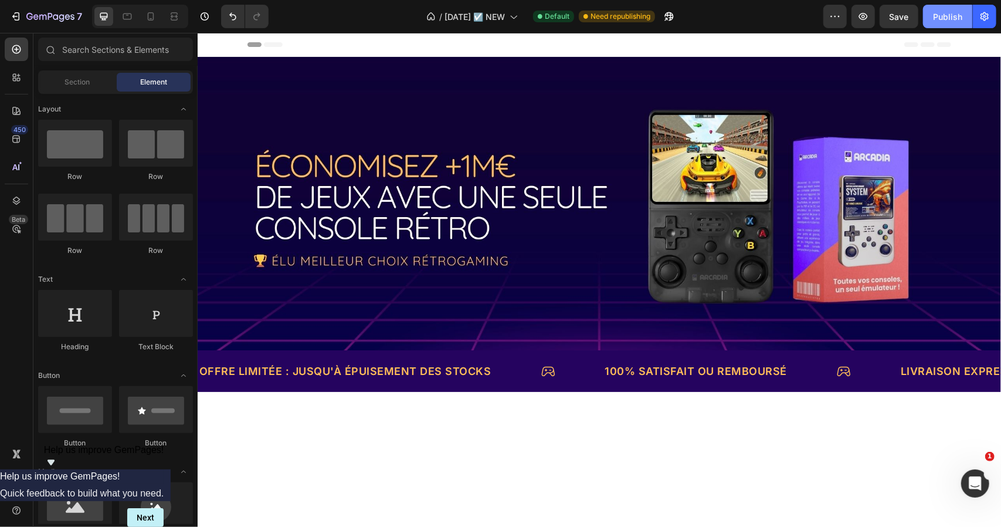
click at [943, 13] on div "Publish" at bounding box center [947, 17] width 29 height 12
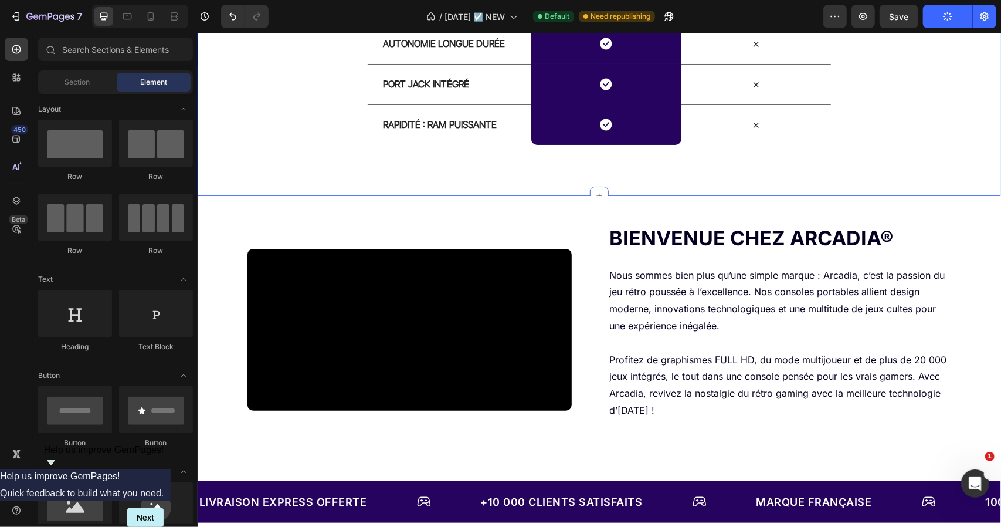
scroll to position [1742, 0]
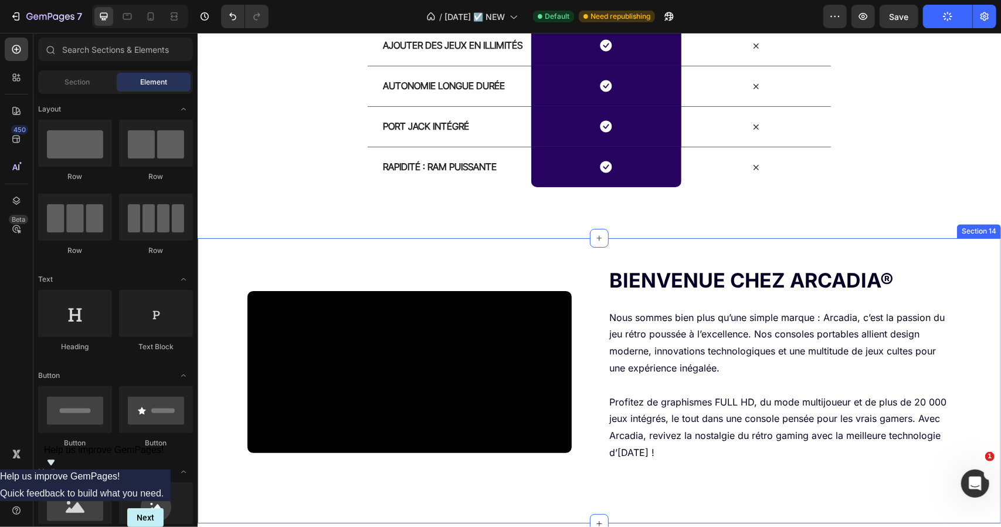
drag, startPoint x: 598, startPoint y: 261, endPoint x: 609, endPoint y: 259, distance: 10.8
click at [599, 261] on div "Video Row Bienvenue chez Arcadia® Heading Nous sommes bien plus qu’une simple m…" at bounding box center [599, 380] width 804 height 285
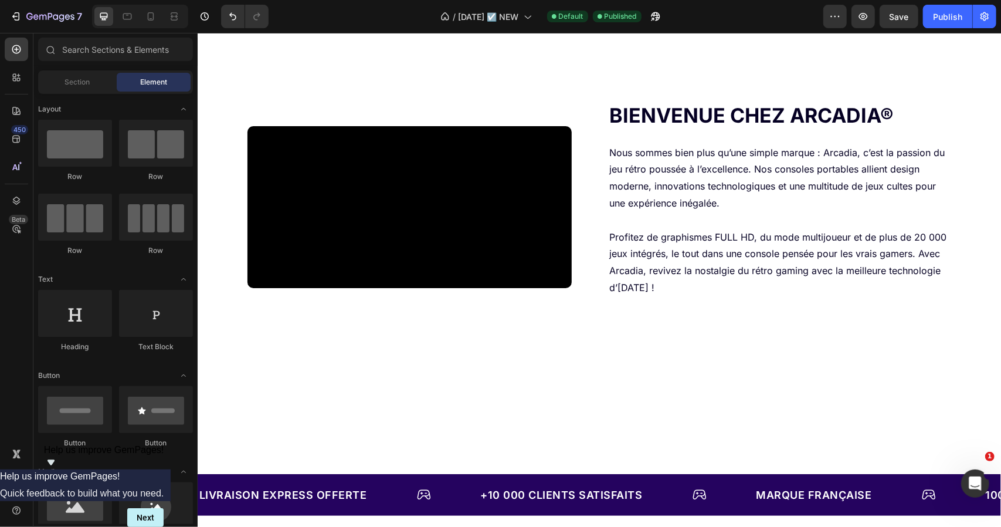
scroll to position [1693, 0]
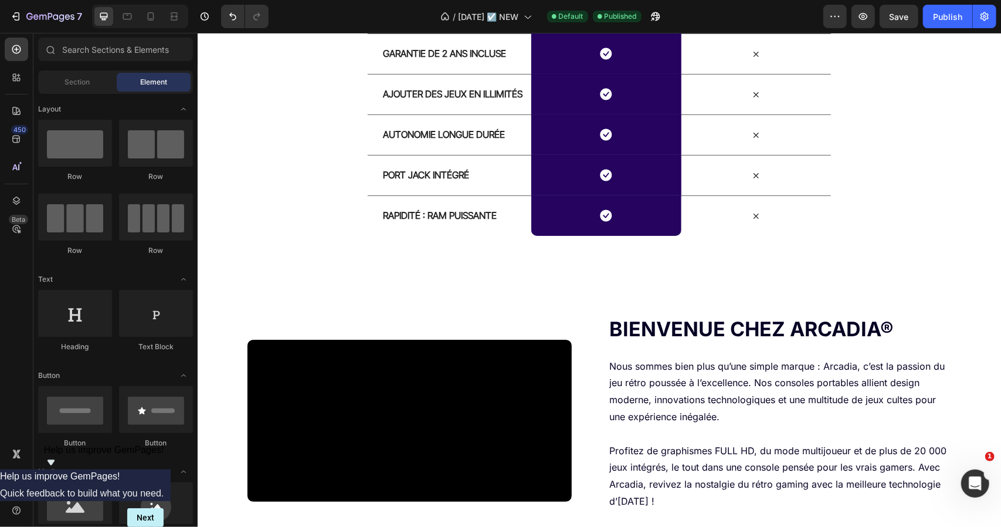
drag, startPoint x: 999, startPoint y: 391, endPoint x: 324, endPoint y: 52, distance: 755.5
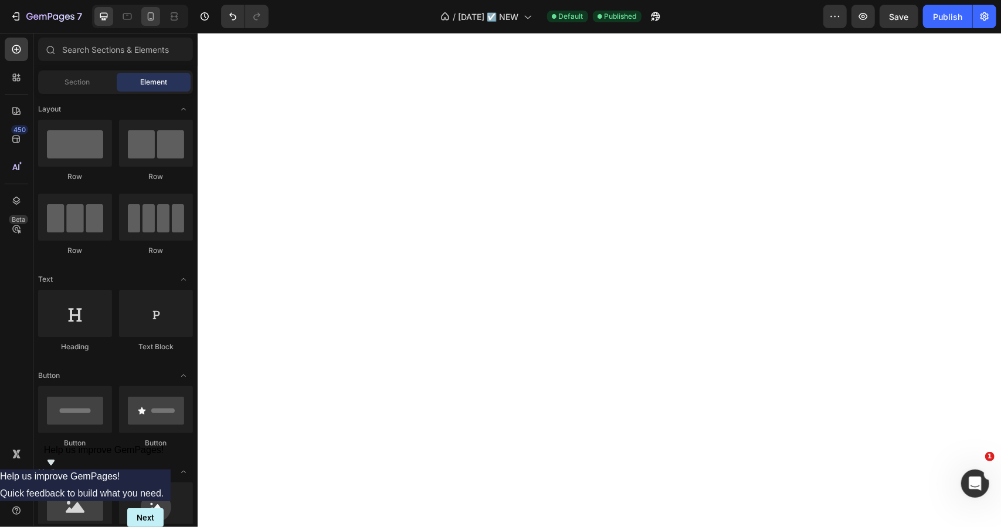
click at [148, 19] on icon at bounding box center [151, 17] width 12 height 12
